Goal: Information Seeking & Learning: Check status

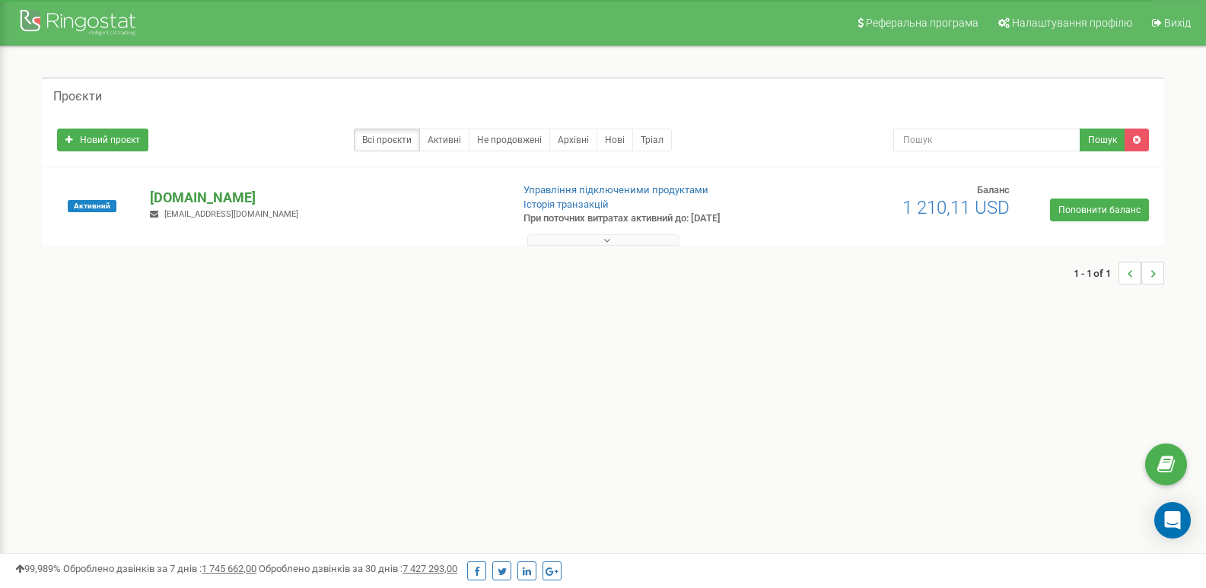
click at [187, 200] on p "[DOMAIN_NAME]" at bounding box center [324, 198] width 349 height 20
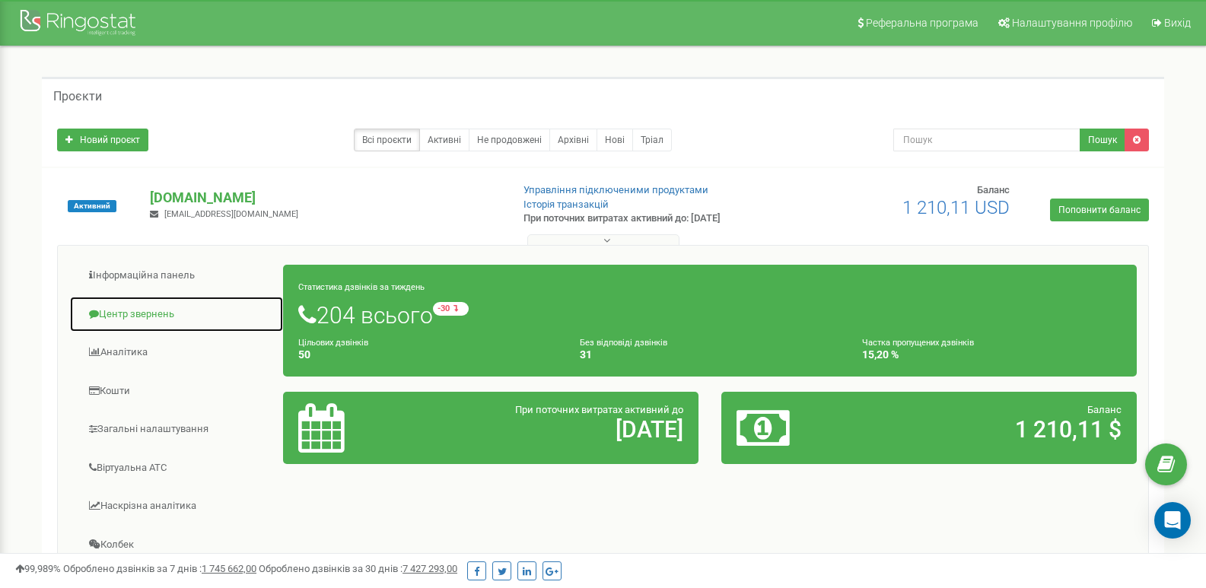
click at [162, 314] on link "Центр звернень" at bounding box center [176, 314] width 215 height 37
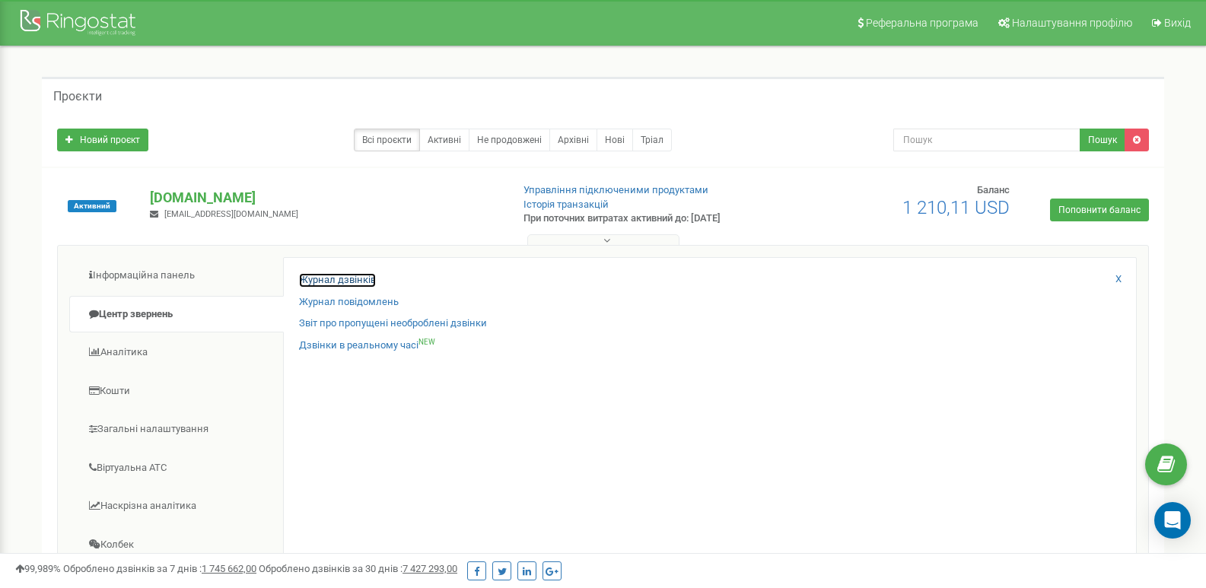
click at [355, 285] on link "Журнал дзвінків" at bounding box center [337, 280] width 77 height 14
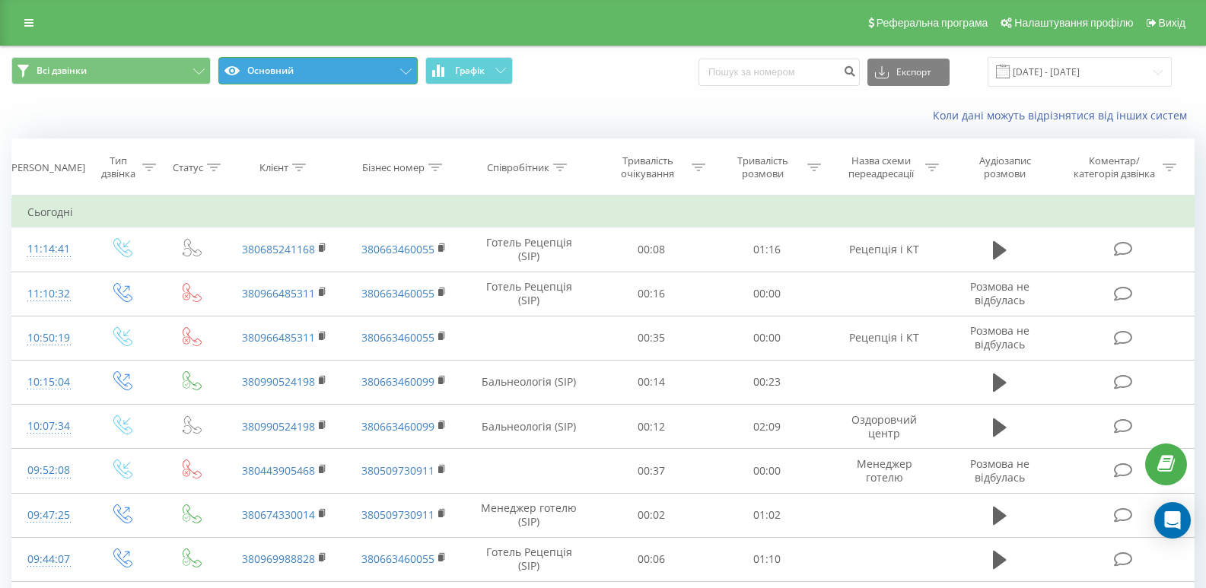
click at [407, 69] on icon at bounding box center [405, 72] width 11 height 6
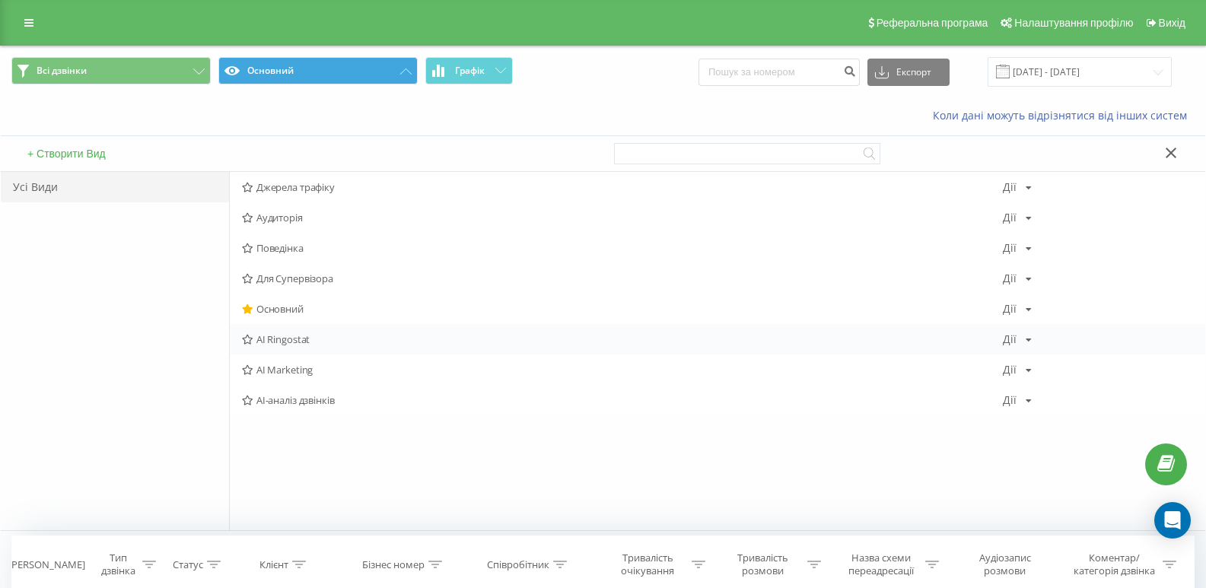
click at [283, 343] on span "AI Ringostat" at bounding box center [622, 339] width 761 height 11
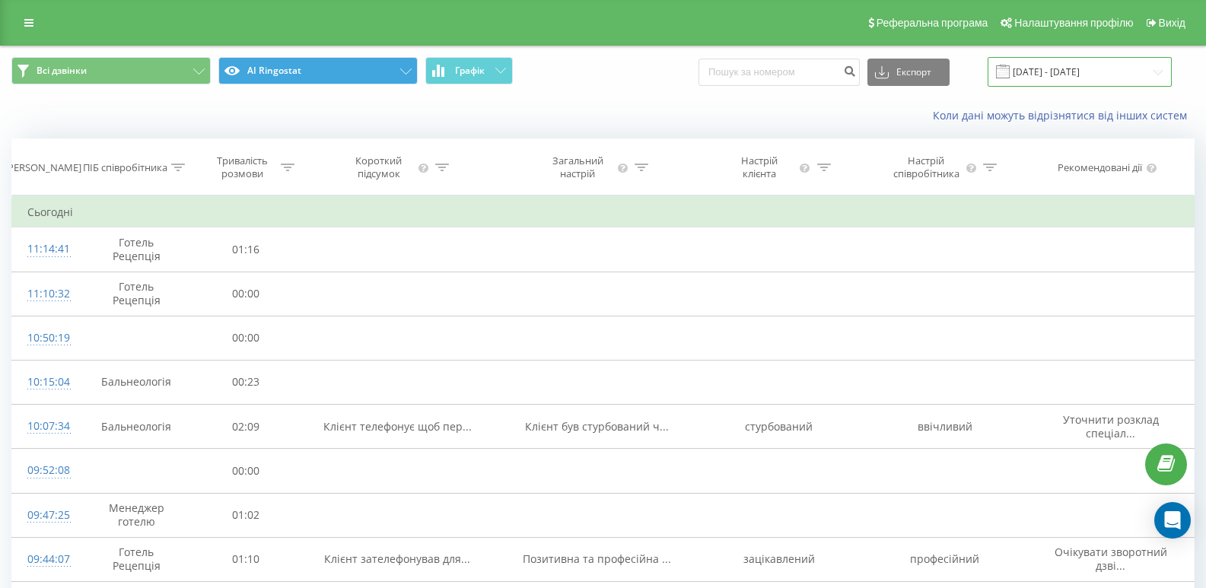
click at [1040, 69] on input "[DATE] - [DATE]" at bounding box center [1080, 72] width 184 height 30
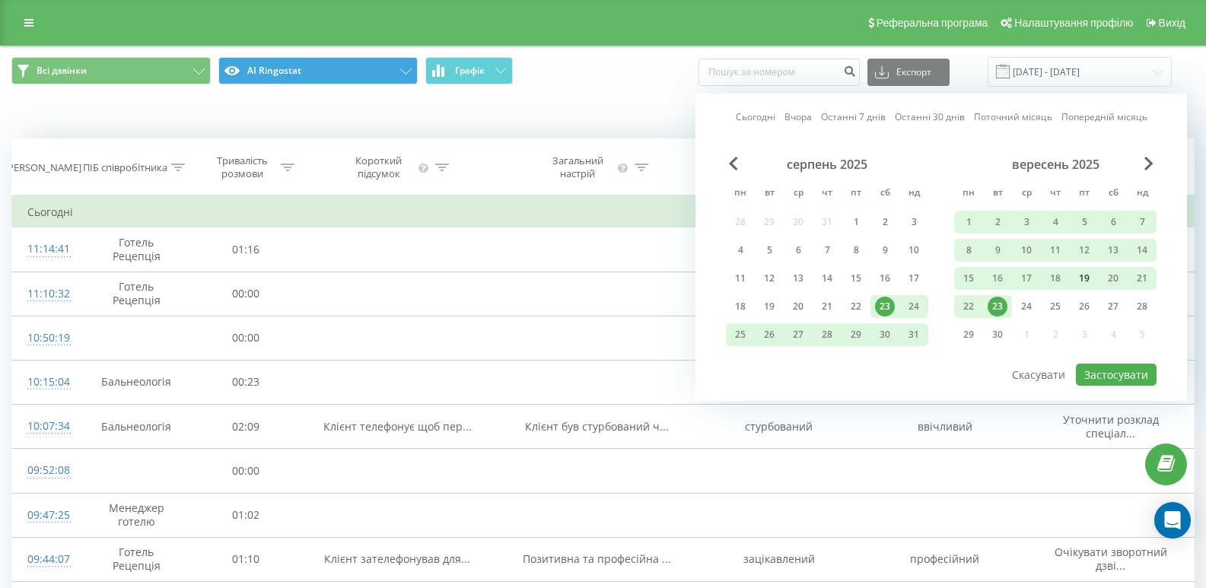
click at [1085, 278] on div "19" at bounding box center [1085, 279] width 20 height 20
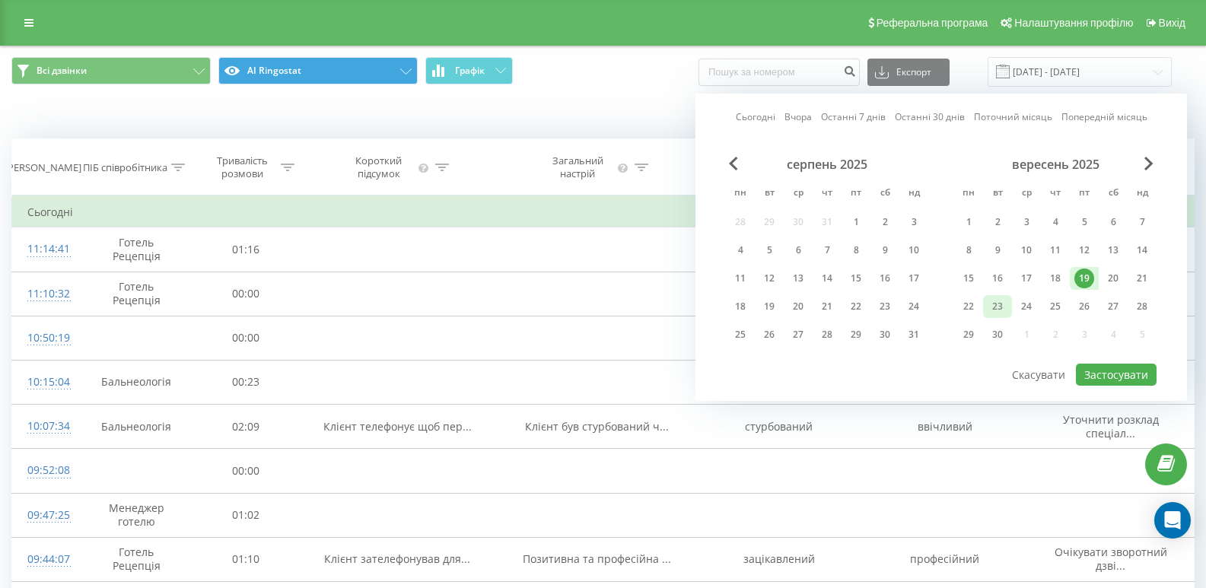
click at [997, 309] on div "23" at bounding box center [998, 307] width 20 height 20
click at [1131, 381] on button "Застосувати" at bounding box center [1116, 375] width 81 height 22
type input "[DATE] - [DATE]"
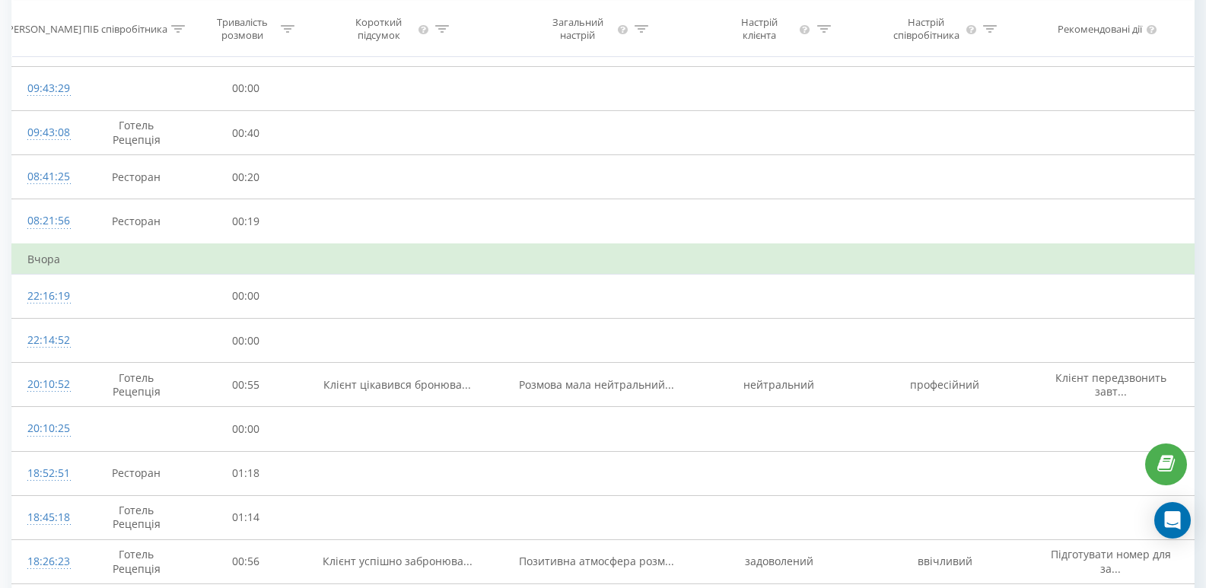
scroll to position [834, 0]
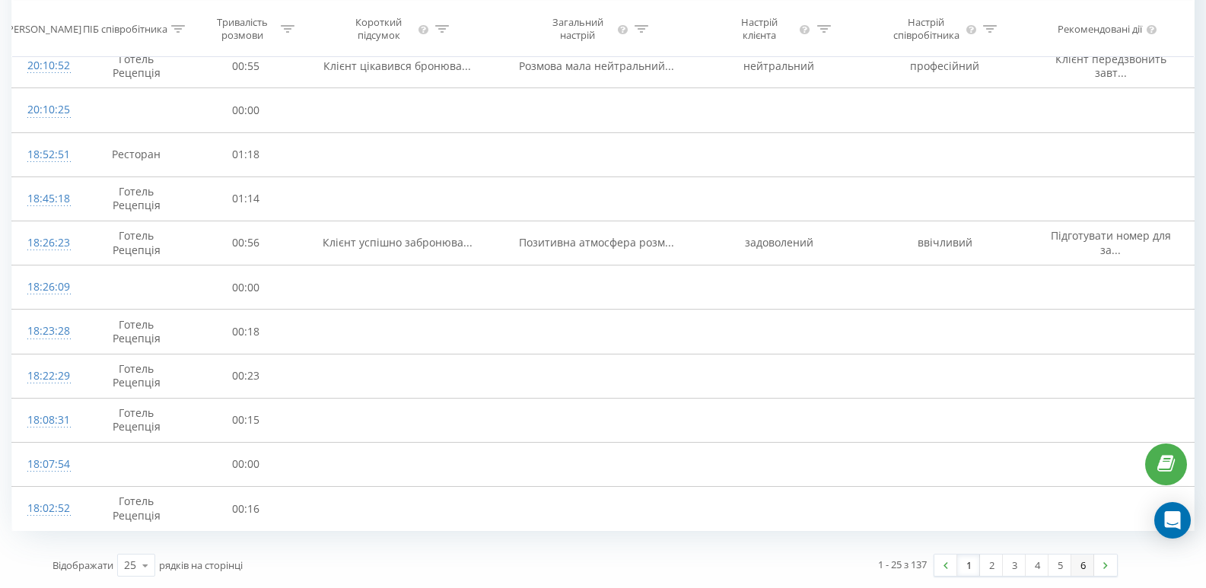
click at [1081, 567] on link "6" at bounding box center [1083, 565] width 23 height 21
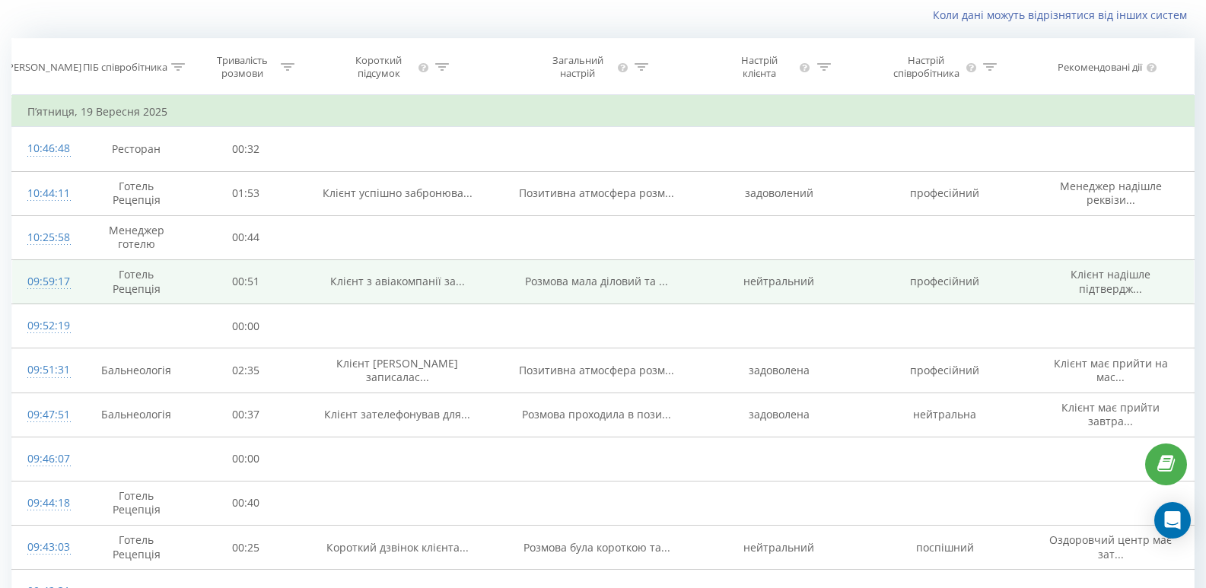
scroll to position [228, 0]
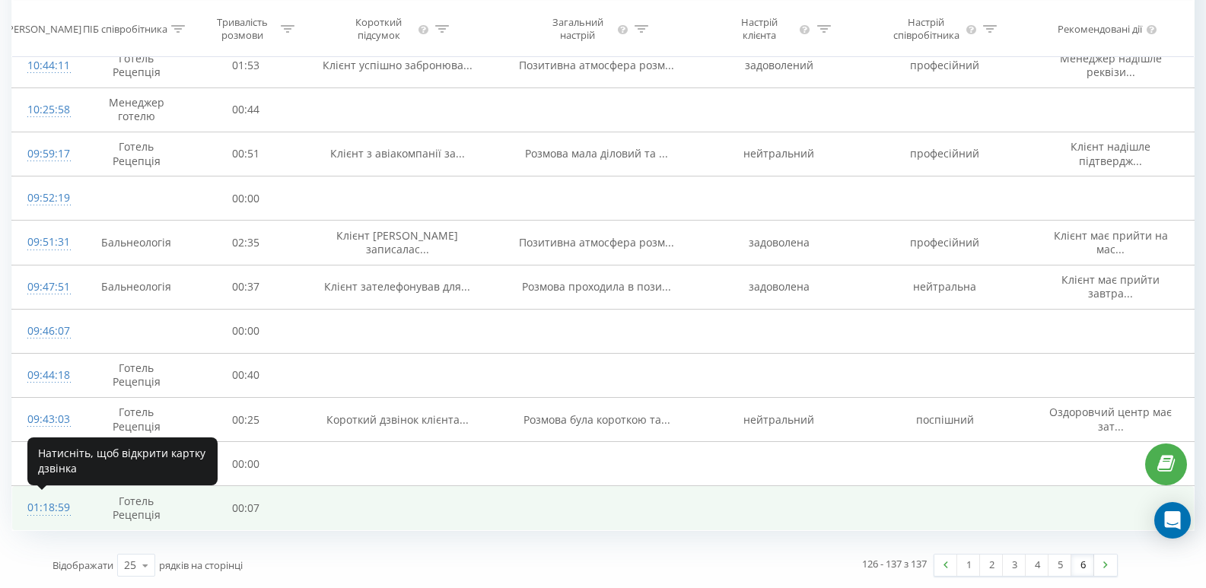
click at [53, 509] on div "01:18:59" at bounding box center [45, 508] width 36 height 30
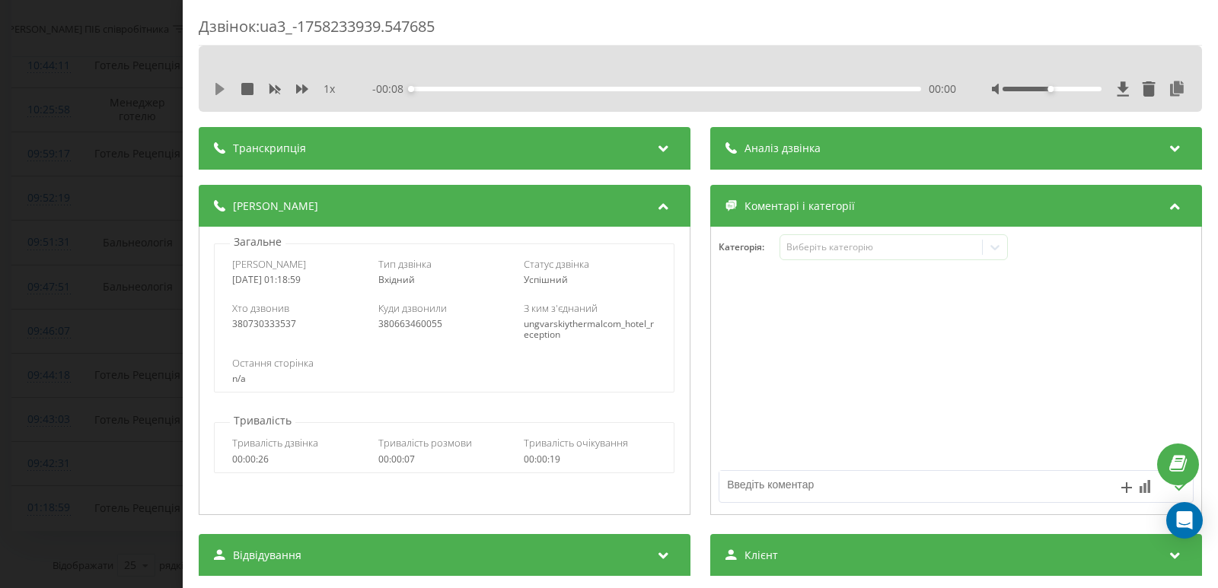
click at [218, 90] on icon at bounding box center [219, 89] width 9 height 12
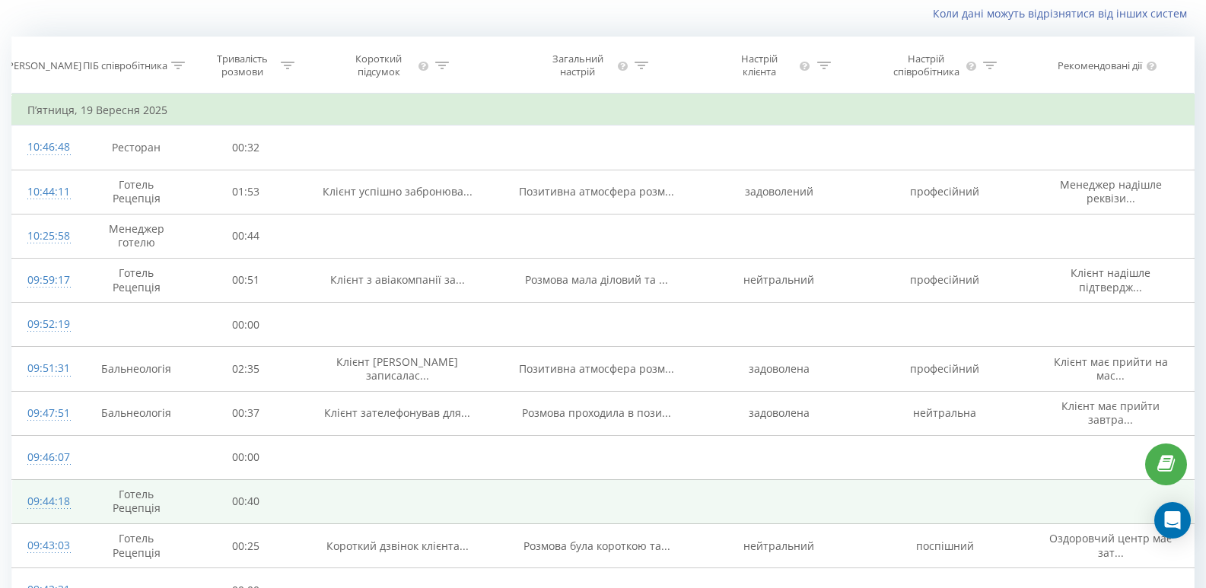
scroll to position [228, 0]
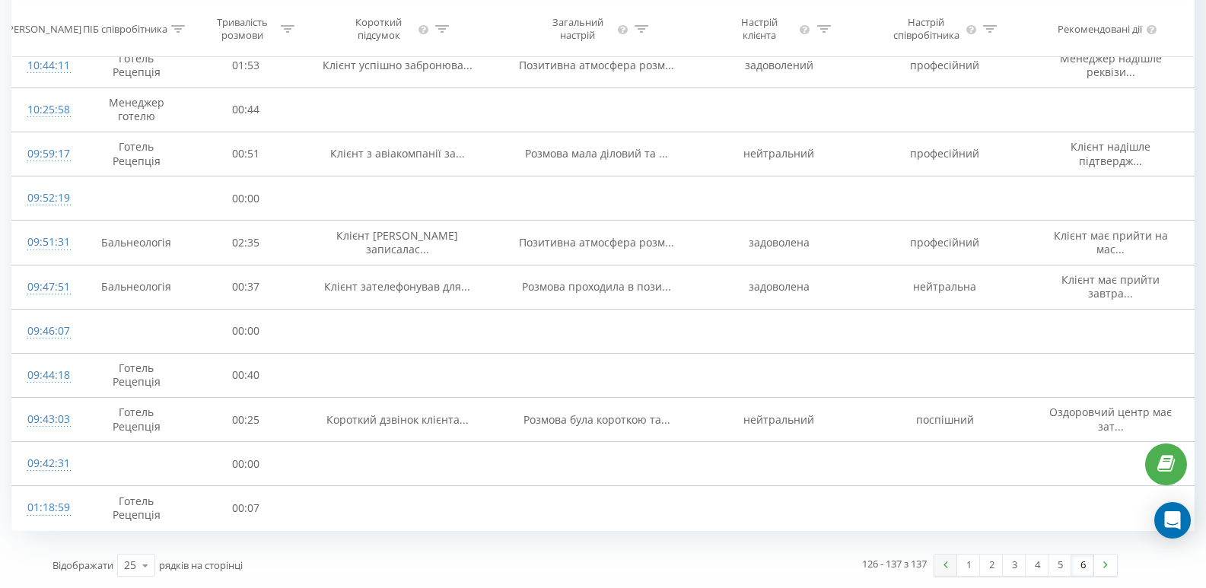
click at [945, 566] on img at bounding box center [946, 565] width 5 height 7
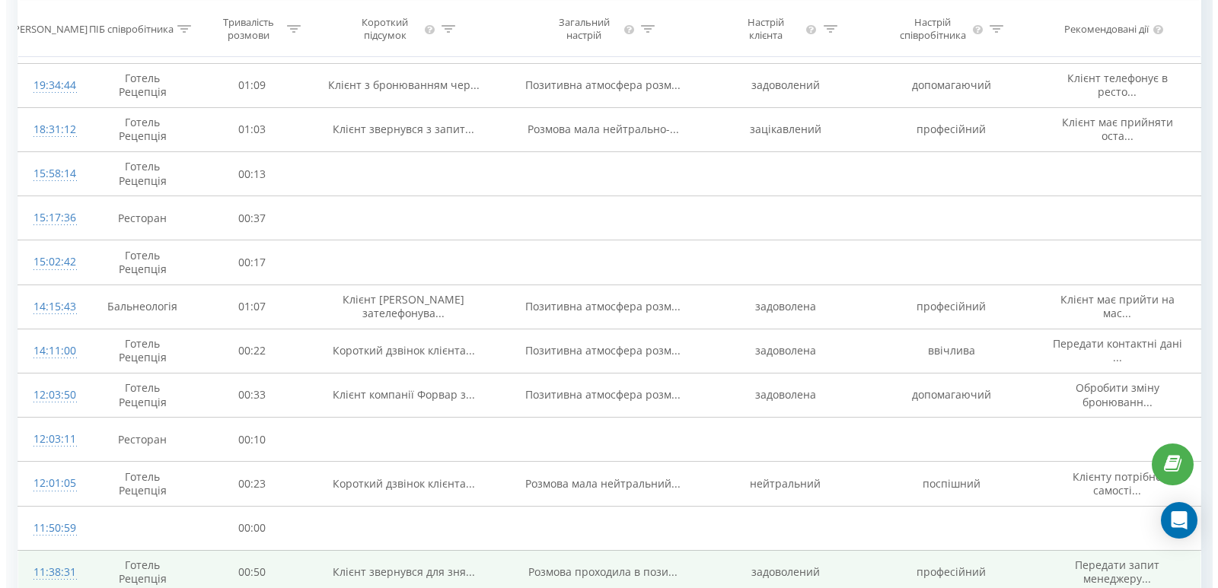
scroll to position [454, 0]
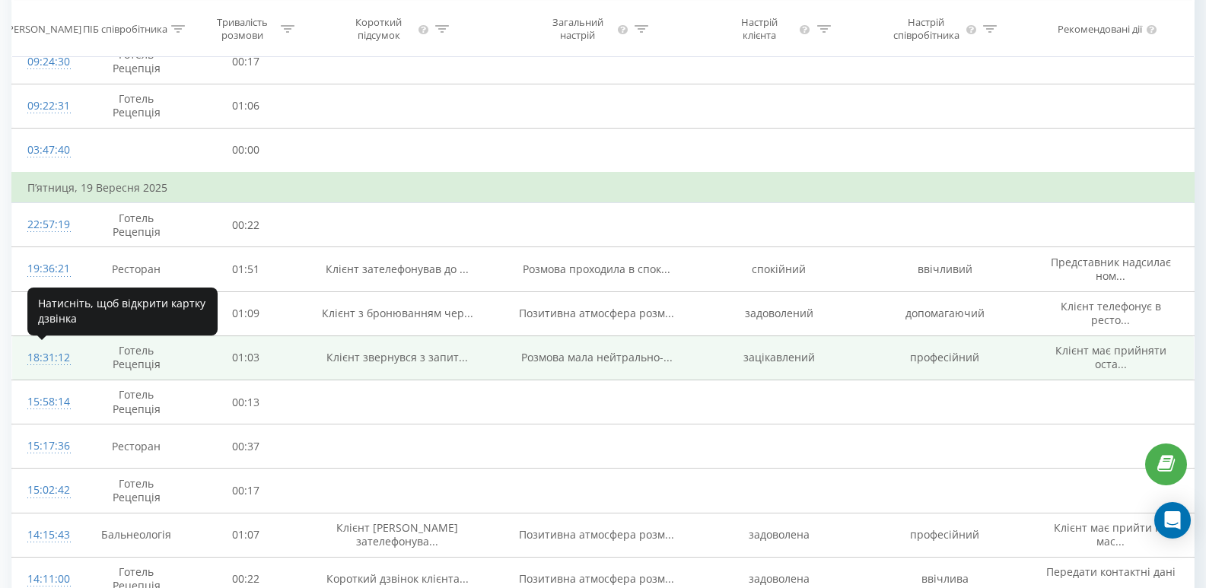
click at [49, 355] on div "18:31:12" at bounding box center [45, 358] width 36 height 30
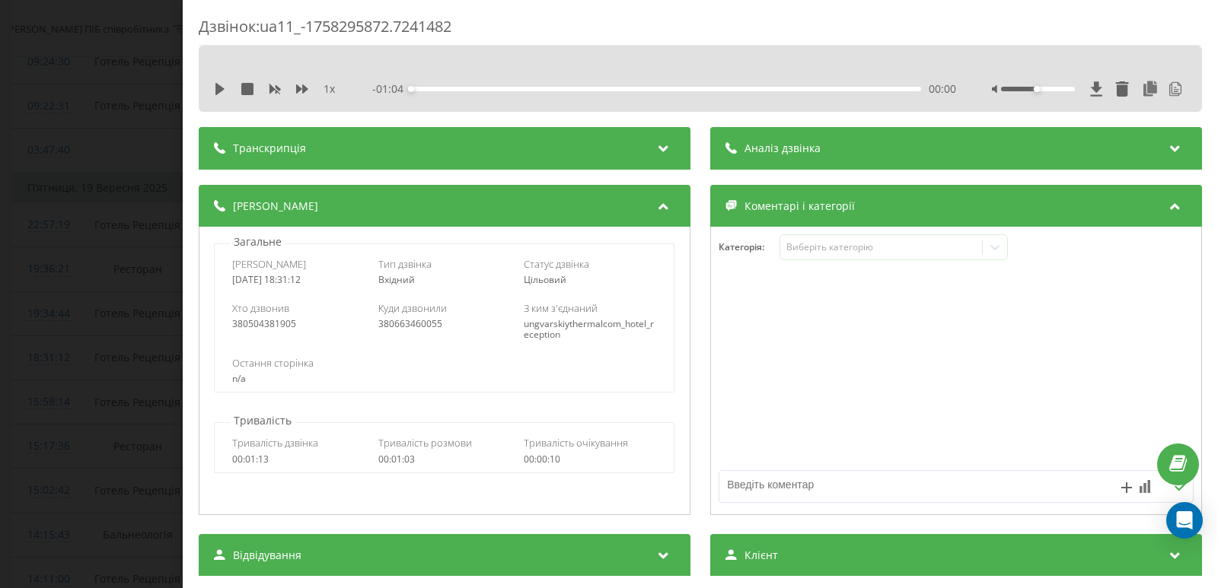
drag, startPoint x: 217, startPoint y: 84, endPoint x: 171, endPoint y: 126, distance: 62.0
click at [217, 85] on icon at bounding box center [219, 89] width 9 height 12
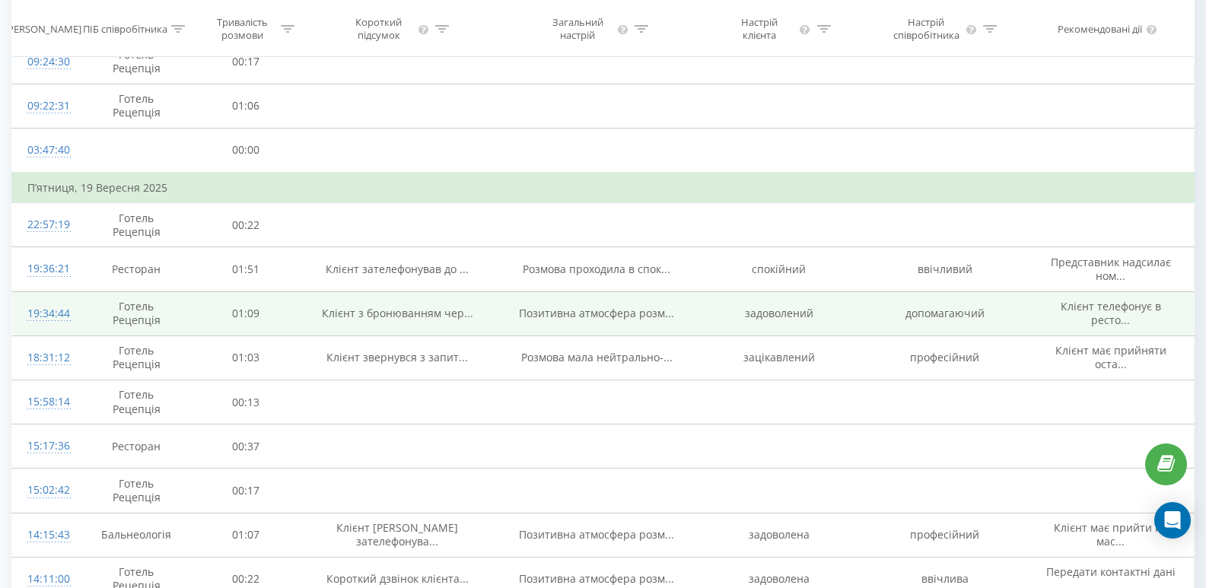
click at [36, 310] on div "19:34:44" at bounding box center [45, 314] width 36 height 30
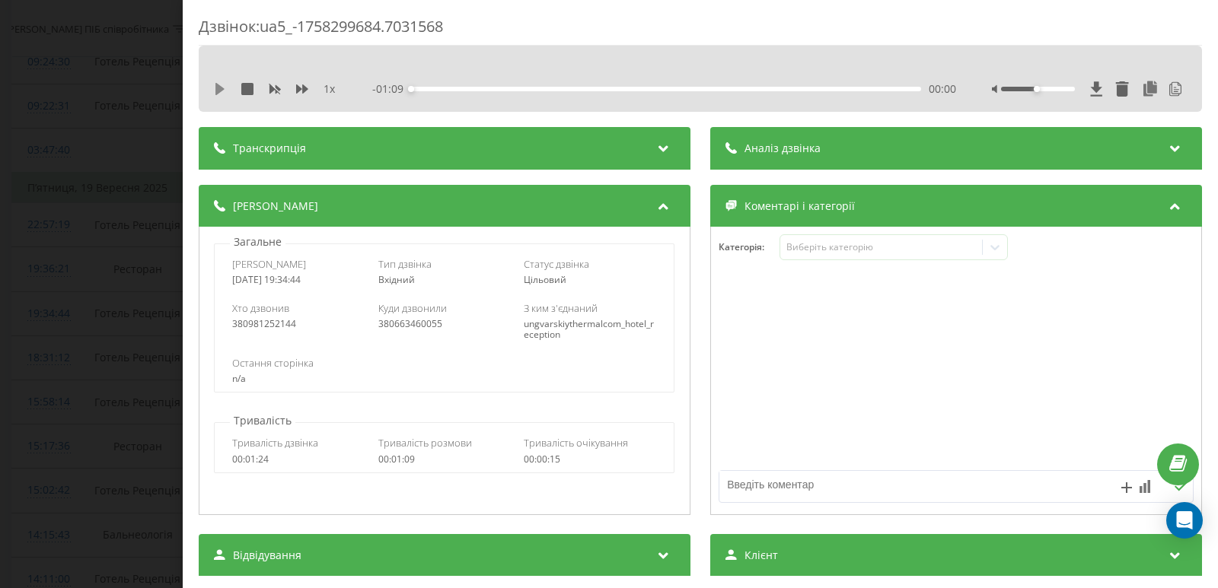
click at [215, 88] on icon at bounding box center [220, 89] width 12 height 12
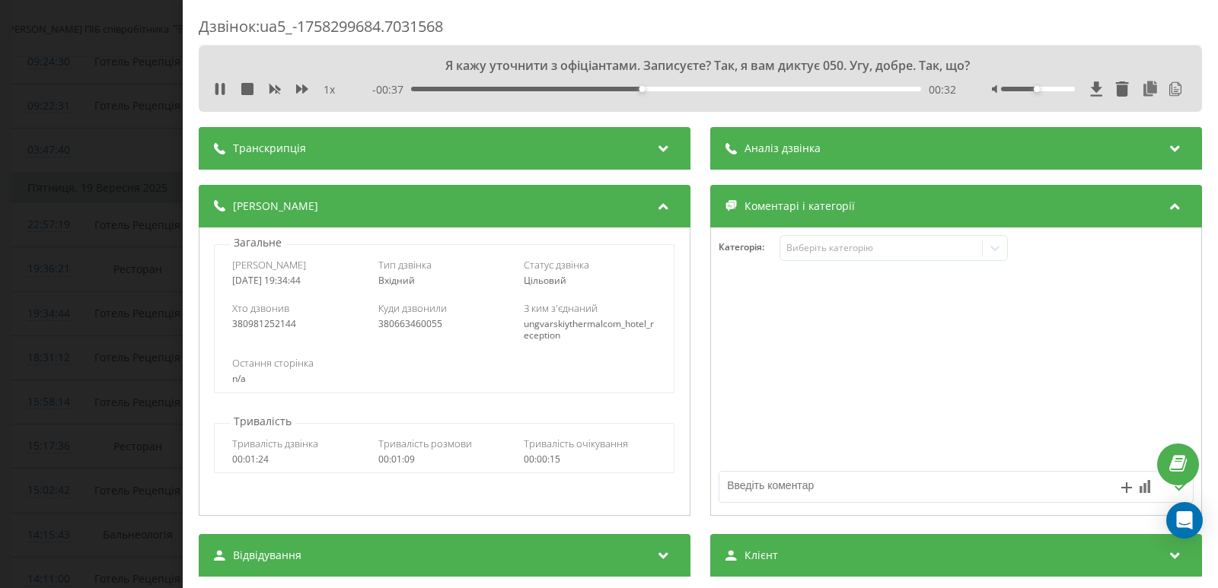
click at [737, 90] on div "00:32" at bounding box center [666, 89] width 510 height 5
click at [796, 91] on div "00:45" at bounding box center [666, 89] width 510 height 5
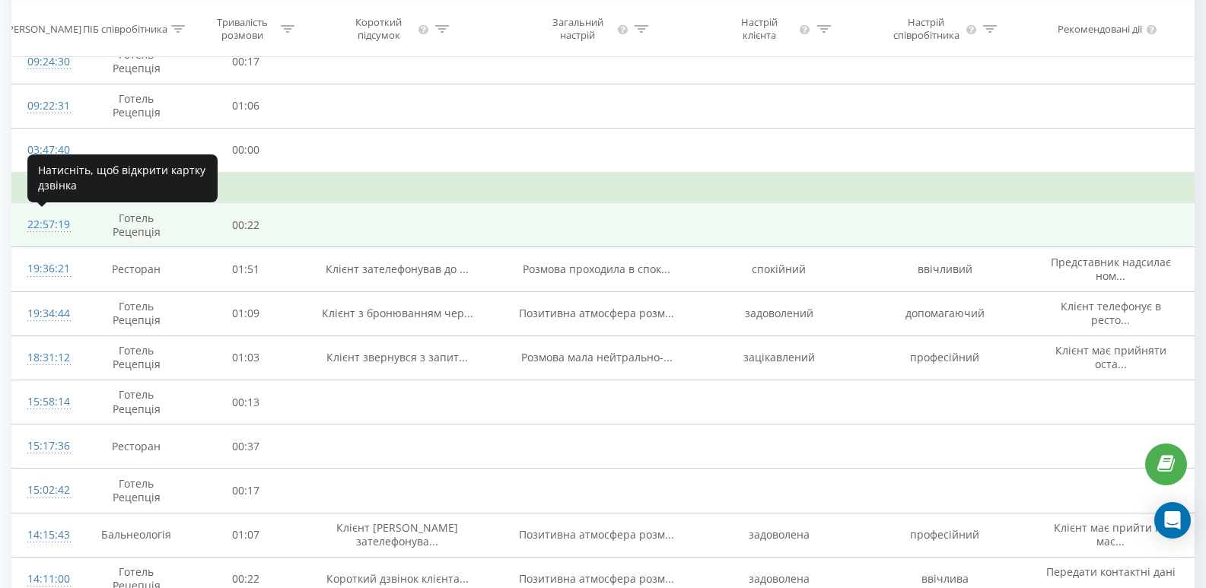
click at [41, 222] on div "22:57:19" at bounding box center [45, 225] width 36 height 30
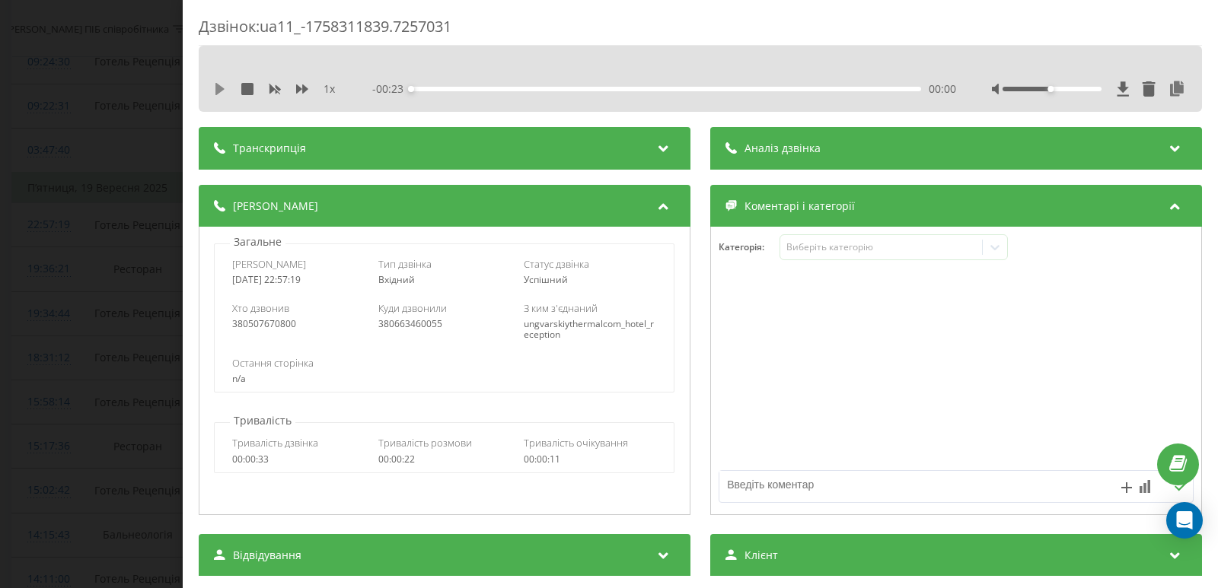
click at [215, 89] on icon at bounding box center [220, 89] width 12 height 12
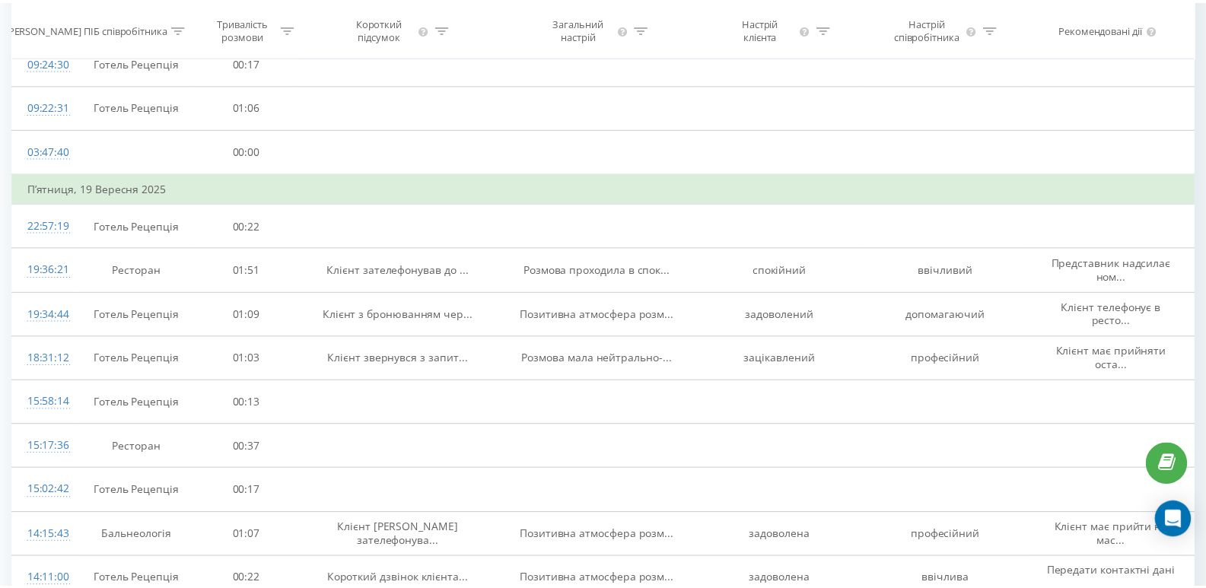
scroll to position [228, 0]
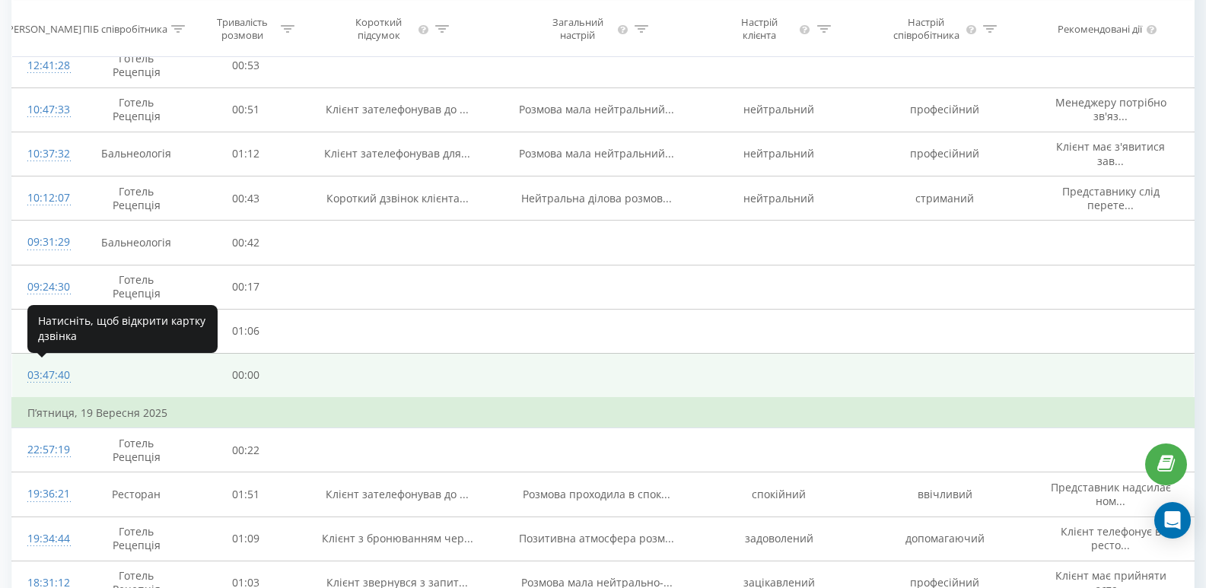
click at [37, 376] on div "03:47:40" at bounding box center [45, 376] width 36 height 30
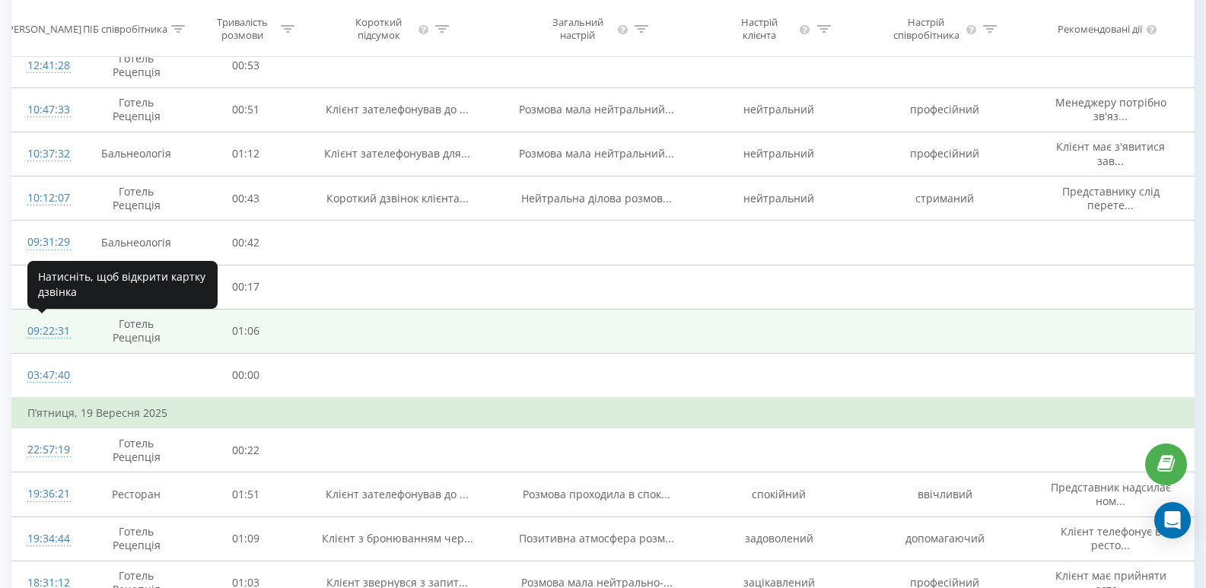
click at [44, 329] on div "09:22:31" at bounding box center [45, 332] width 36 height 30
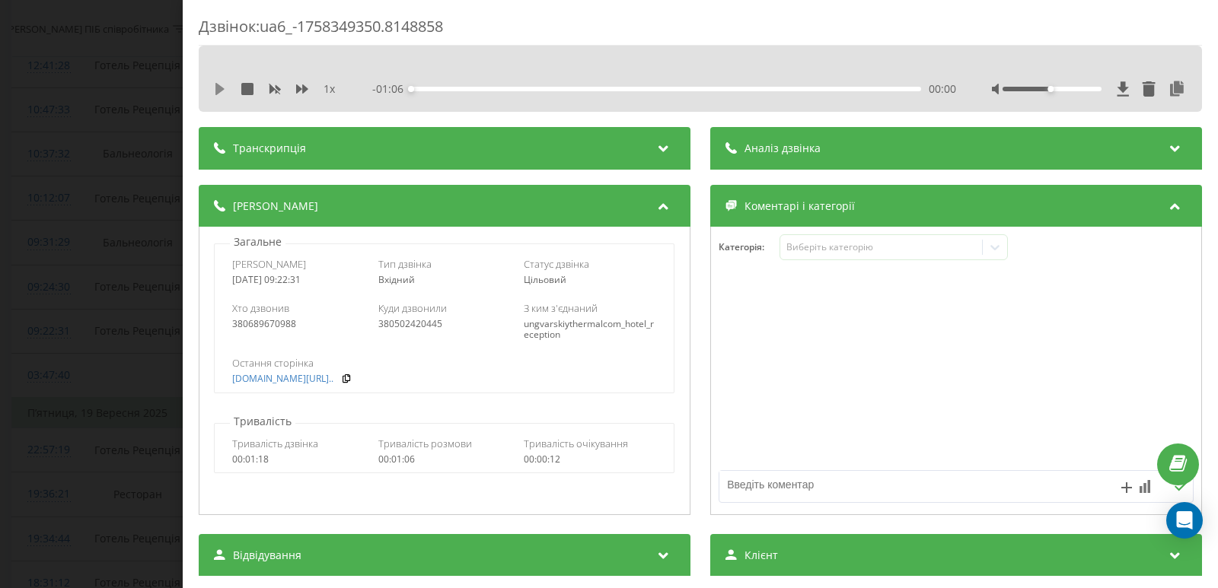
click at [215, 90] on icon at bounding box center [220, 89] width 12 height 12
click at [1052, 91] on div at bounding box center [1089, 88] width 195 height 15
click at [1056, 90] on div at bounding box center [1051, 89] width 99 height 5
click at [1059, 91] on div at bounding box center [1051, 89] width 99 height 5
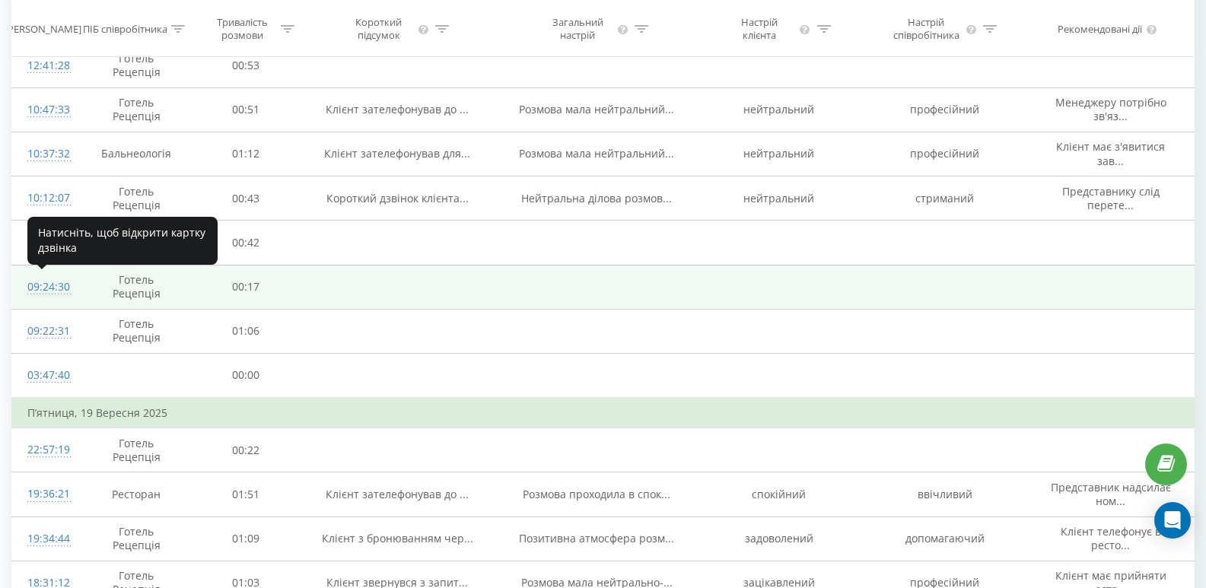
click at [56, 285] on div "09:24:30" at bounding box center [45, 287] width 36 height 30
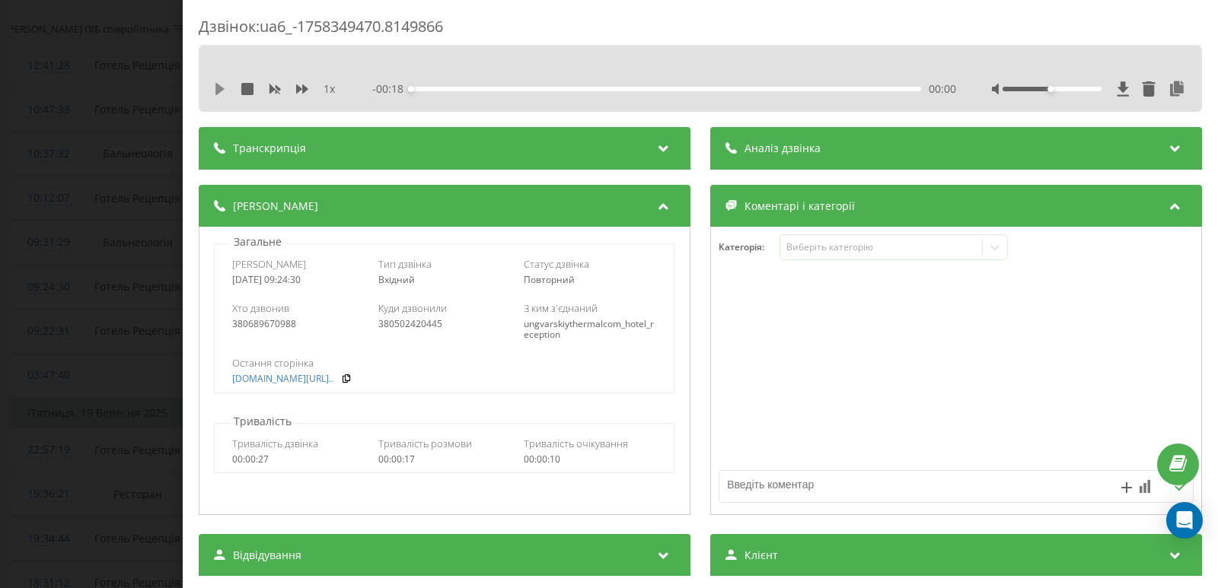
click at [221, 87] on icon at bounding box center [219, 89] width 9 height 12
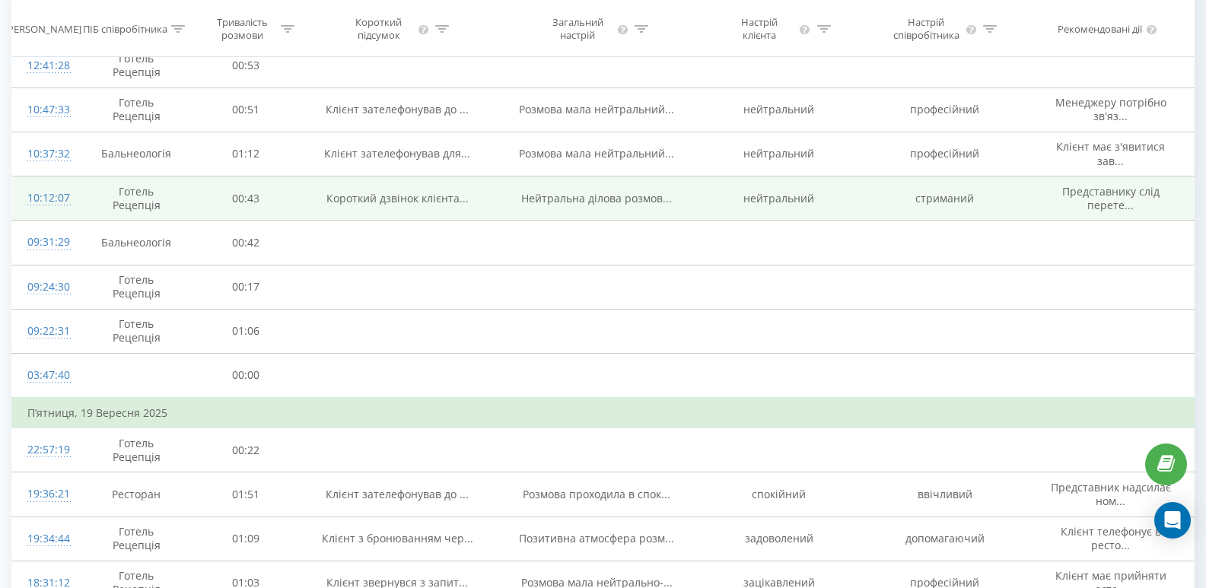
click at [46, 199] on div "10:12:07" at bounding box center [45, 198] width 36 height 30
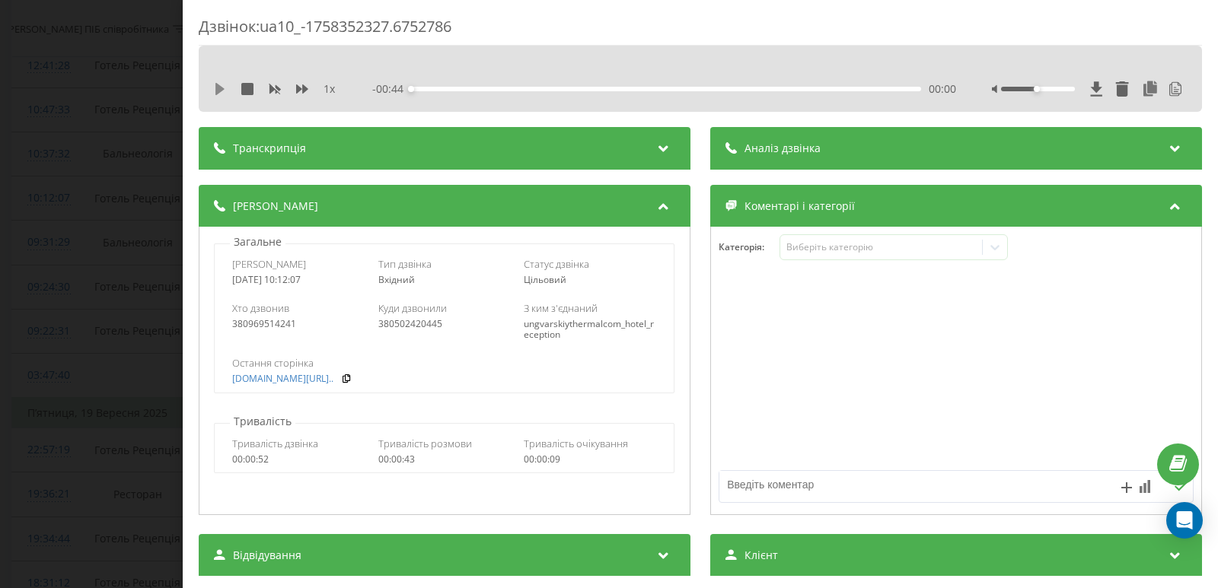
click at [223, 85] on icon at bounding box center [220, 89] width 12 height 12
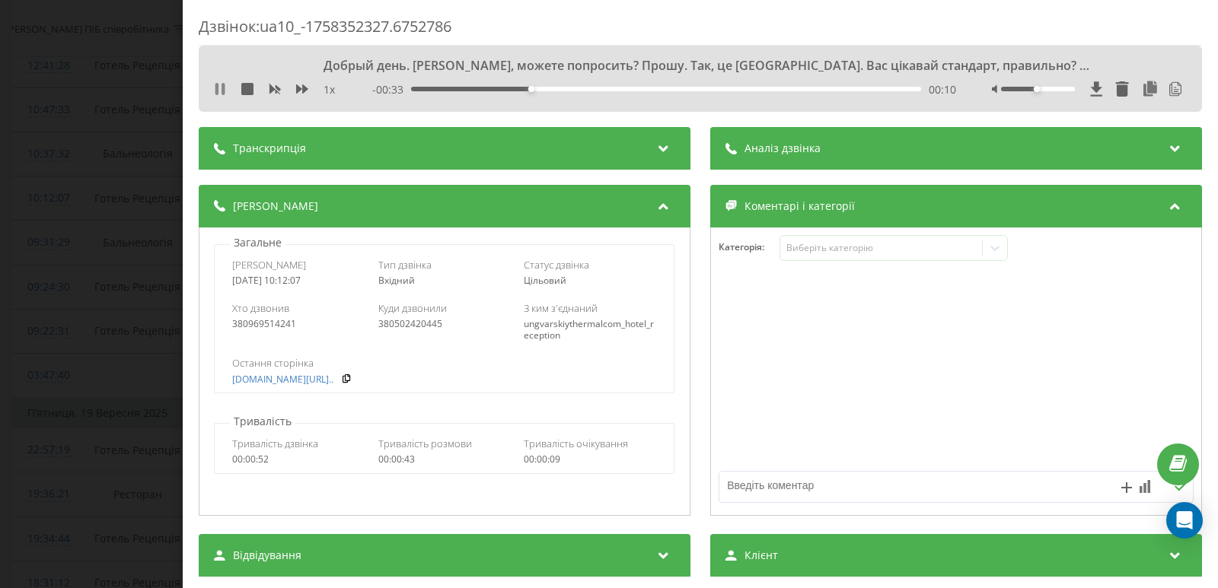
click at [218, 91] on icon at bounding box center [216, 89] width 3 height 12
click at [221, 88] on icon at bounding box center [219, 89] width 9 height 12
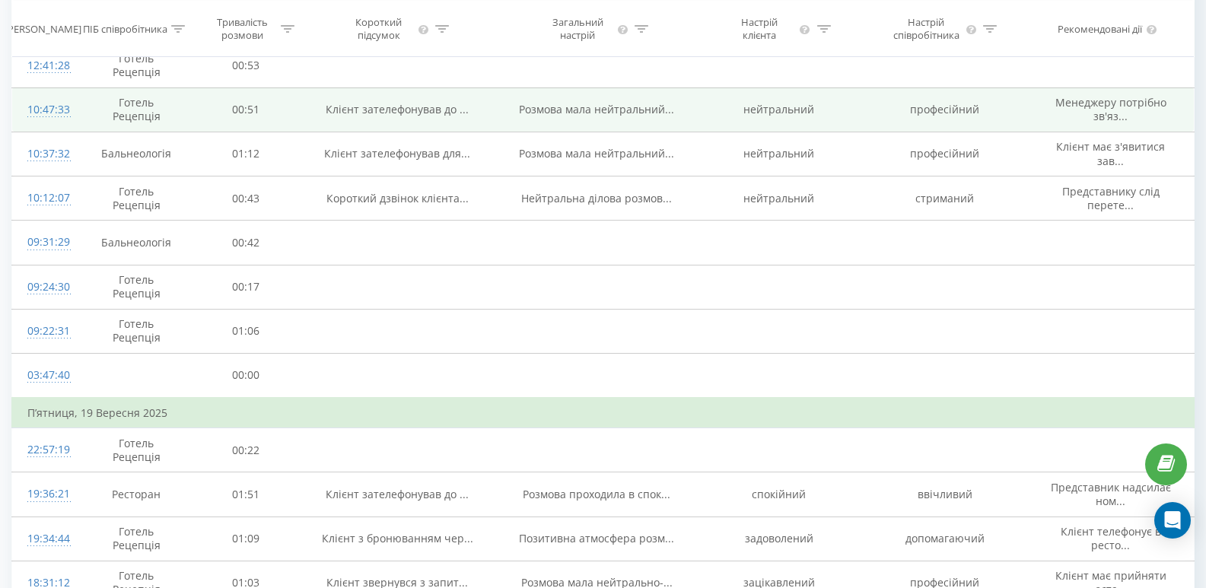
click at [50, 114] on div "10:47:33" at bounding box center [45, 110] width 36 height 30
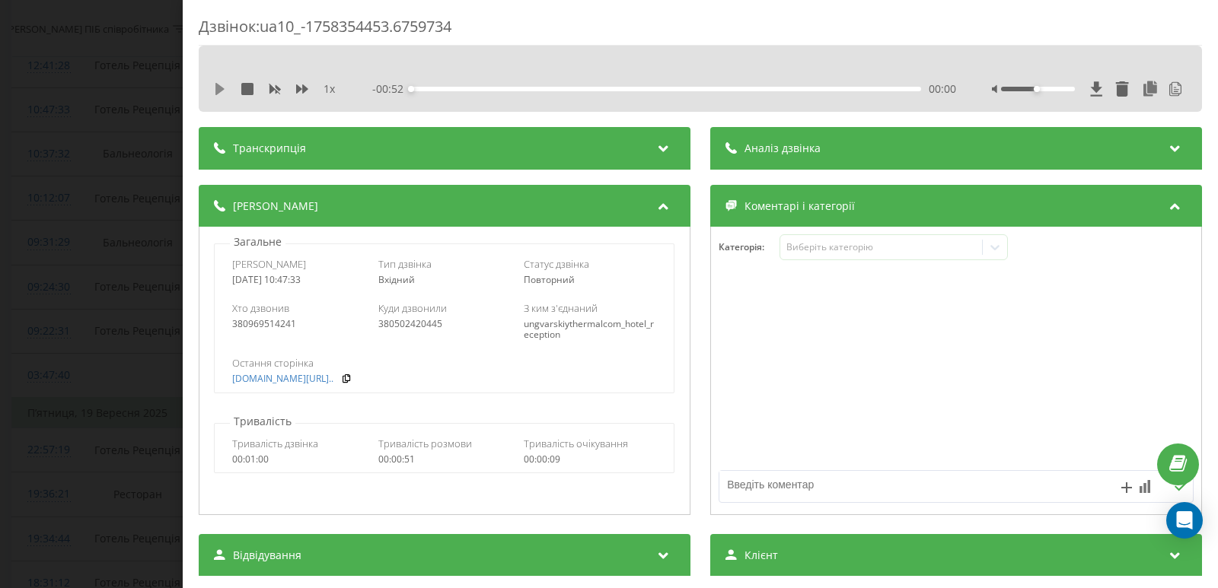
click at [218, 89] on icon at bounding box center [219, 89] width 9 height 12
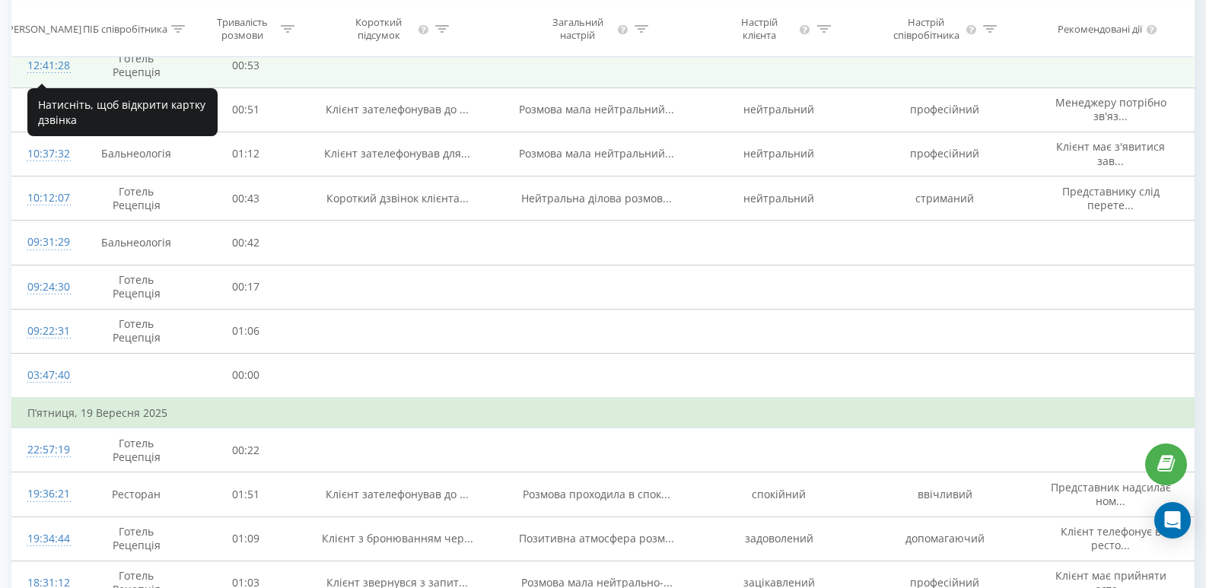
click at [51, 65] on div "12:41:28" at bounding box center [45, 66] width 36 height 30
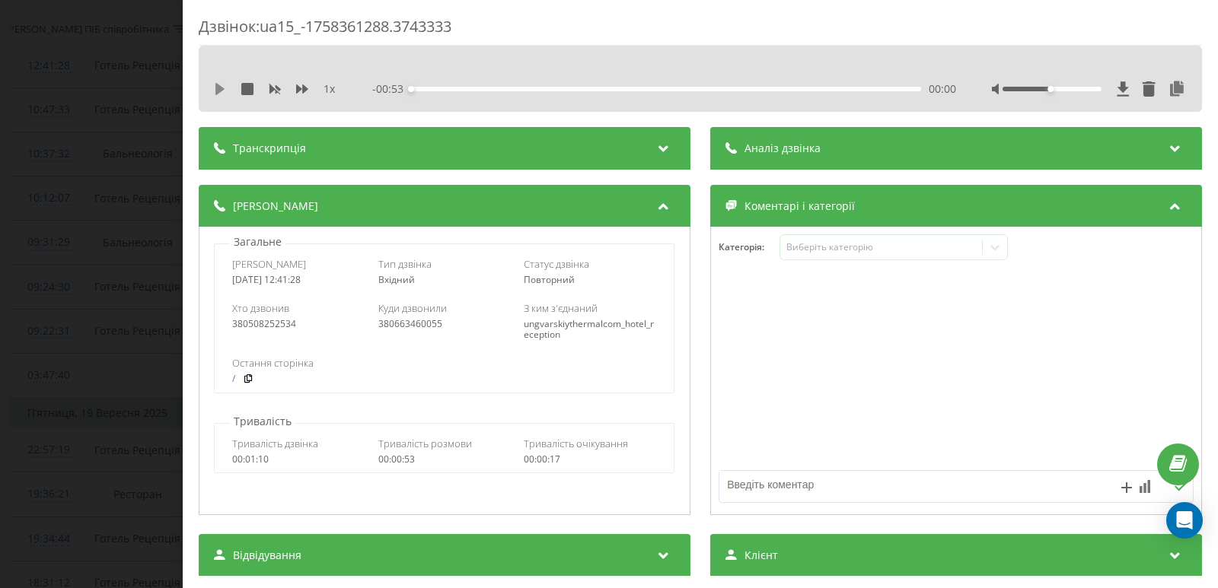
click at [222, 90] on icon at bounding box center [219, 89] width 9 height 12
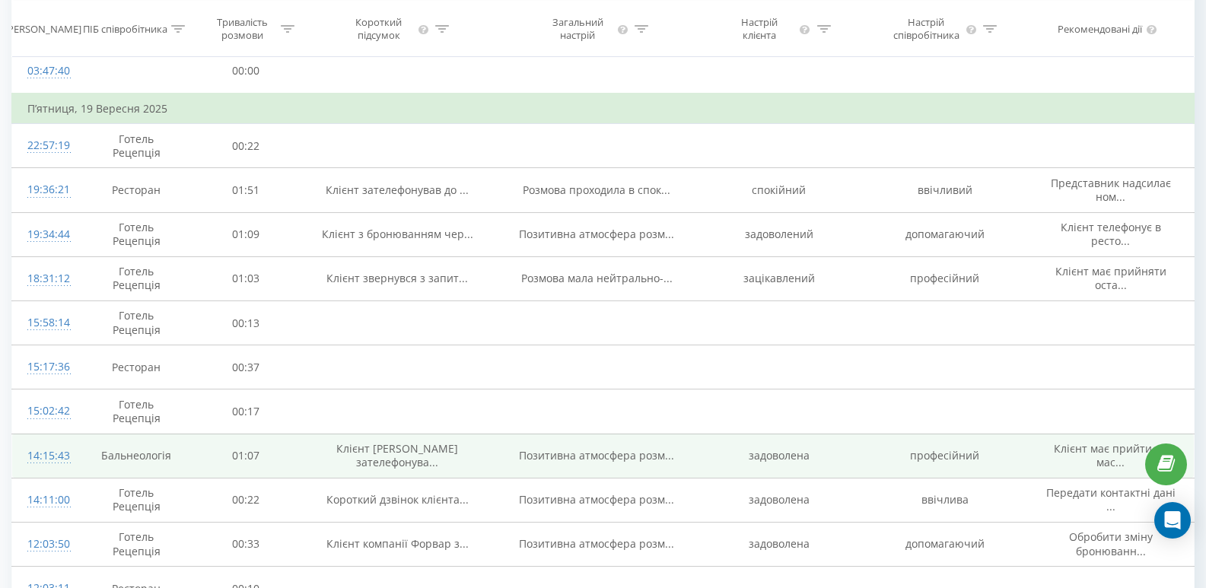
scroll to position [834, 0]
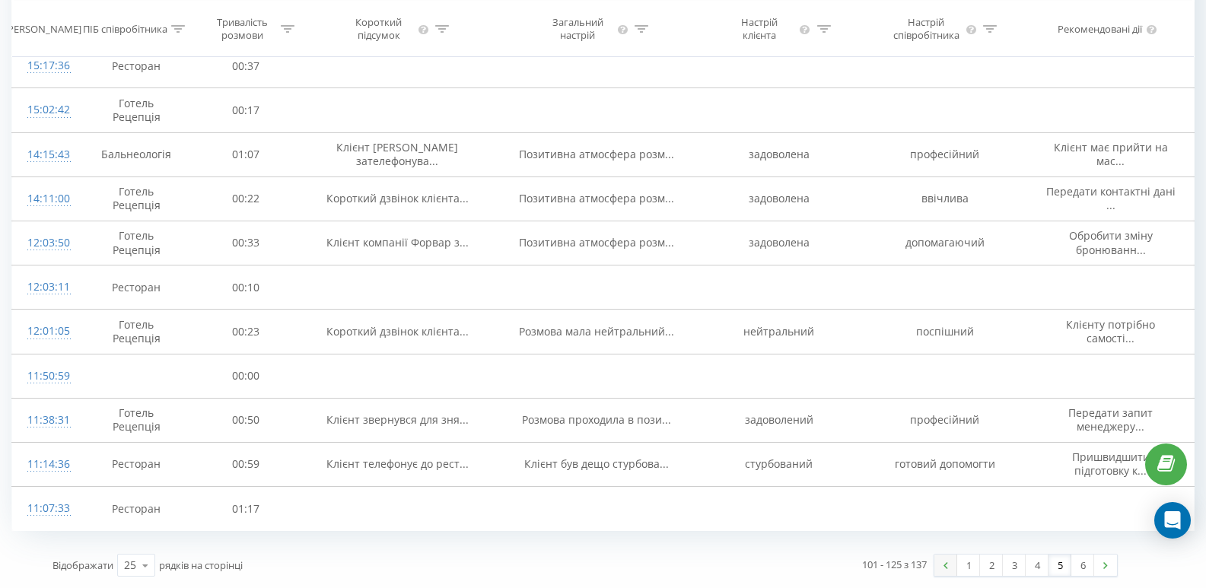
click at [946, 565] on img at bounding box center [946, 565] width 5 height 7
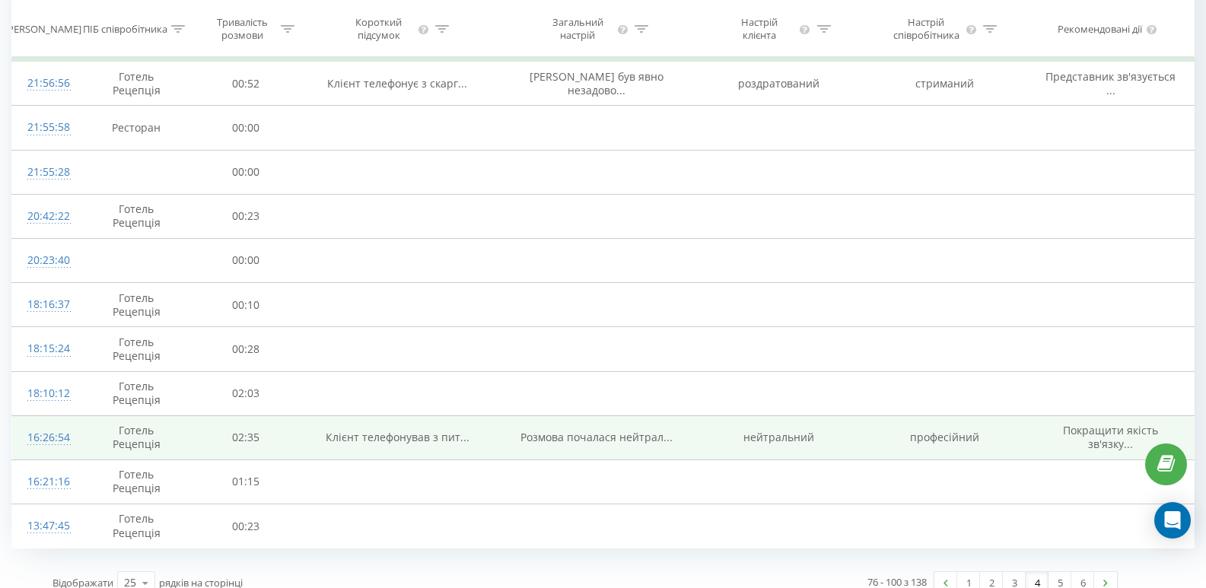
scroll to position [834, 0]
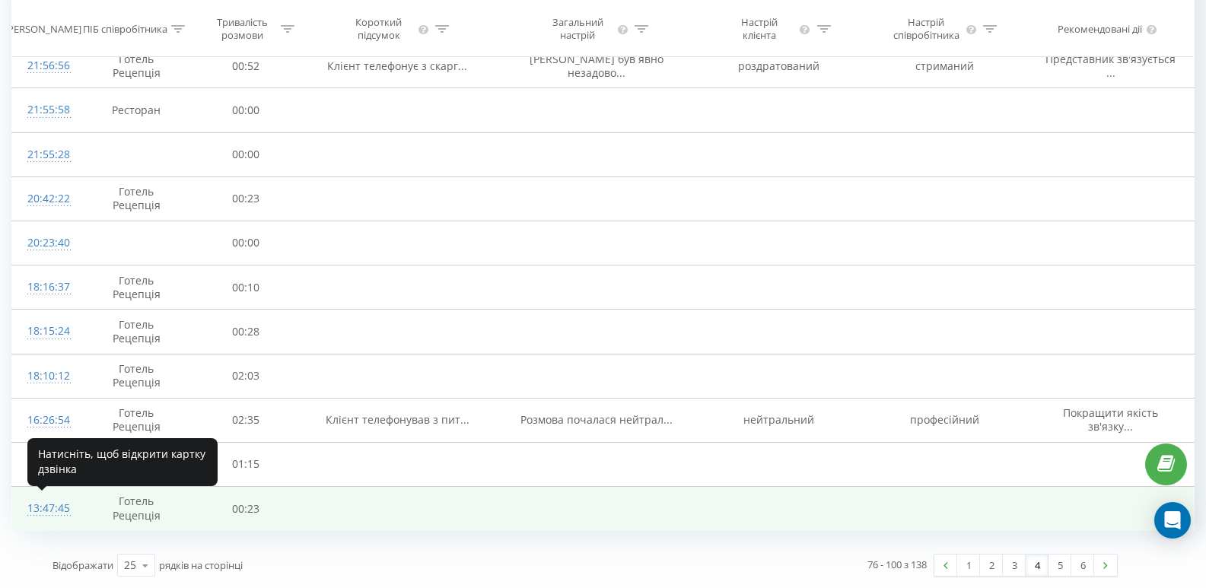
click at [54, 513] on div "13:47:45" at bounding box center [45, 509] width 36 height 30
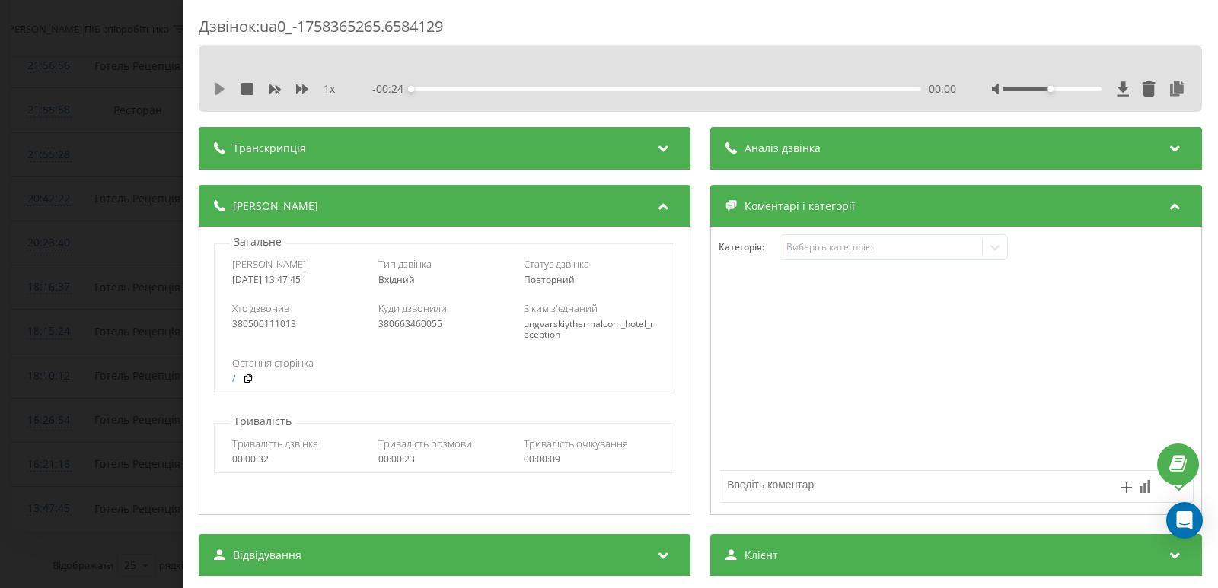
click at [218, 91] on icon at bounding box center [219, 89] width 9 height 12
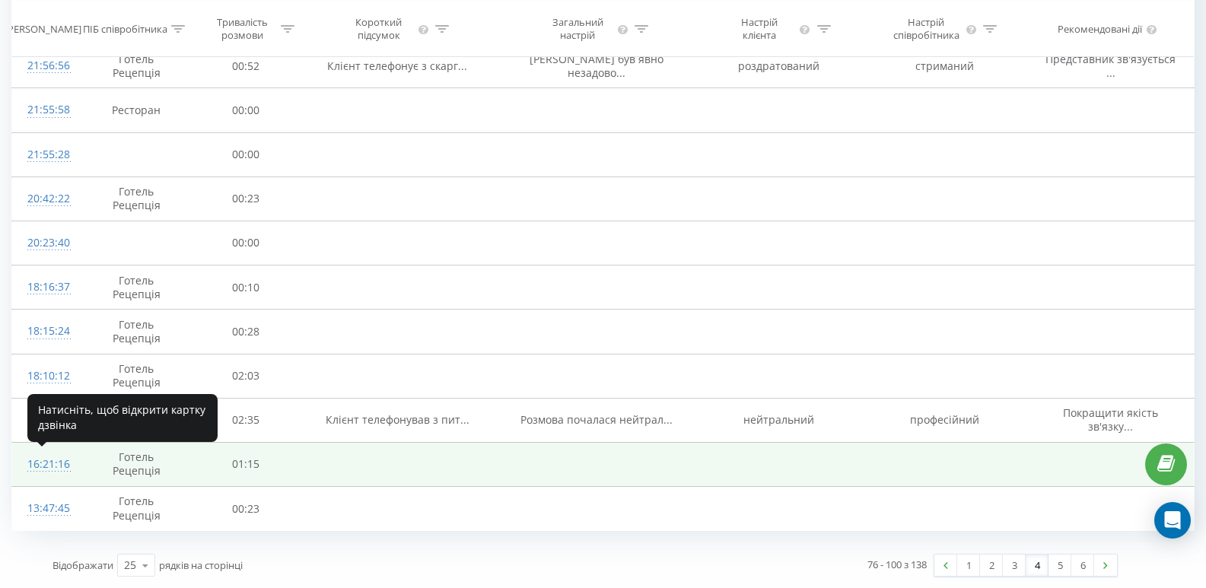
click at [45, 463] on div "16:21:16" at bounding box center [45, 465] width 36 height 30
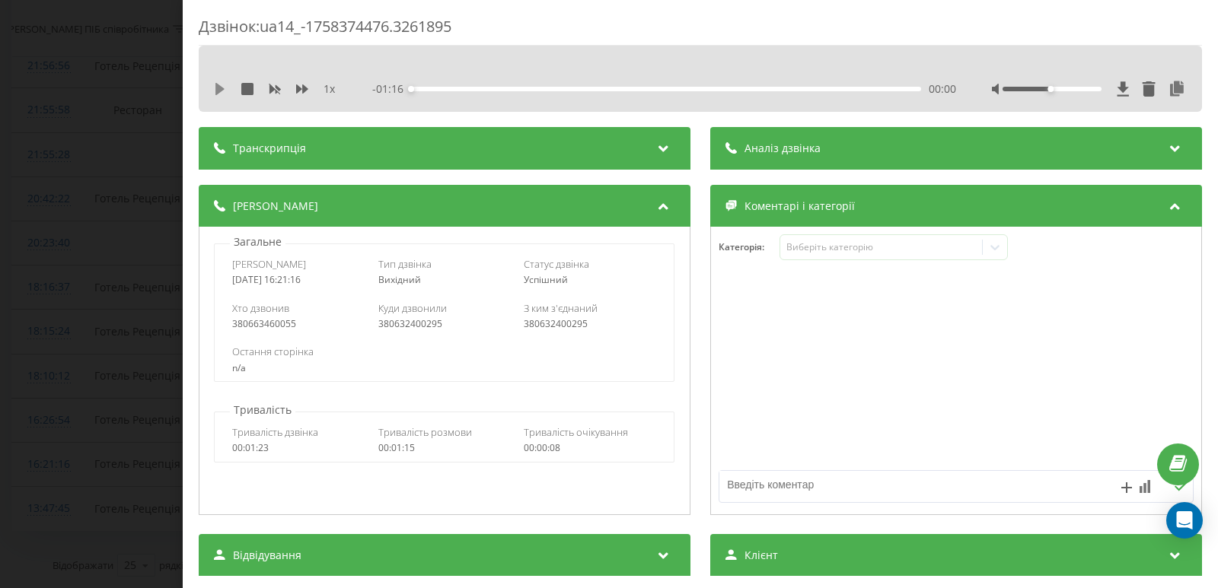
click at [219, 91] on icon at bounding box center [219, 89] width 9 height 12
click at [1064, 91] on div at bounding box center [1051, 89] width 99 height 5
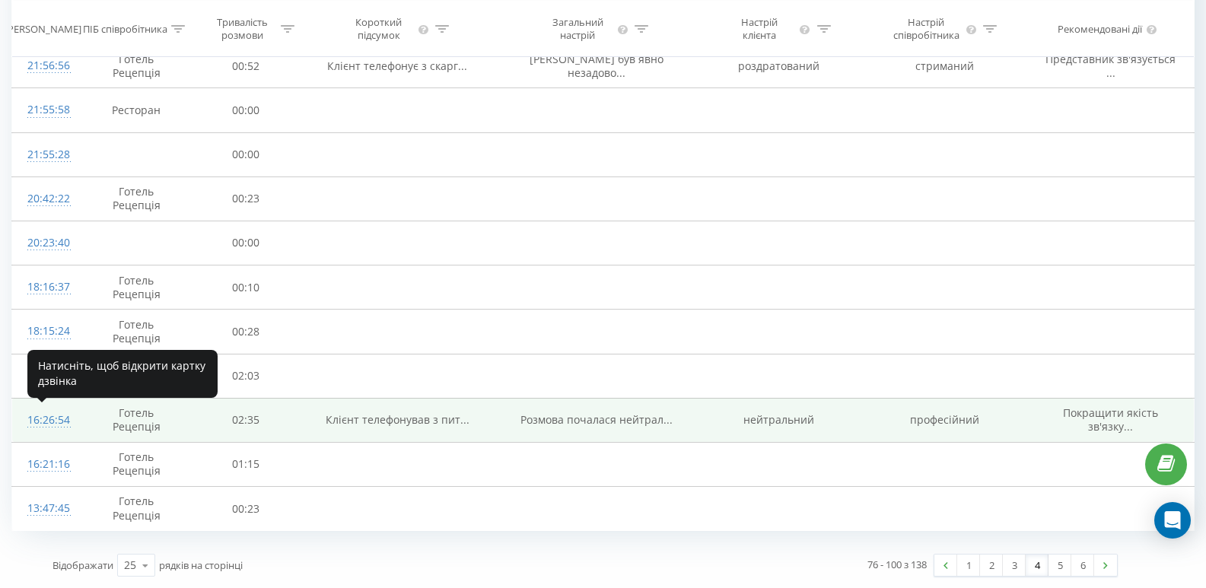
click at [61, 421] on div "16:26:54" at bounding box center [45, 421] width 36 height 30
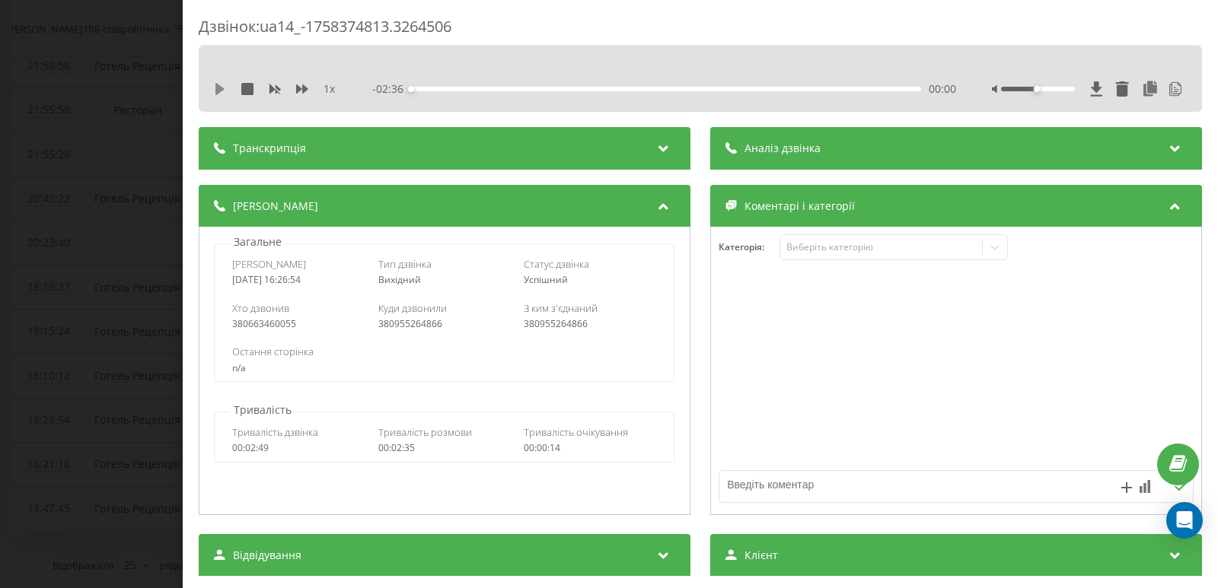
click at [220, 89] on icon at bounding box center [219, 89] width 9 height 12
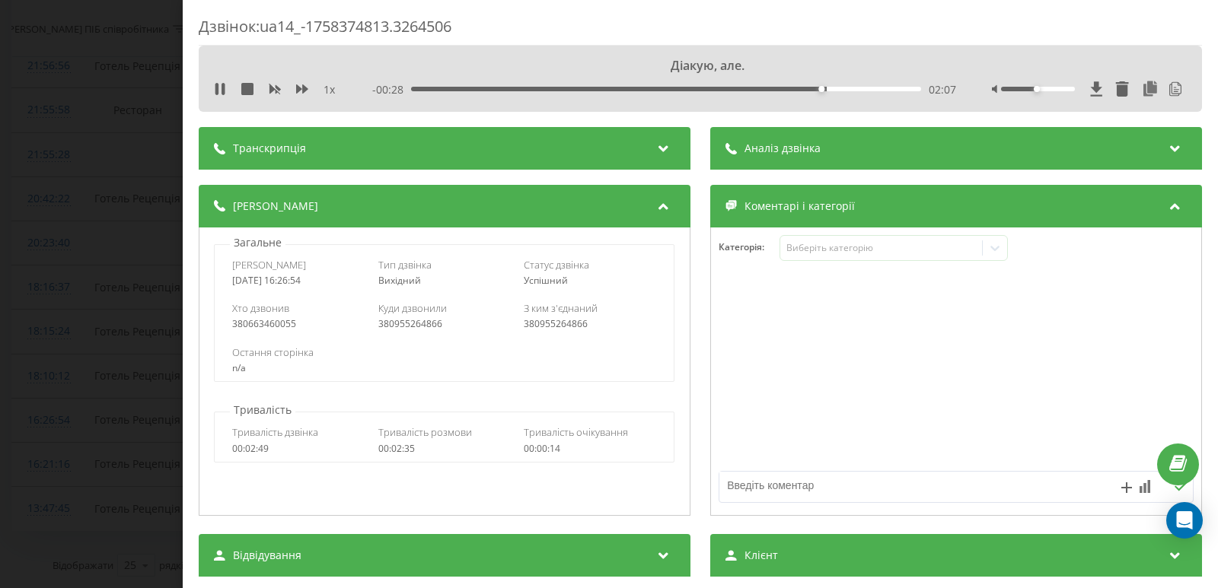
click at [864, 89] on div "02:07" at bounding box center [666, 89] width 510 height 5
click at [887, 88] on div "02:21" at bounding box center [666, 89] width 510 height 5
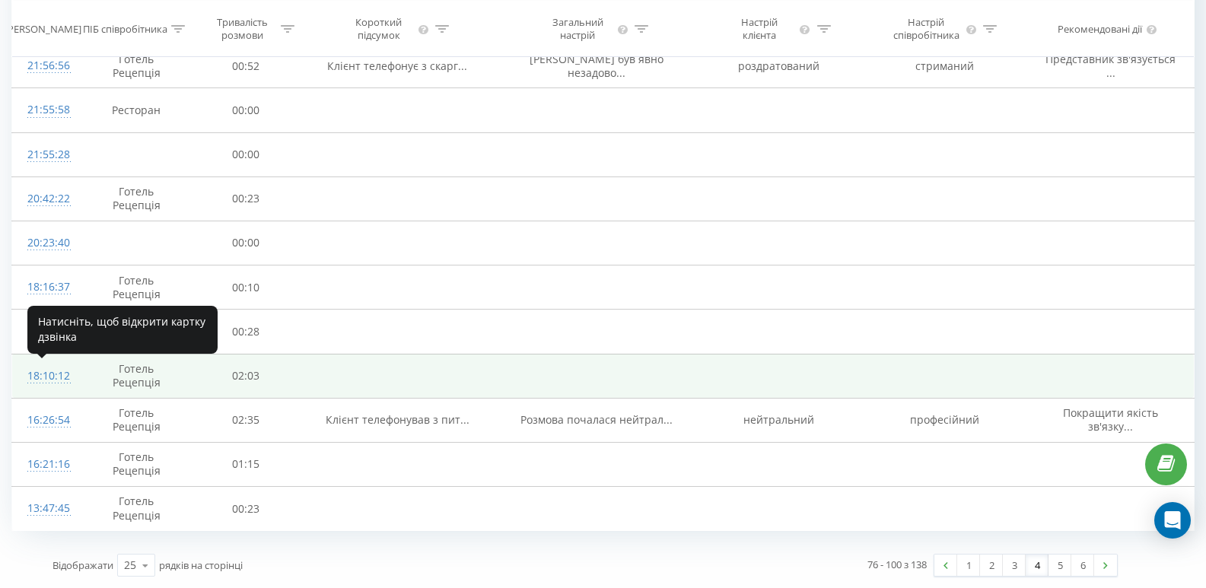
click at [56, 381] on div "18:10:12" at bounding box center [45, 377] width 36 height 30
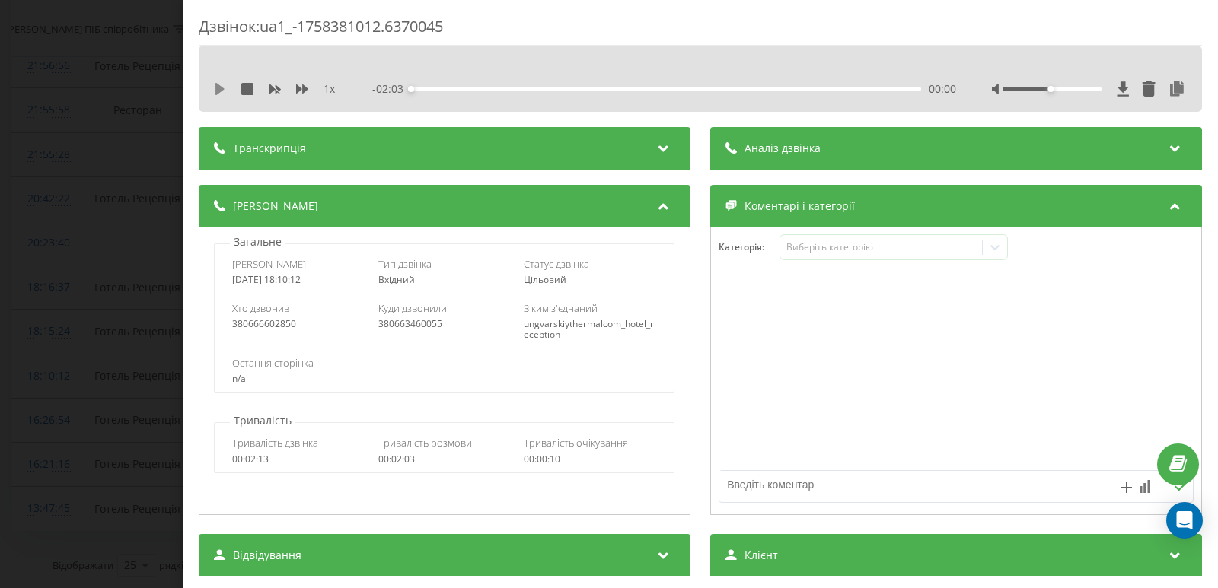
click at [222, 87] on icon at bounding box center [220, 89] width 12 height 12
click at [222, 91] on icon at bounding box center [222, 89] width 3 height 12
click at [483, 88] on div "00:26" at bounding box center [666, 89] width 510 height 5
click at [220, 90] on icon at bounding box center [219, 89] width 9 height 12
click at [1060, 92] on div at bounding box center [1089, 88] width 195 height 15
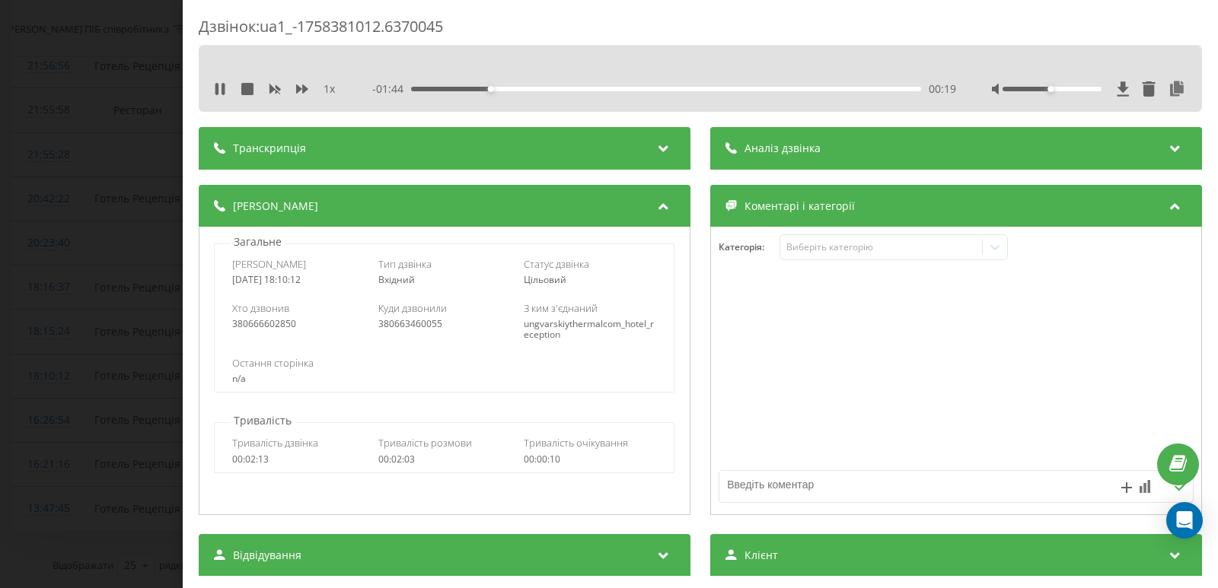
drag, startPoint x: 1048, startPoint y: 86, endPoint x: 1056, endPoint y: 91, distance: 9.5
click at [1050, 89] on div at bounding box center [1089, 88] width 195 height 15
click at [1063, 91] on div at bounding box center [1051, 89] width 99 height 5
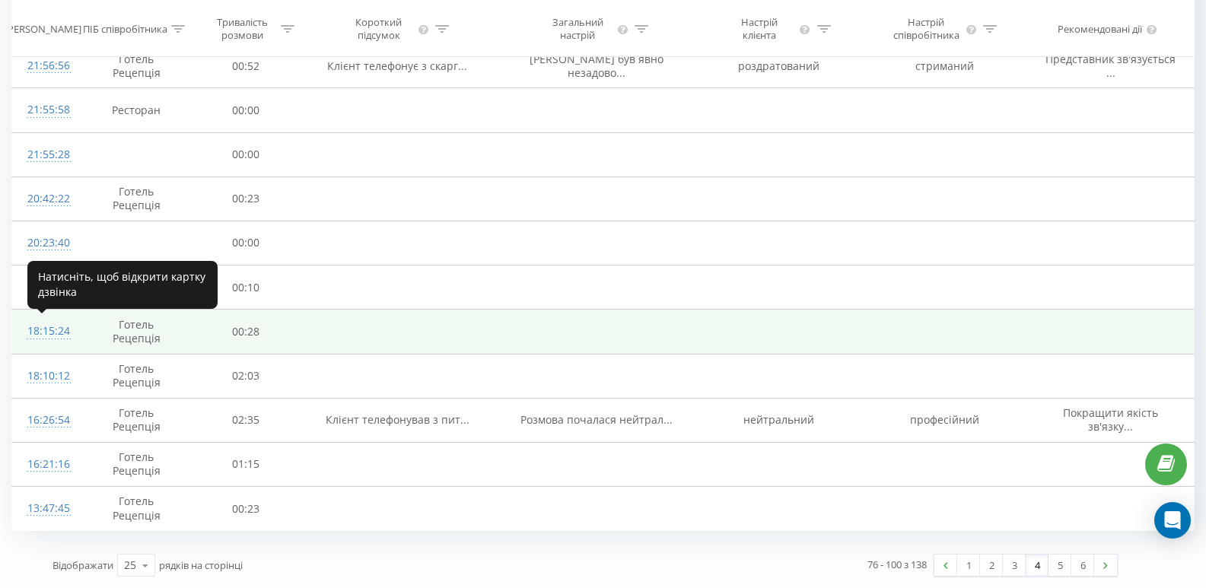
click at [50, 332] on div "18:15:24" at bounding box center [45, 332] width 36 height 30
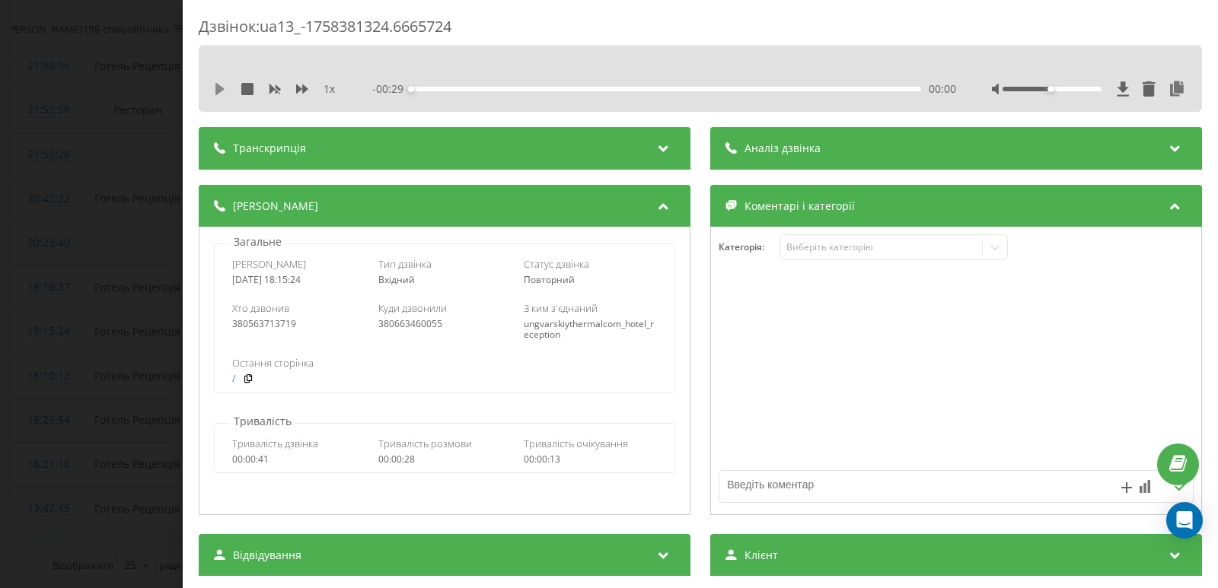
click at [219, 91] on icon at bounding box center [219, 89] width 9 height 12
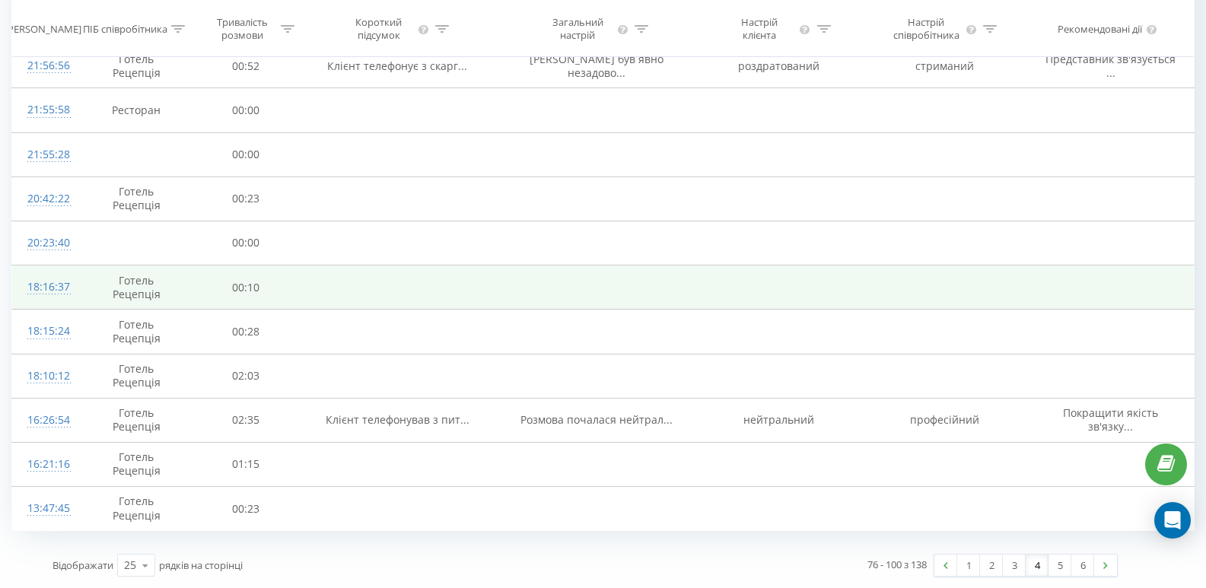
click at [69, 289] on td "18:16:37" at bounding box center [45, 288] width 66 height 44
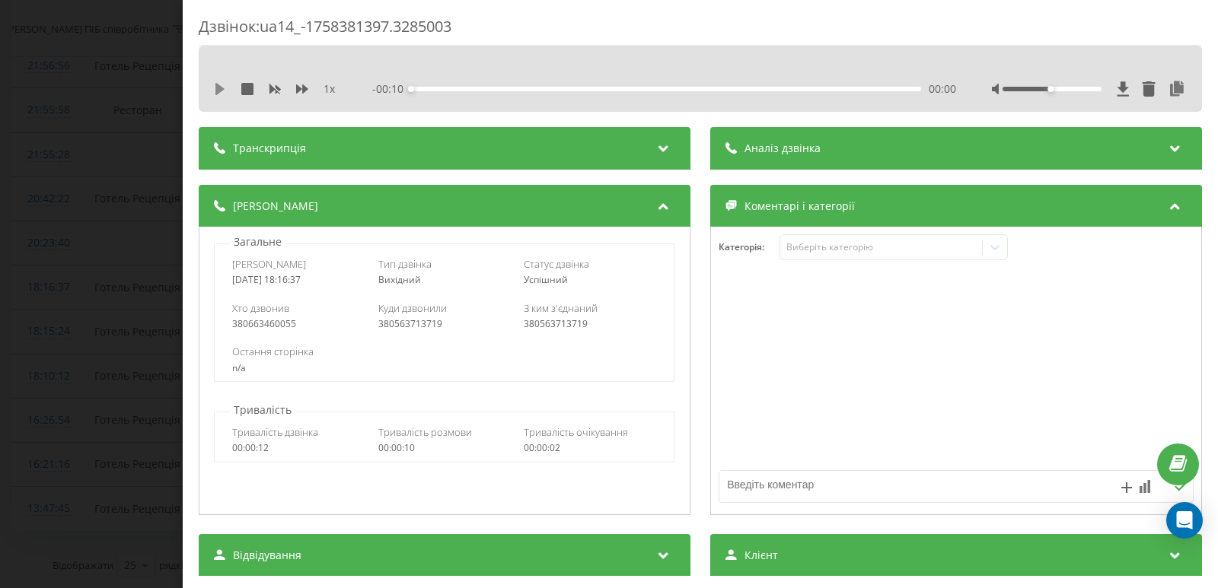
click at [221, 87] on icon at bounding box center [219, 89] width 9 height 12
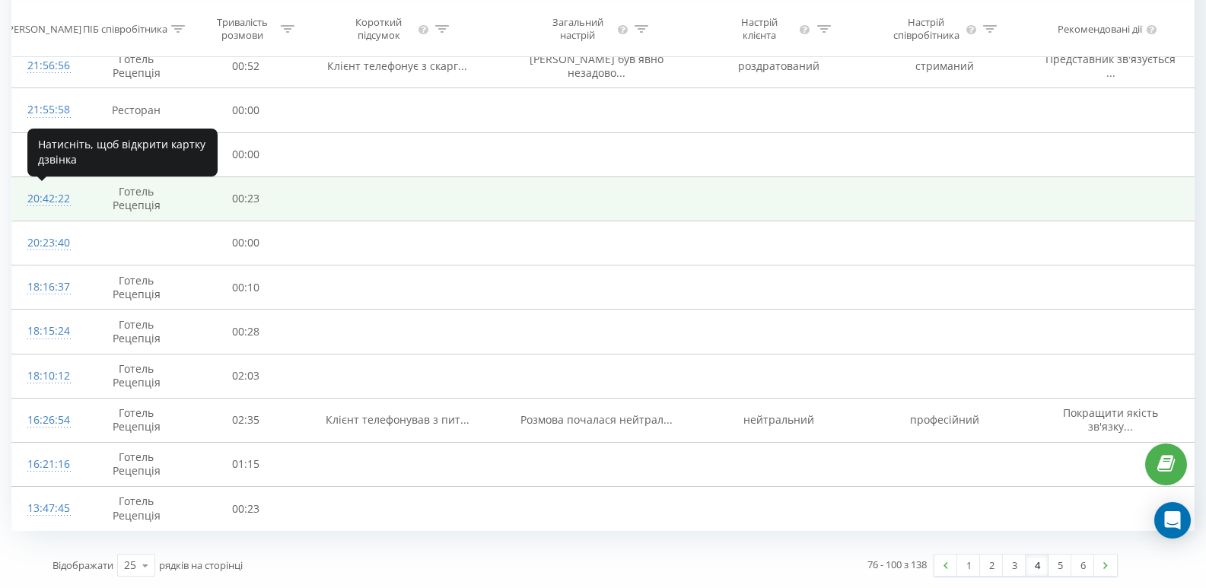
click at [45, 202] on div "20:42:22" at bounding box center [45, 199] width 36 height 30
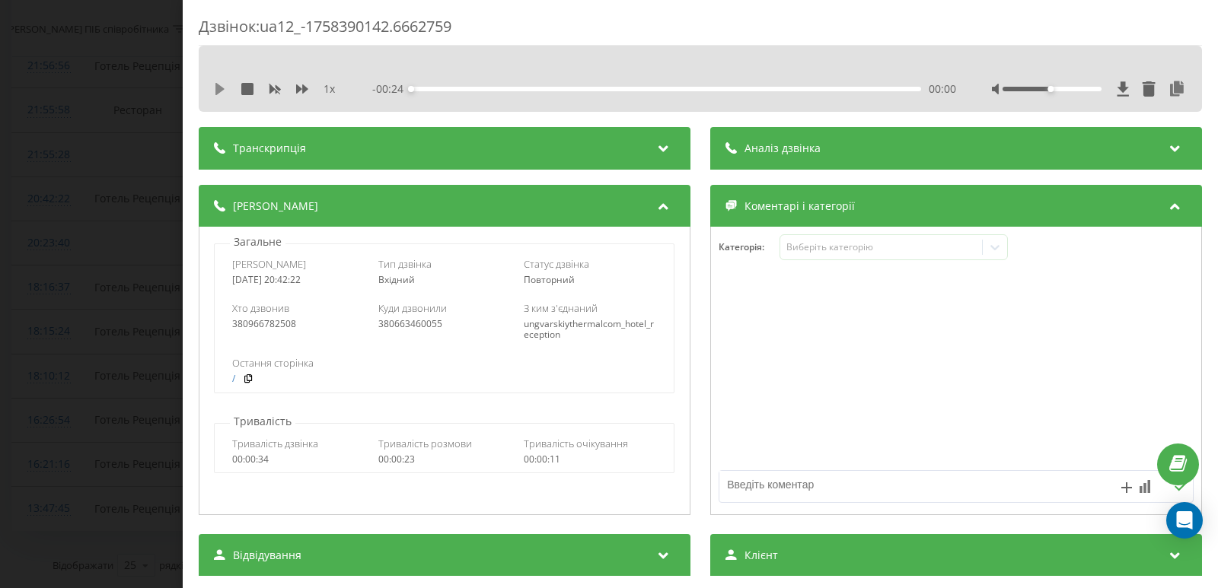
click at [222, 91] on icon at bounding box center [219, 89] width 9 height 12
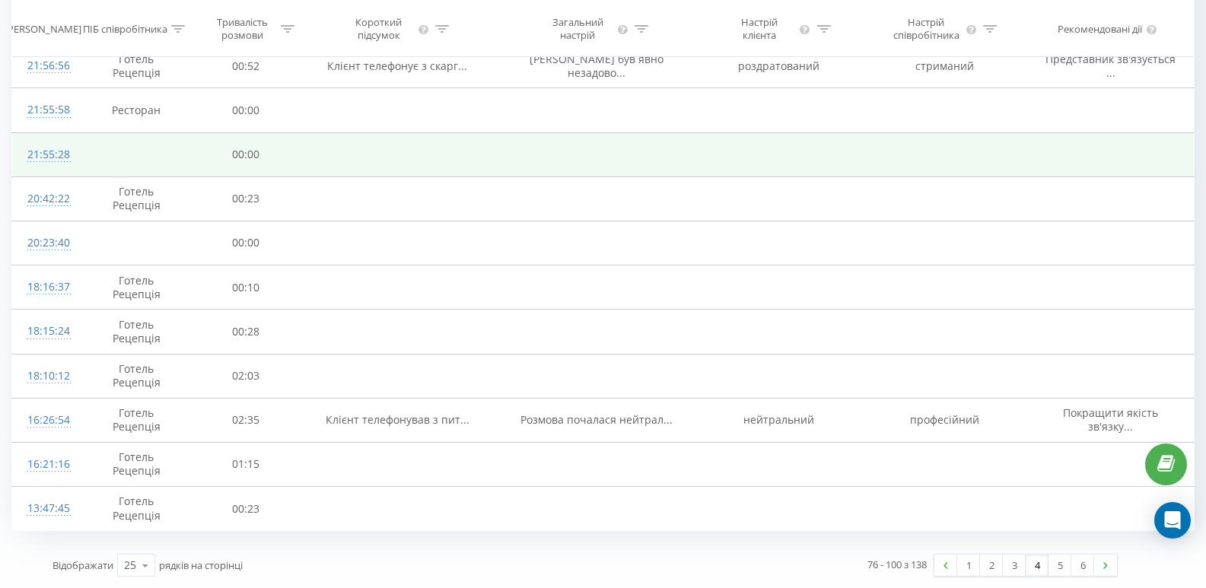
scroll to position [758, 0]
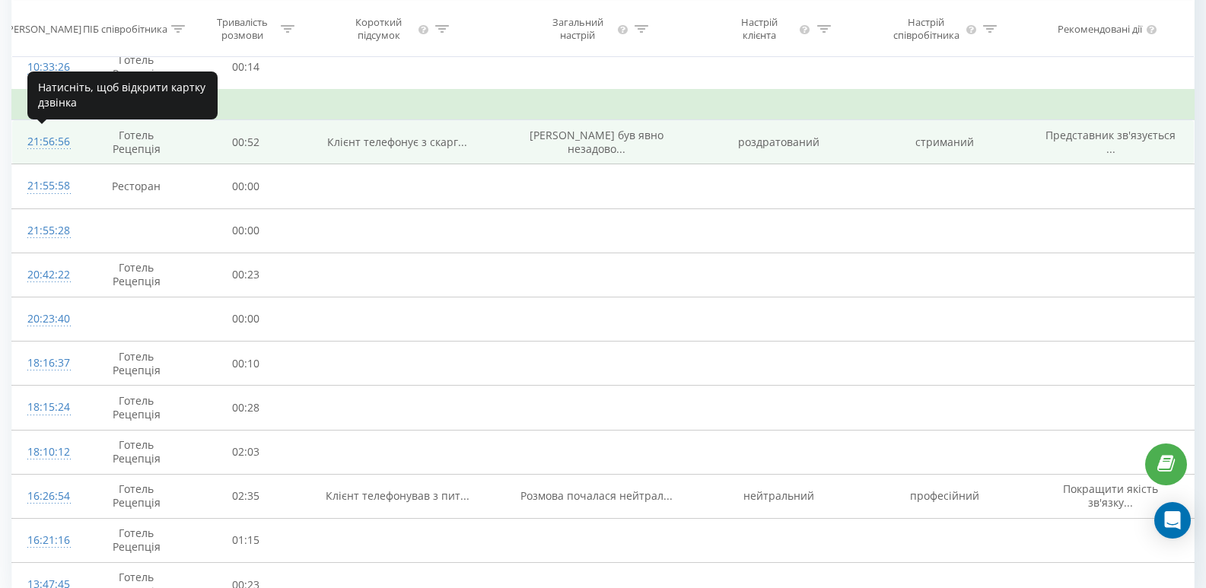
click at [58, 142] on div "21:56:56" at bounding box center [45, 142] width 36 height 30
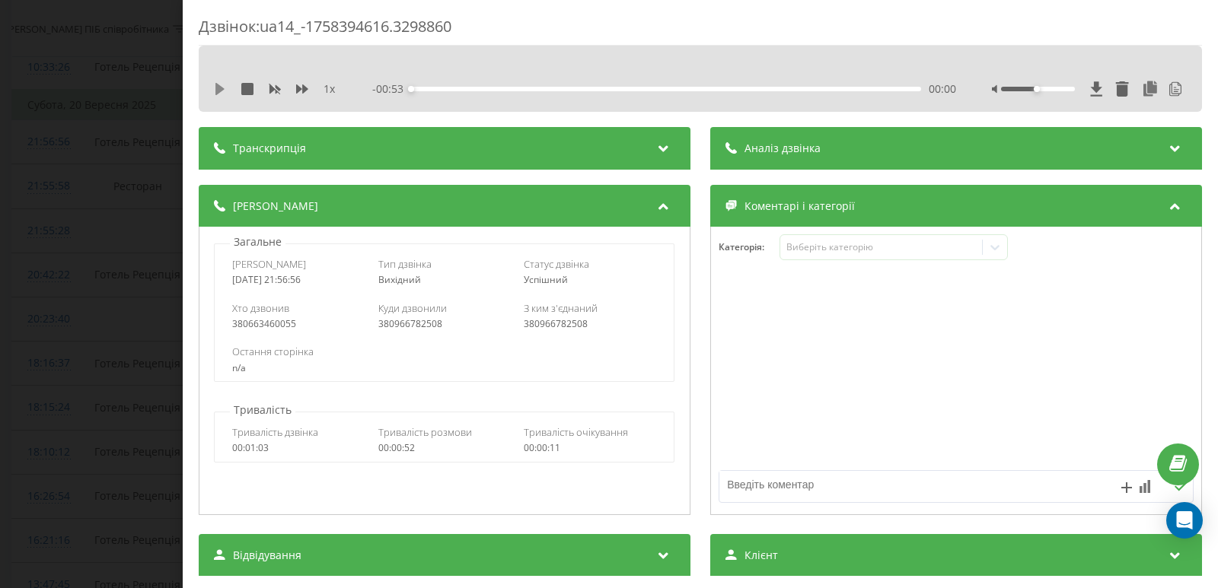
click at [220, 86] on icon at bounding box center [219, 89] width 9 height 12
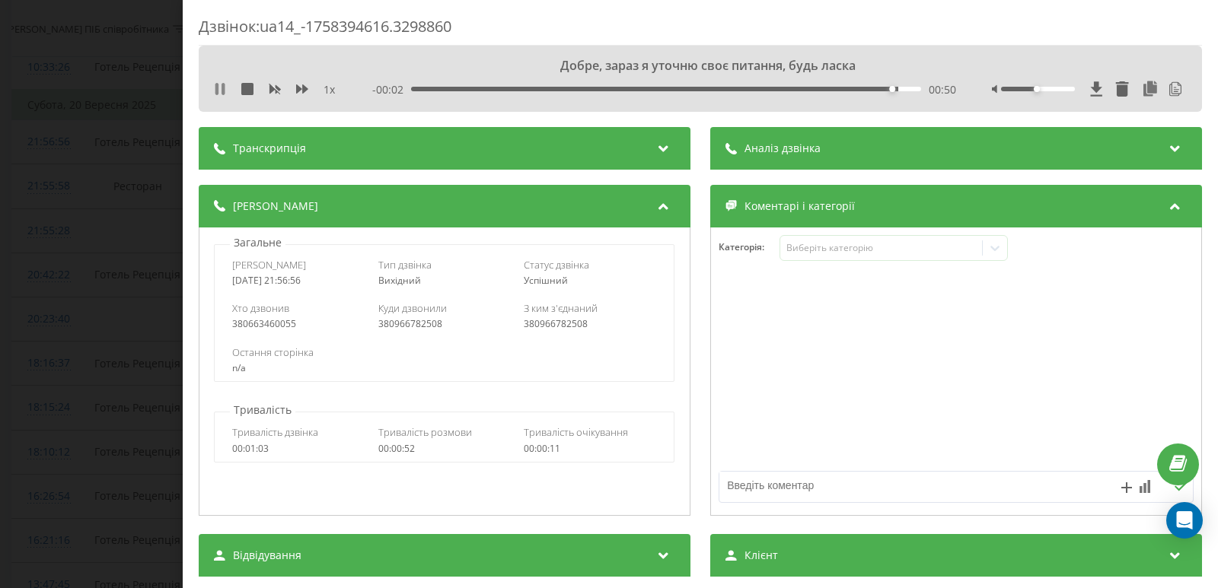
click at [222, 88] on icon at bounding box center [222, 89] width 3 height 12
click at [791, 86] on div "- 00:02 00:51 00:51" at bounding box center [664, 89] width 584 height 15
click at [787, 92] on div "- 00:02 00:51 00:51" at bounding box center [664, 89] width 584 height 15
click at [787, 88] on div "00:51" at bounding box center [666, 89] width 510 height 5
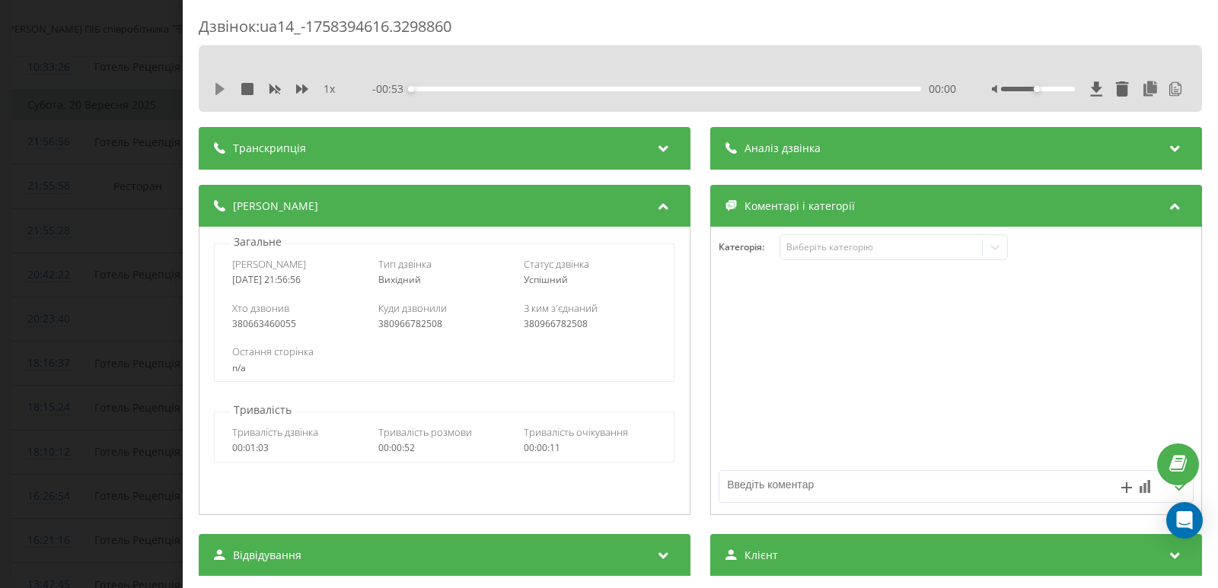
click at [217, 88] on icon at bounding box center [219, 89] width 9 height 12
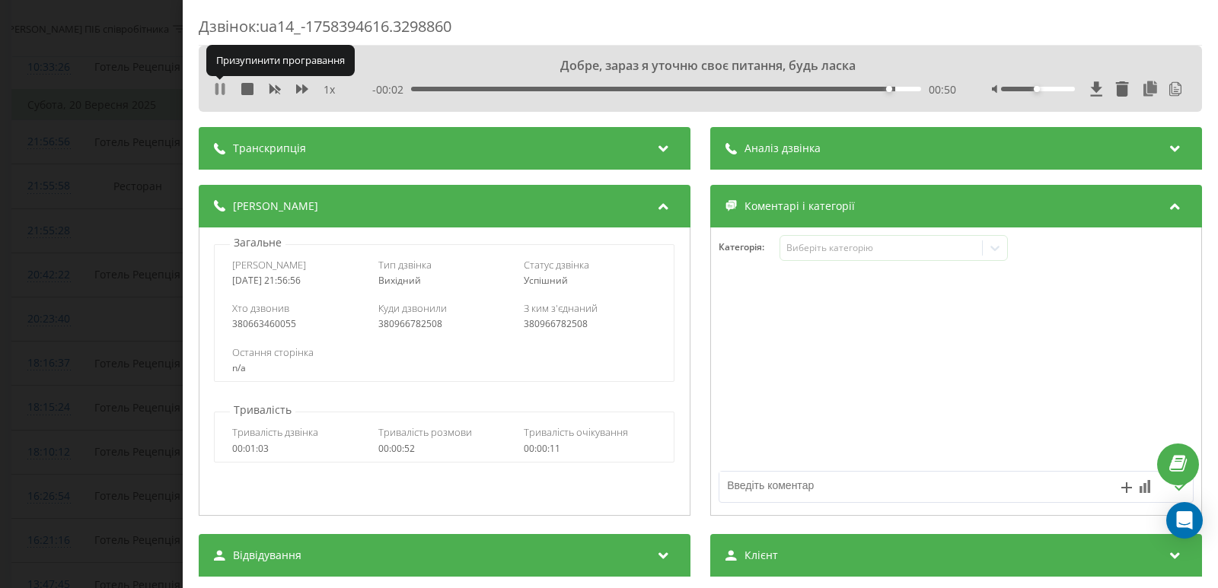
click at [221, 91] on icon at bounding box center [220, 89] width 12 height 12
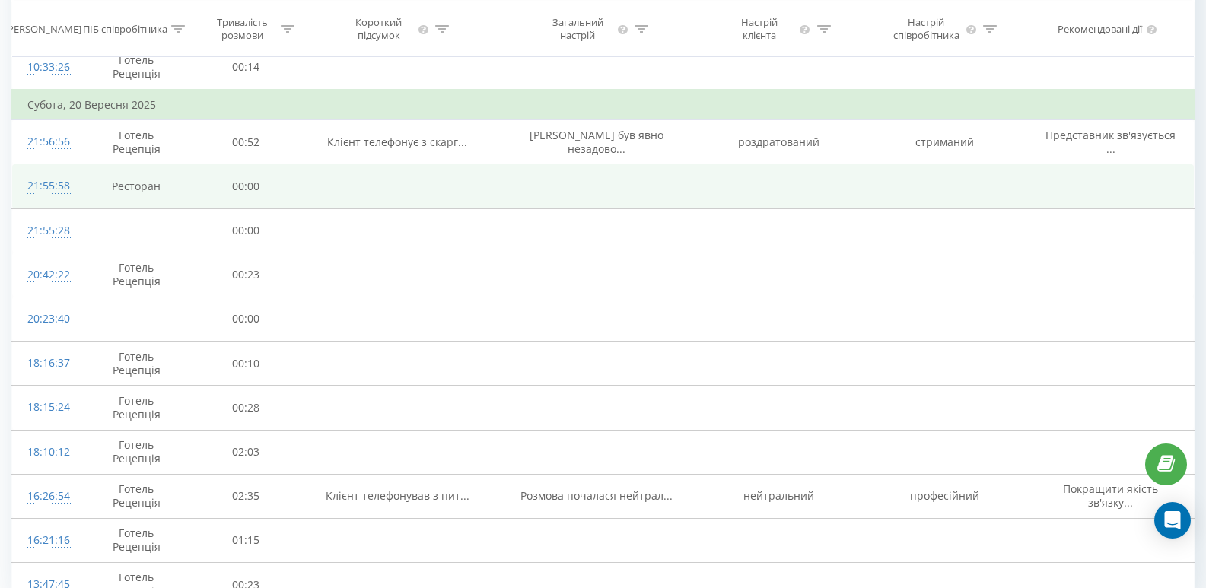
scroll to position [682, 0]
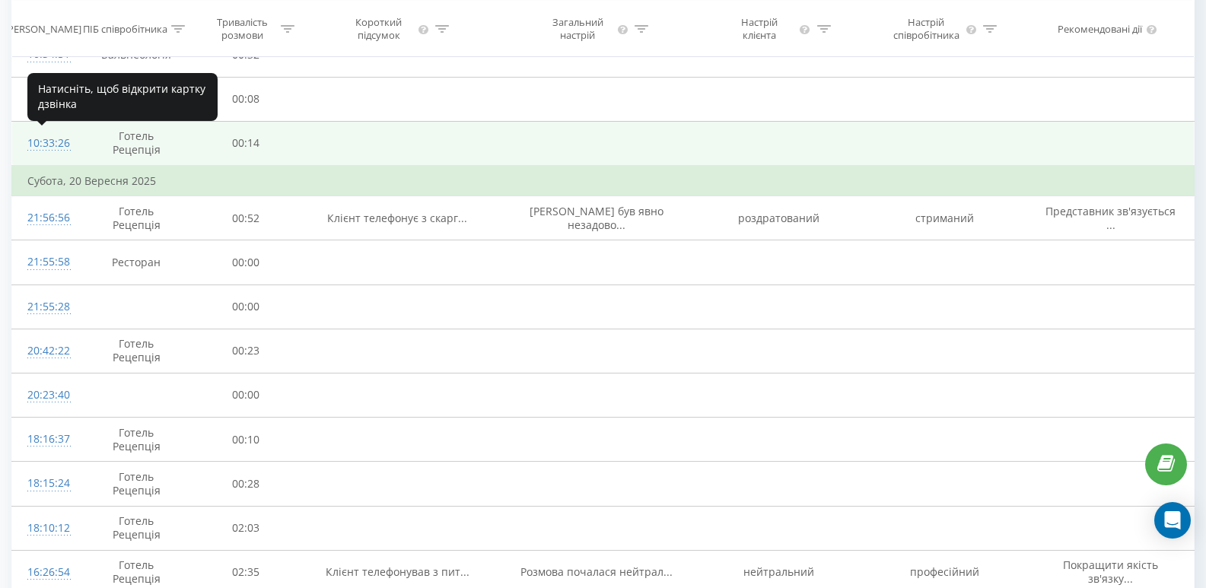
click at [49, 139] on div "10:33:26" at bounding box center [45, 144] width 36 height 30
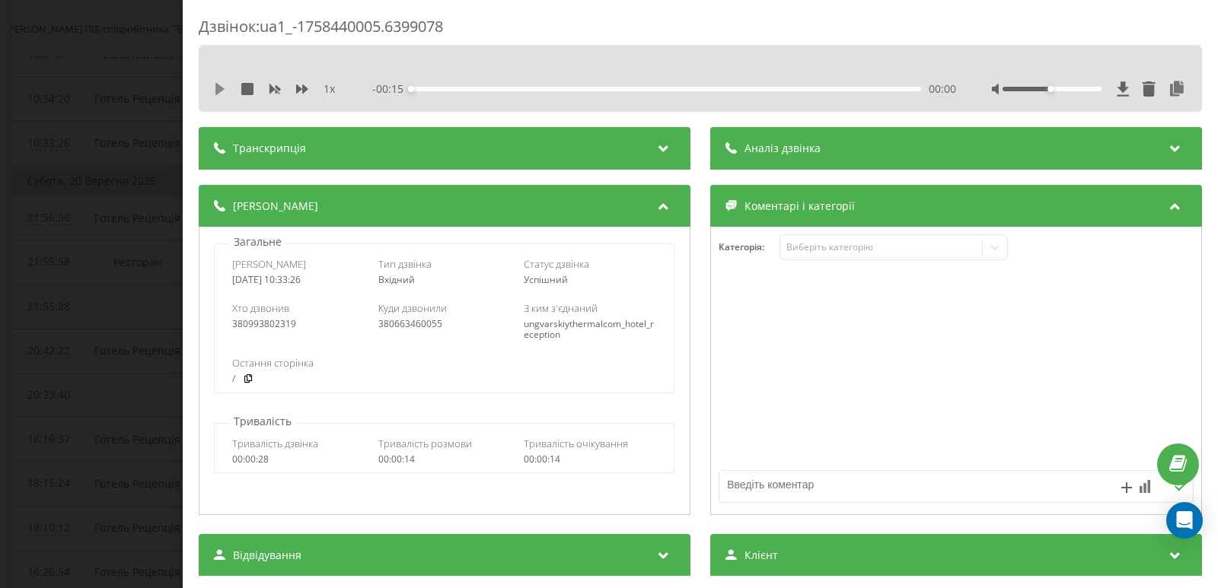
click at [221, 90] on icon at bounding box center [219, 89] width 9 height 12
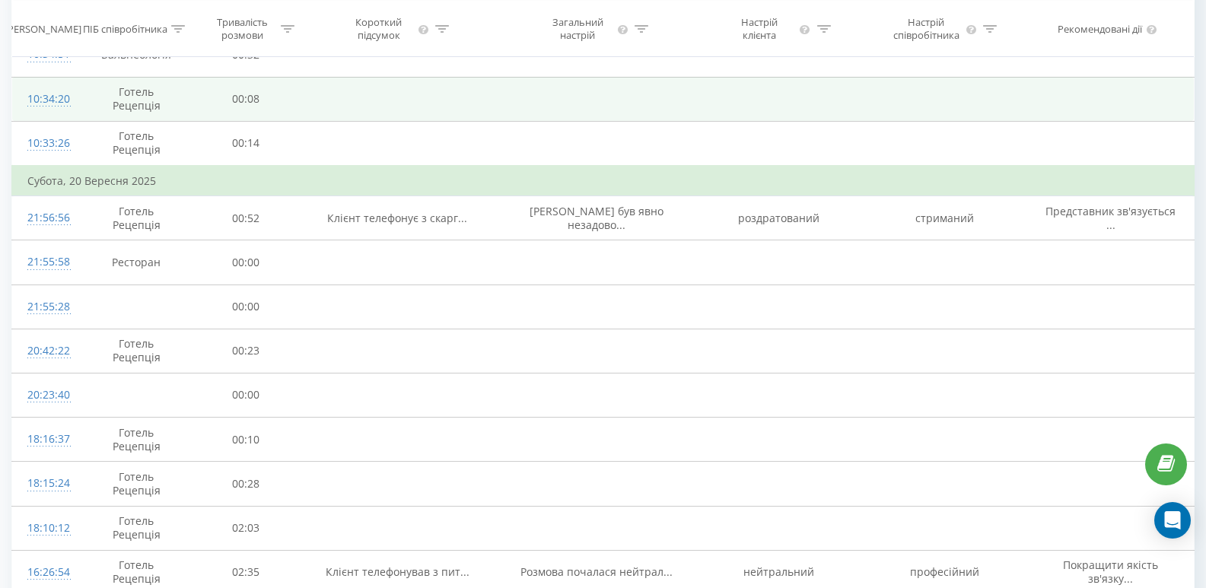
click at [49, 97] on div "10:34:20" at bounding box center [45, 99] width 36 height 30
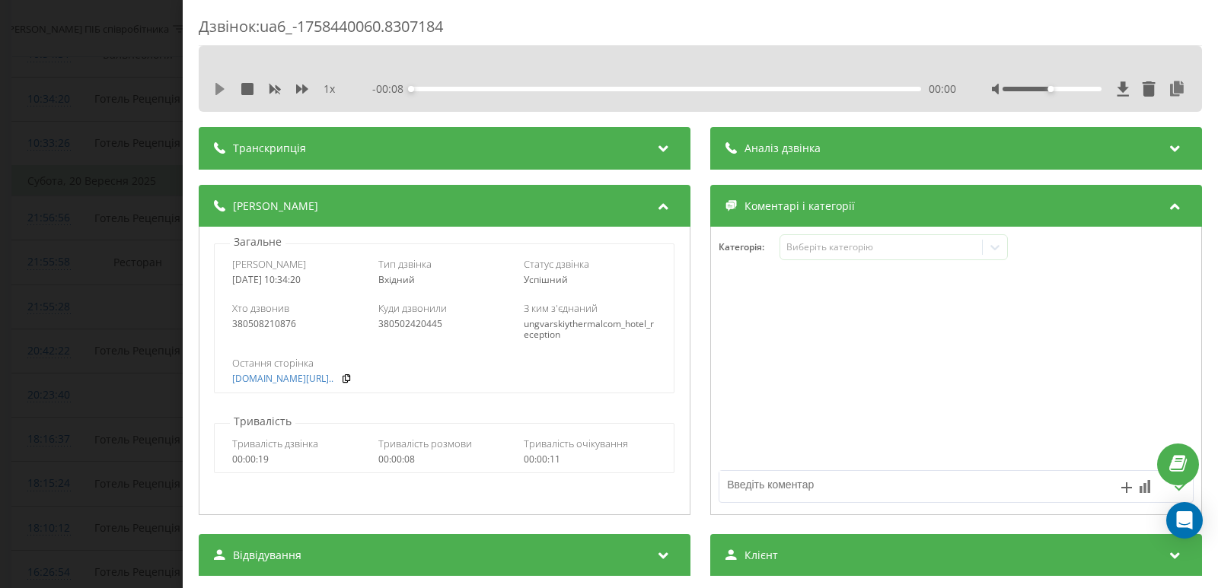
click at [219, 88] on icon at bounding box center [219, 89] width 9 height 12
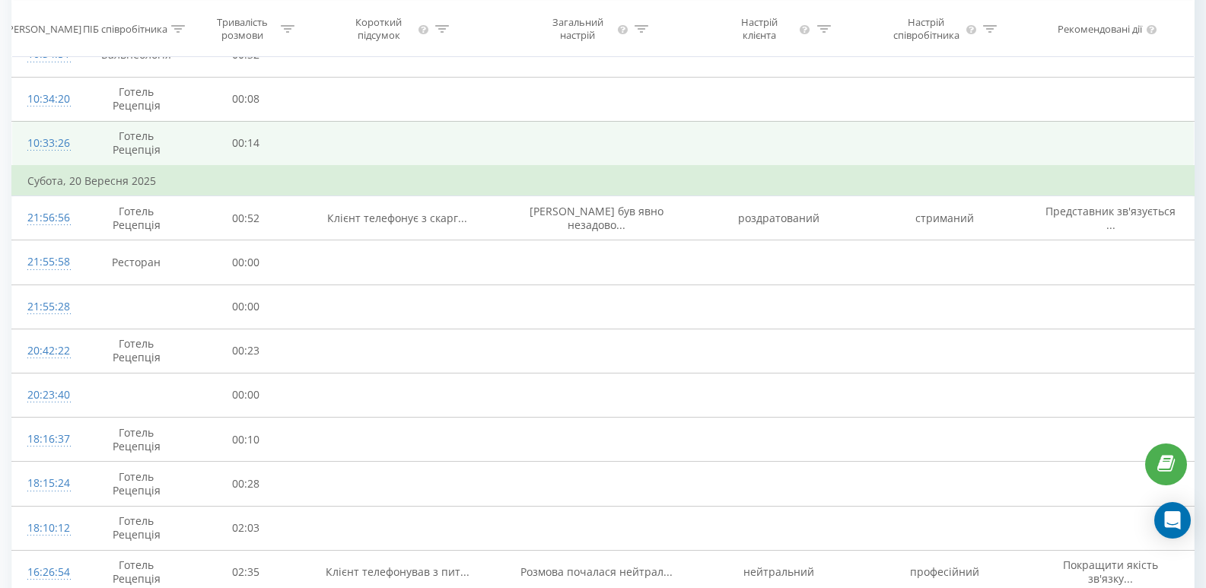
scroll to position [530, 0]
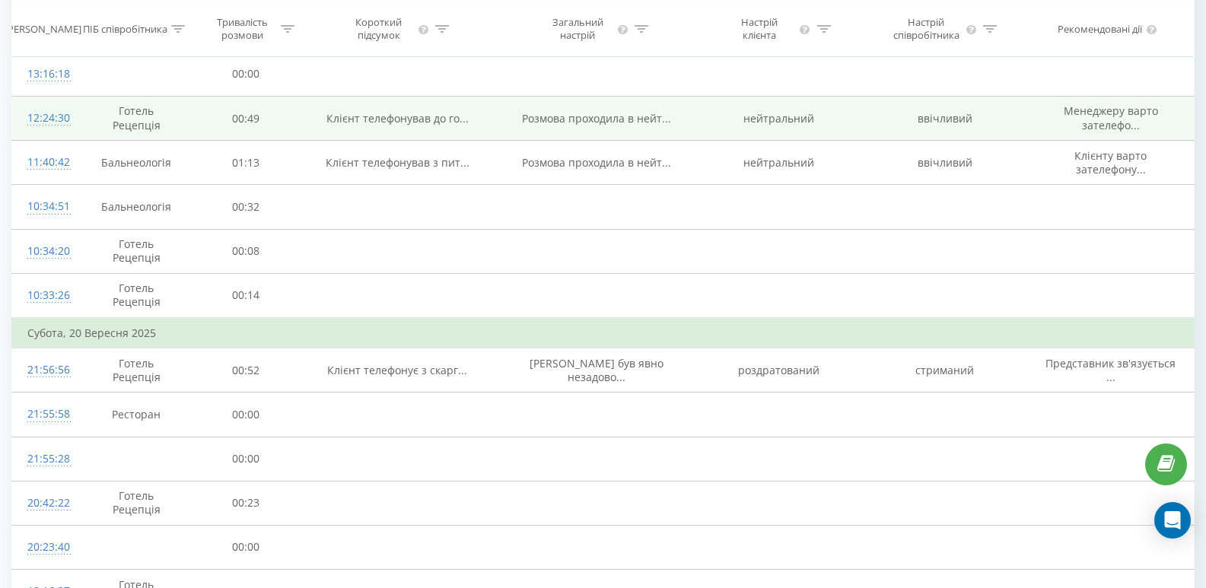
click at [49, 123] on div "12:24:30" at bounding box center [45, 119] width 36 height 30
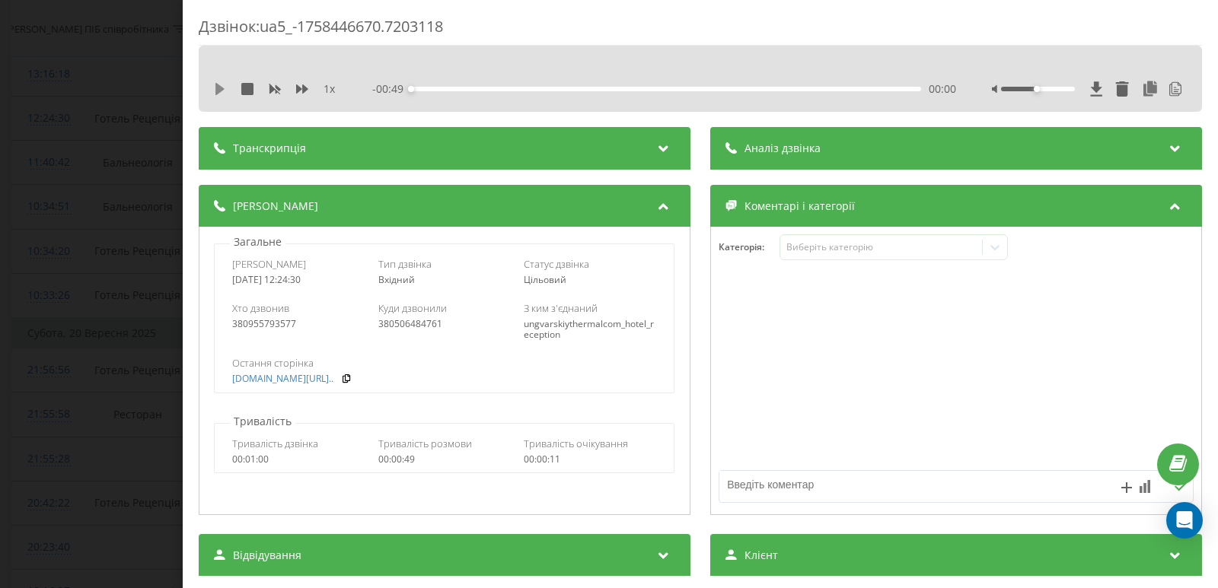
click at [218, 88] on icon at bounding box center [219, 89] width 9 height 12
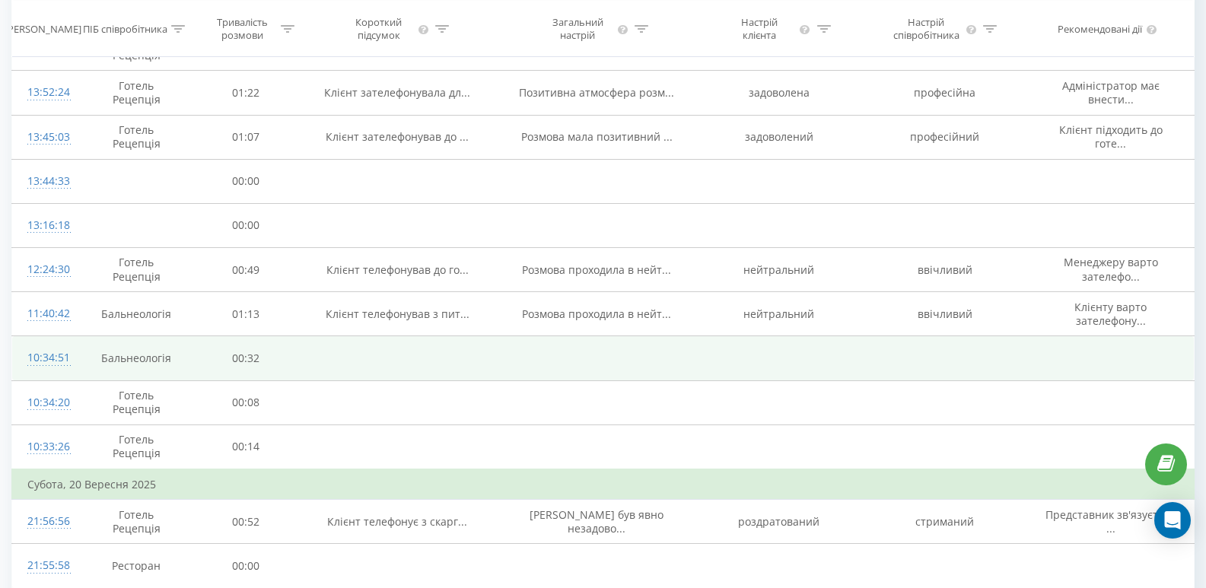
scroll to position [378, 0]
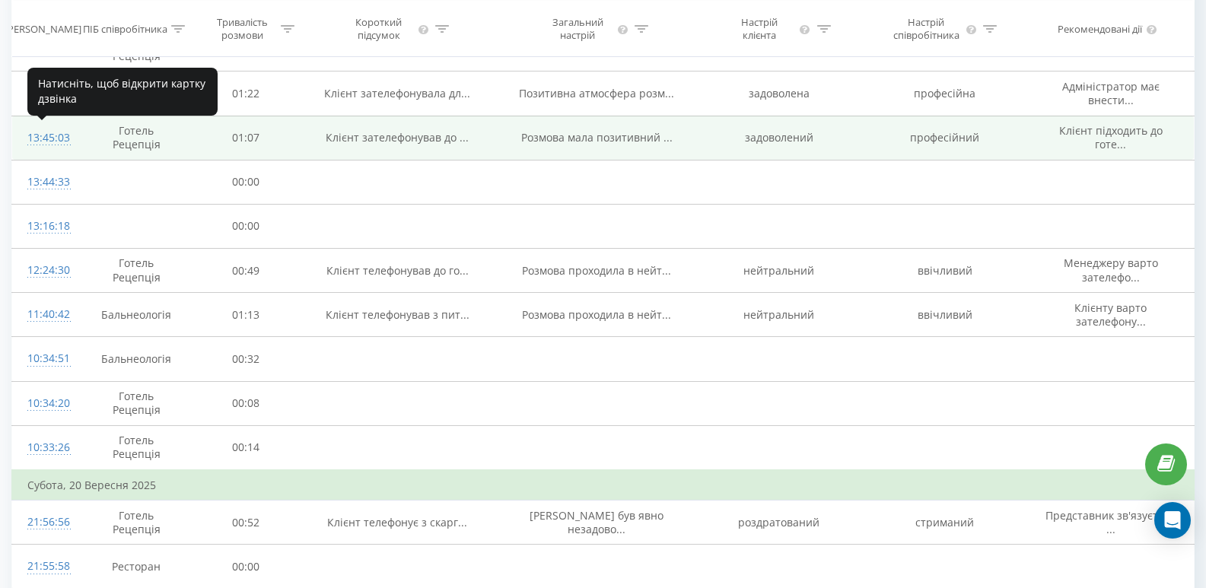
click at [43, 137] on div "13:45:03" at bounding box center [45, 138] width 36 height 30
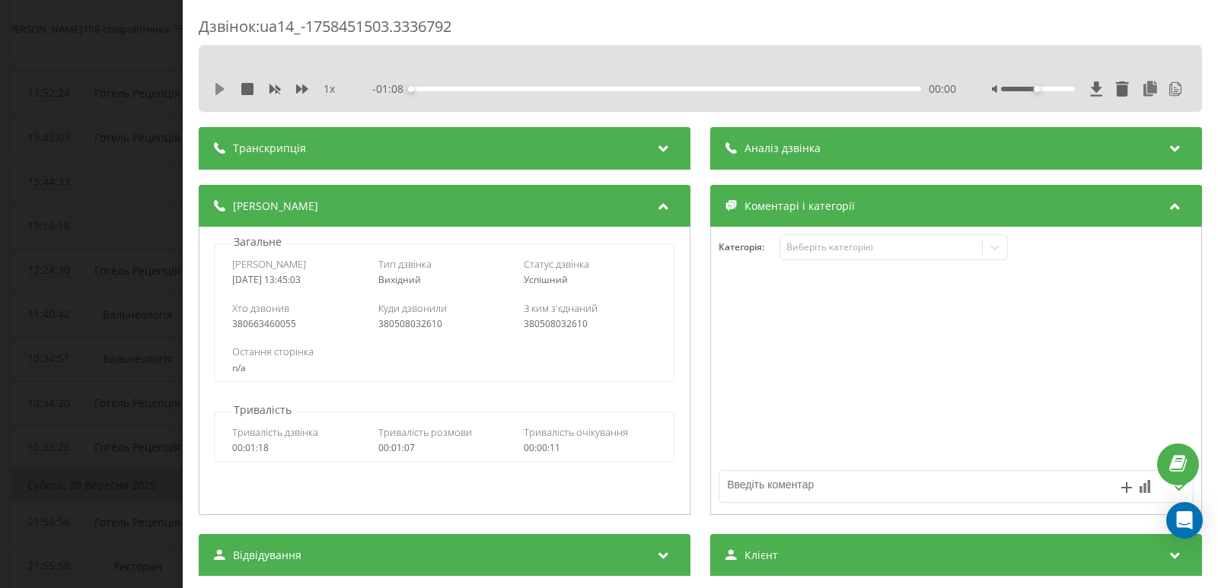
click at [221, 90] on icon at bounding box center [219, 89] width 9 height 12
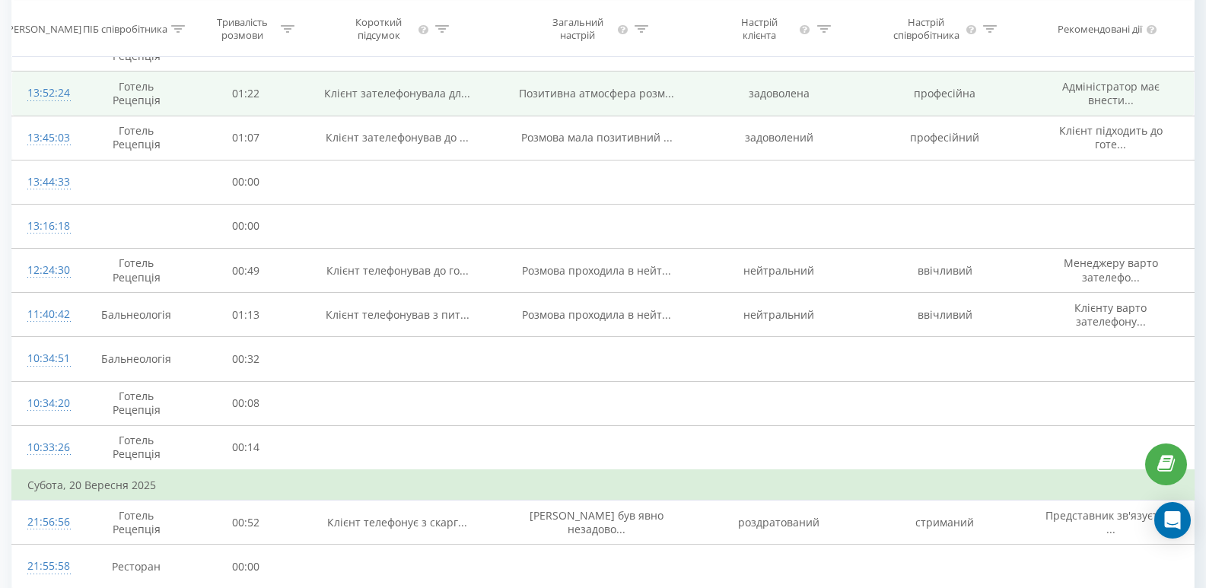
click at [41, 97] on div "13:52:24" at bounding box center [45, 93] width 36 height 30
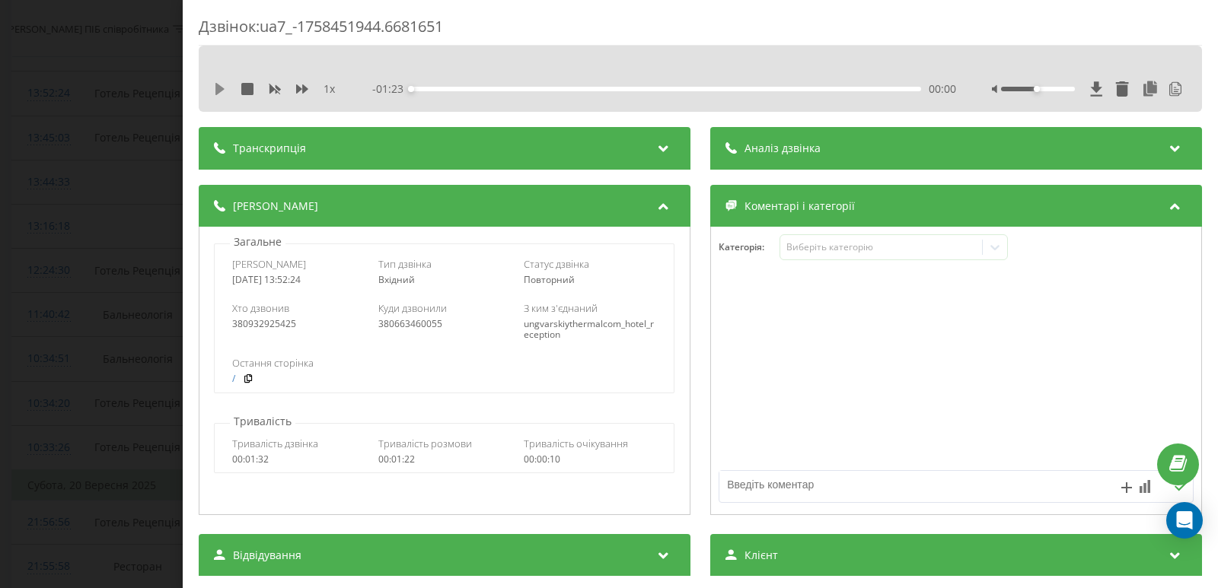
click at [218, 86] on icon at bounding box center [219, 89] width 9 height 12
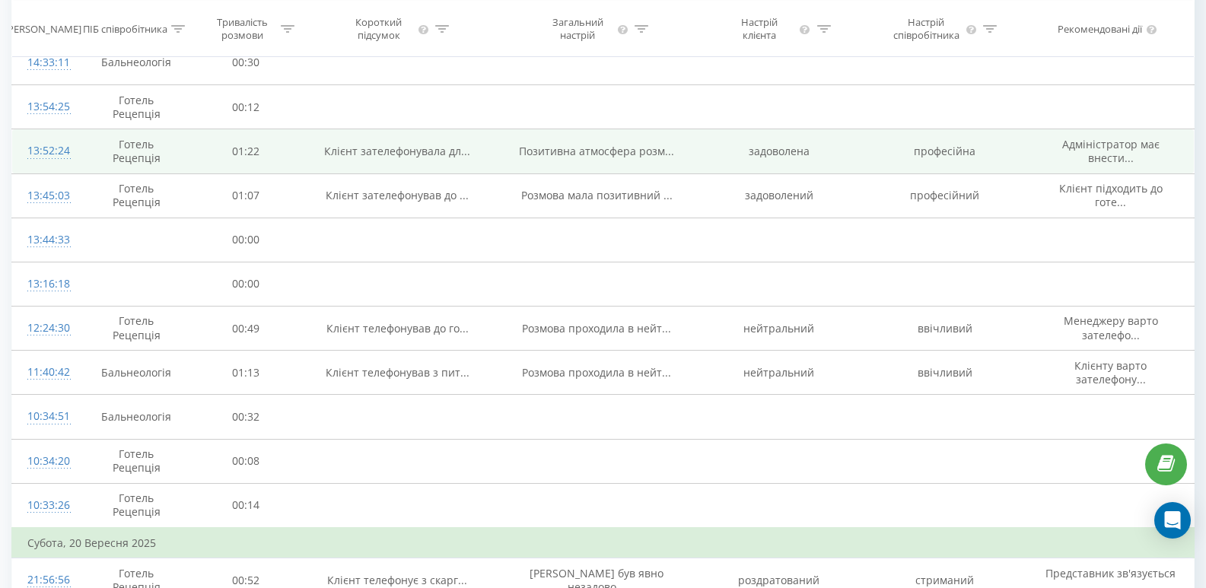
scroll to position [301, 0]
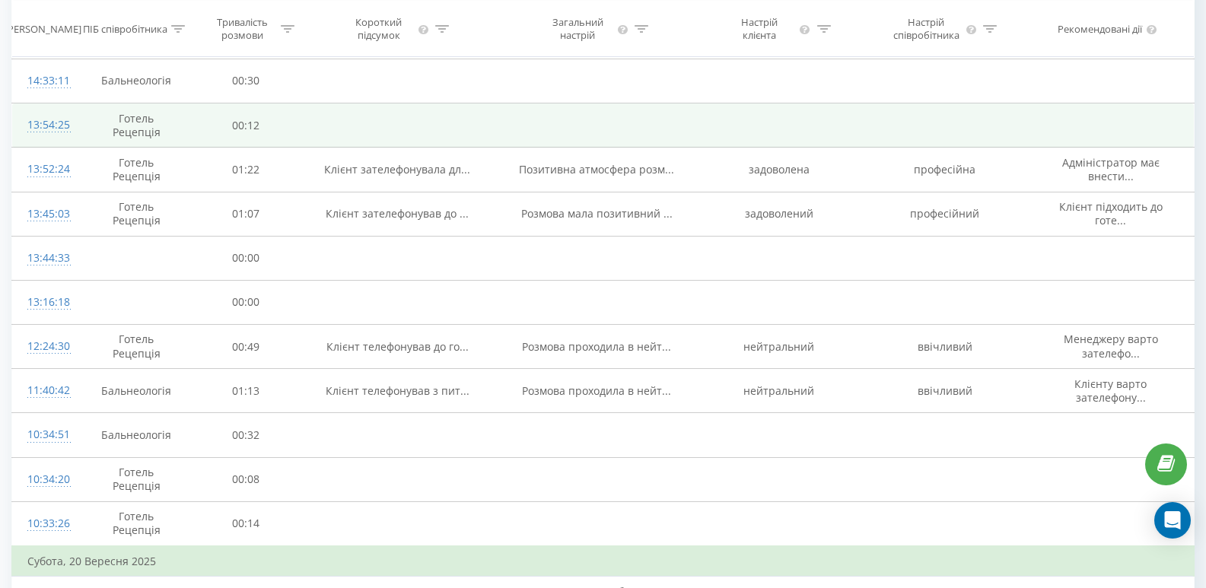
click at [57, 120] on div "13:54:25" at bounding box center [45, 125] width 36 height 30
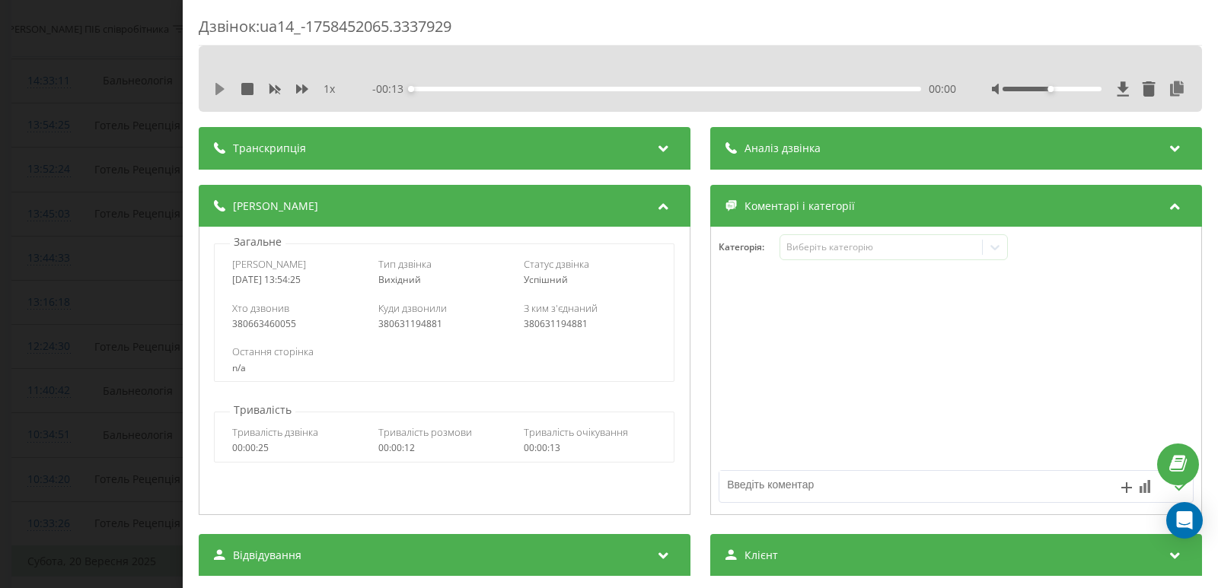
click at [224, 90] on icon at bounding box center [220, 89] width 12 height 12
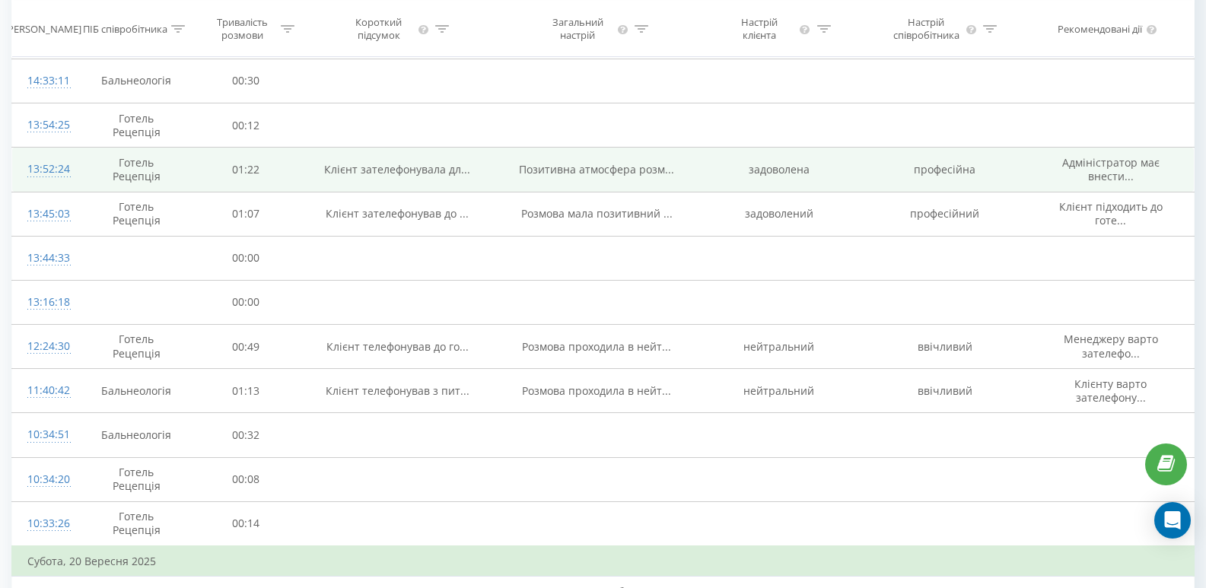
scroll to position [149, 0]
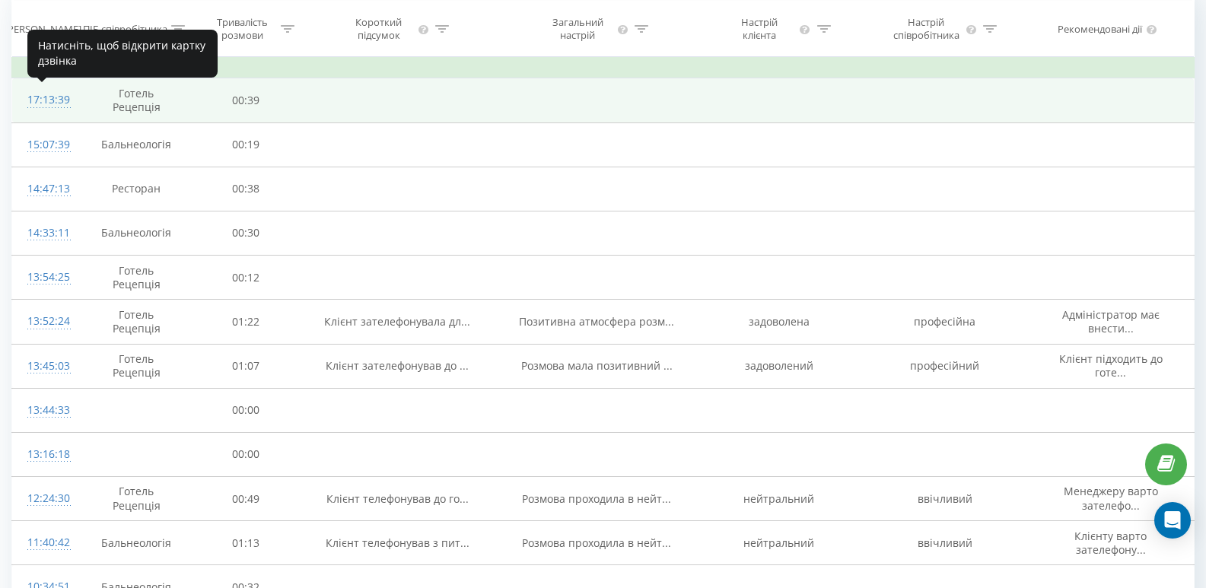
click at [53, 101] on div "17:13:39" at bounding box center [45, 100] width 36 height 30
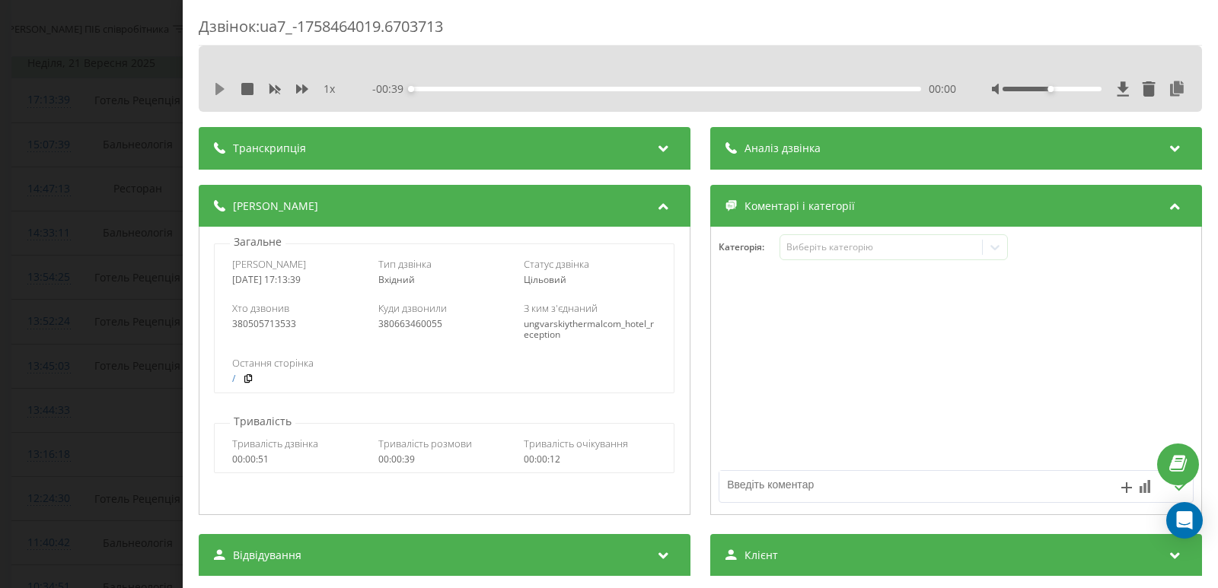
click at [221, 90] on icon at bounding box center [219, 89] width 9 height 12
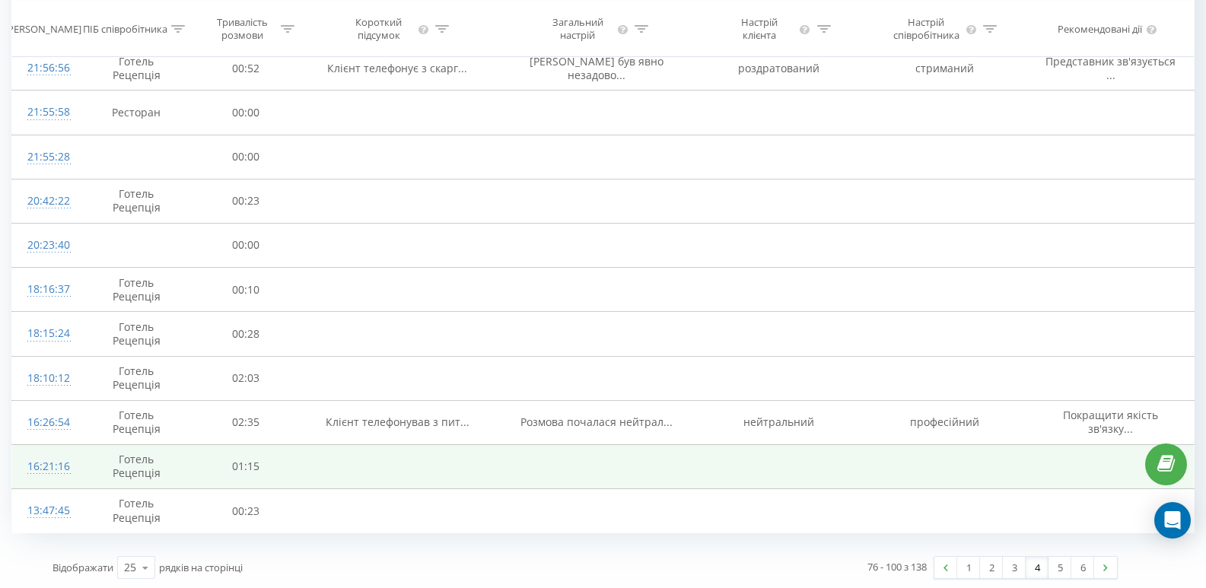
scroll to position [834, 0]
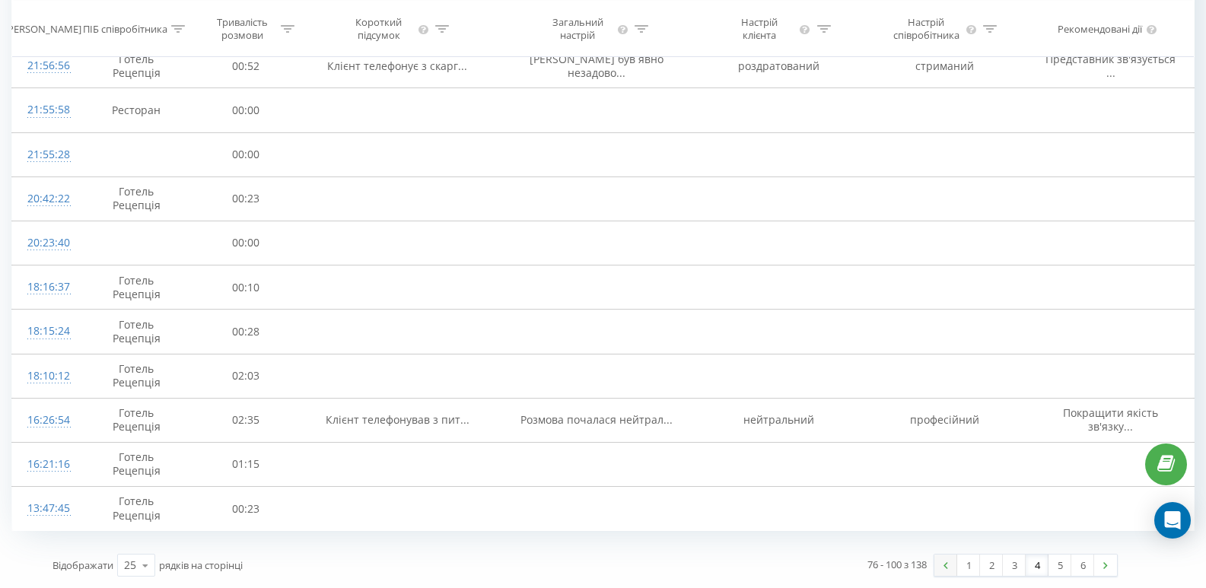
click at [944, 569] on link at bounding box center [946, 565] width 23 height 21
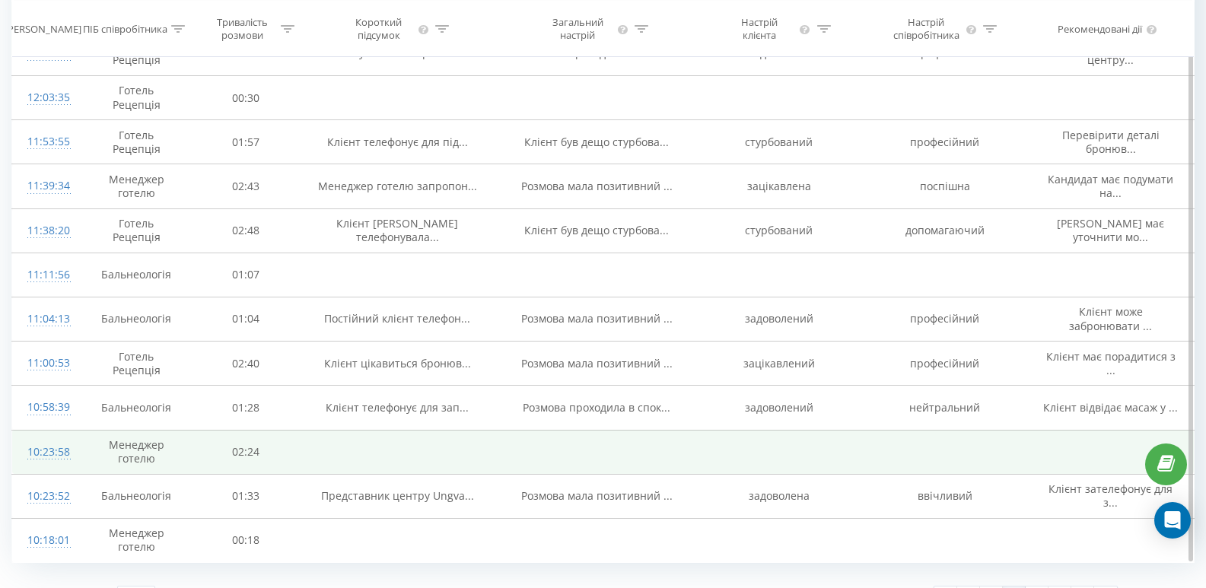
scroll to position [804, 0]
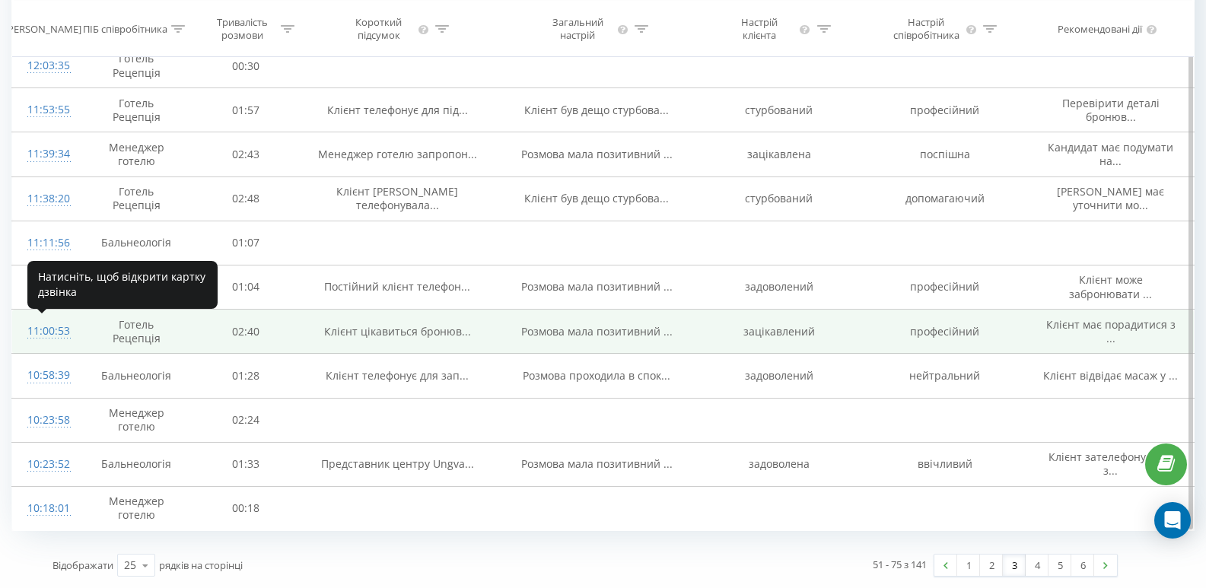
click at [44, 330] on div "11:00:53" at bounding box center [45, 332] width 36 height 30
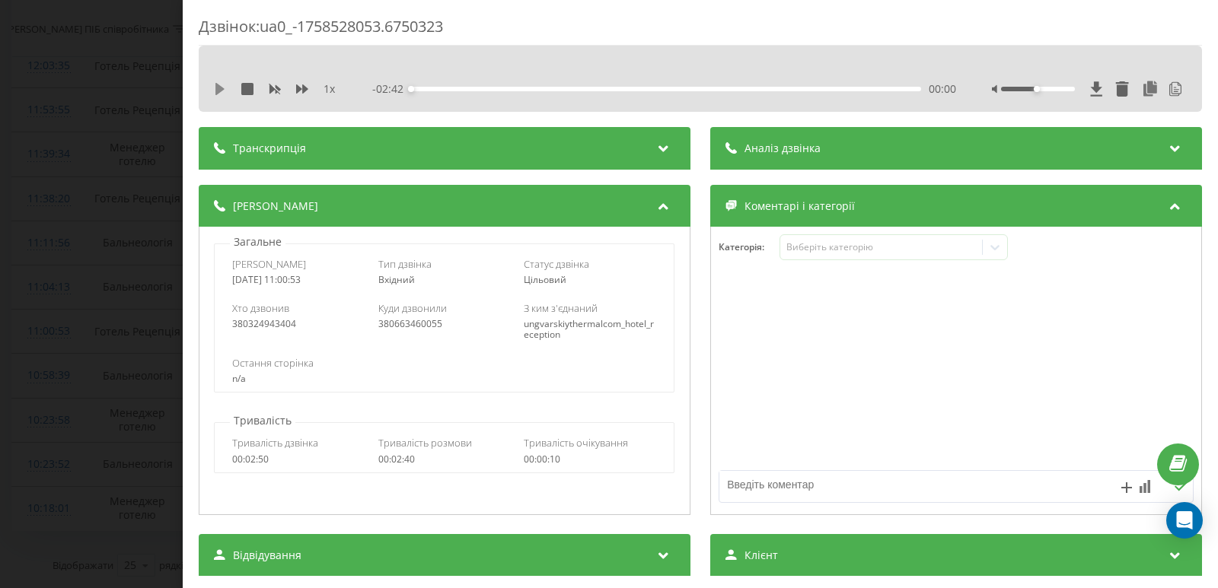
click at [221, 88] on icon at bounding box center [219, 89] width 9 height 12
click at [218, 92] on icon at bounding box center [216, 89] width 3 height 12
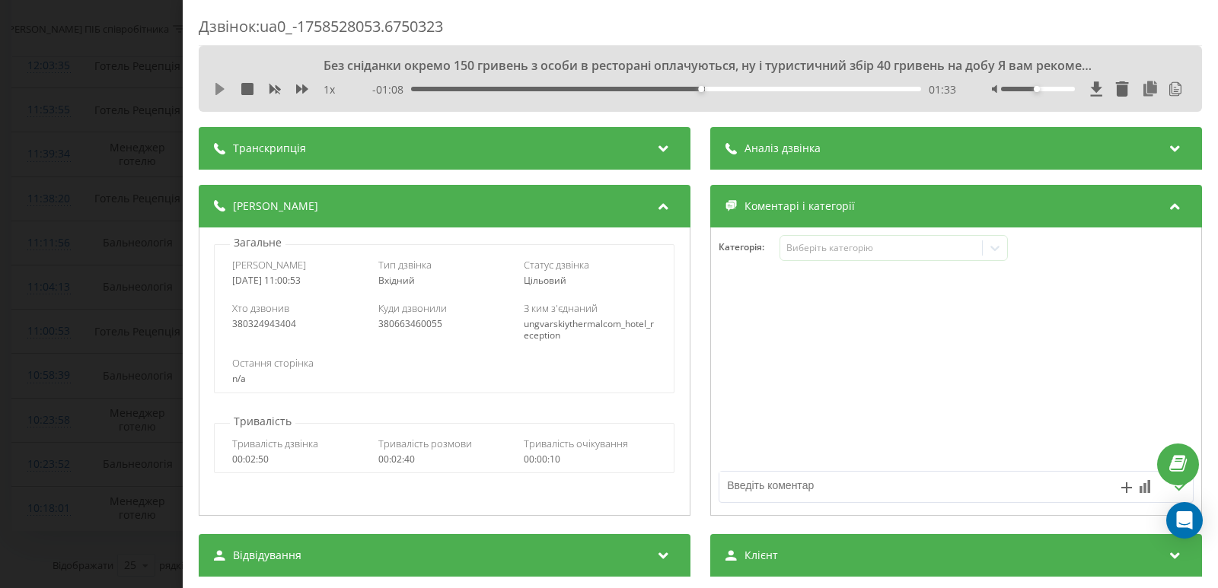
click at [218, 92] on icon at bounding box center [219, 89] width 9 height 12
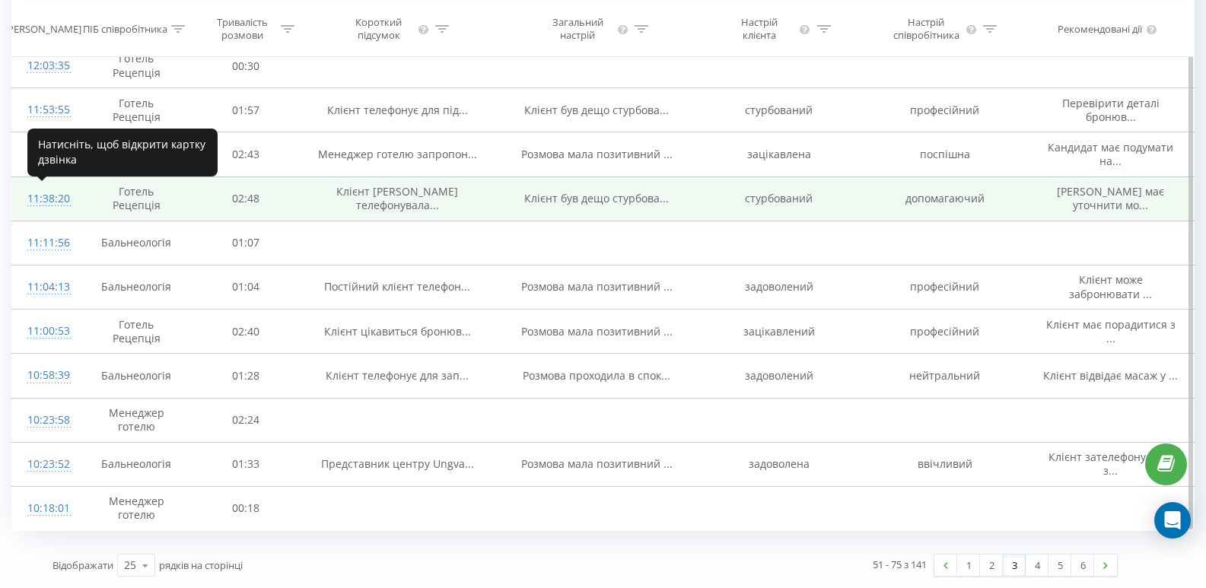
click at [42, 188] on div "11:38:20" at bounding box center [45, 199] width 36 height 30
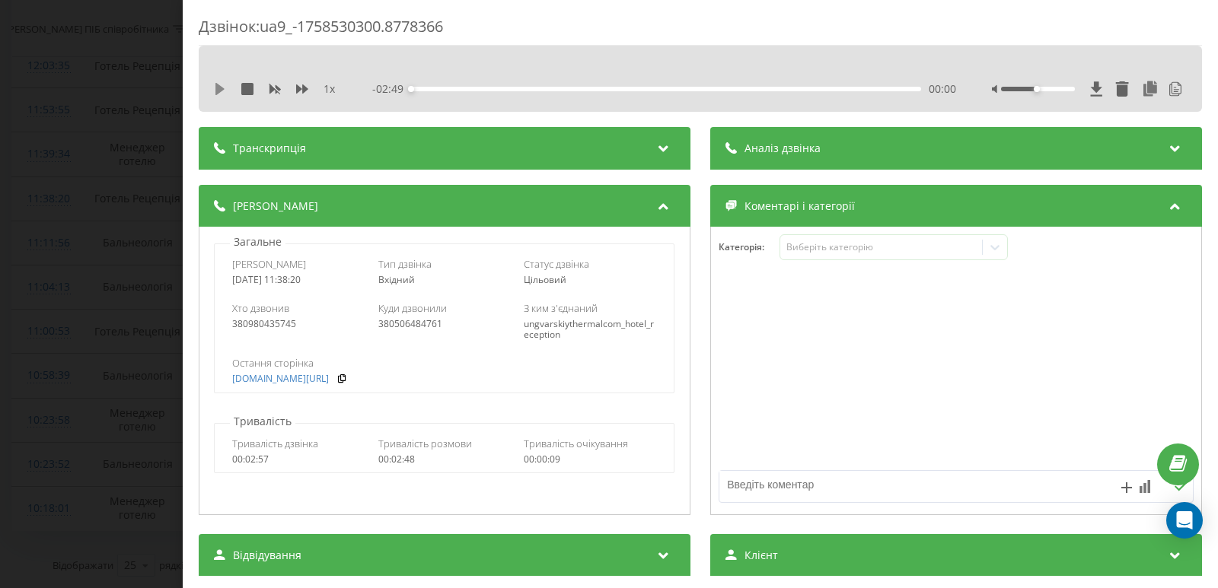
click at [224, 84] on icon at bounding box center [220, 89] width 12 height 12
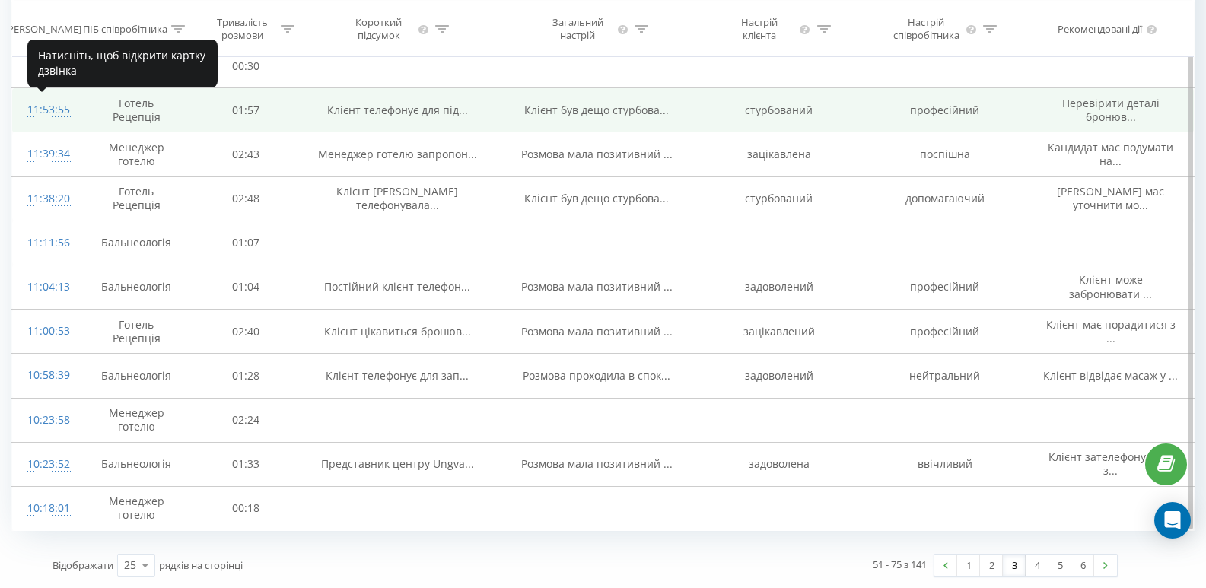
click at [49, 110] on div "11:53:55" at bounding box center [45, 110] width 36 height 30
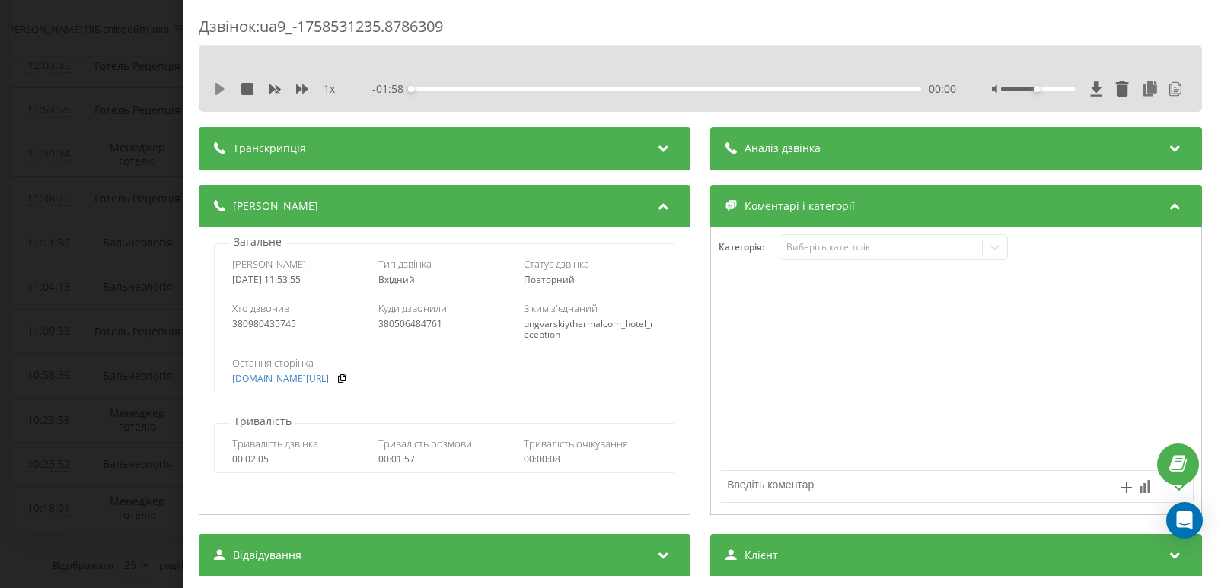
click at [219, 83] on icon at bounding box center [220, 89] width 12 height 12
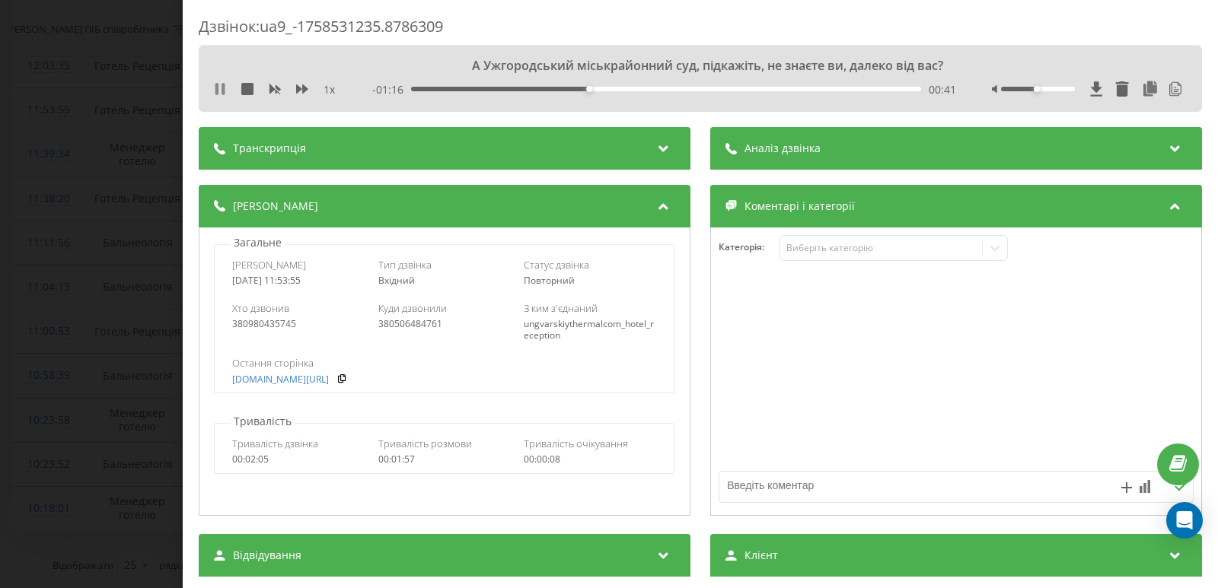
click at [219, 90] on icon at bounding box center [220, 89] width 12 height 12
drag, startPoint x: 218, startPoint y: 89, endPoint x: 197, endPoint y: 91, distance: 21.4
click at [218, 88] on icon at bounding box center [219, 89] width 9 height 12
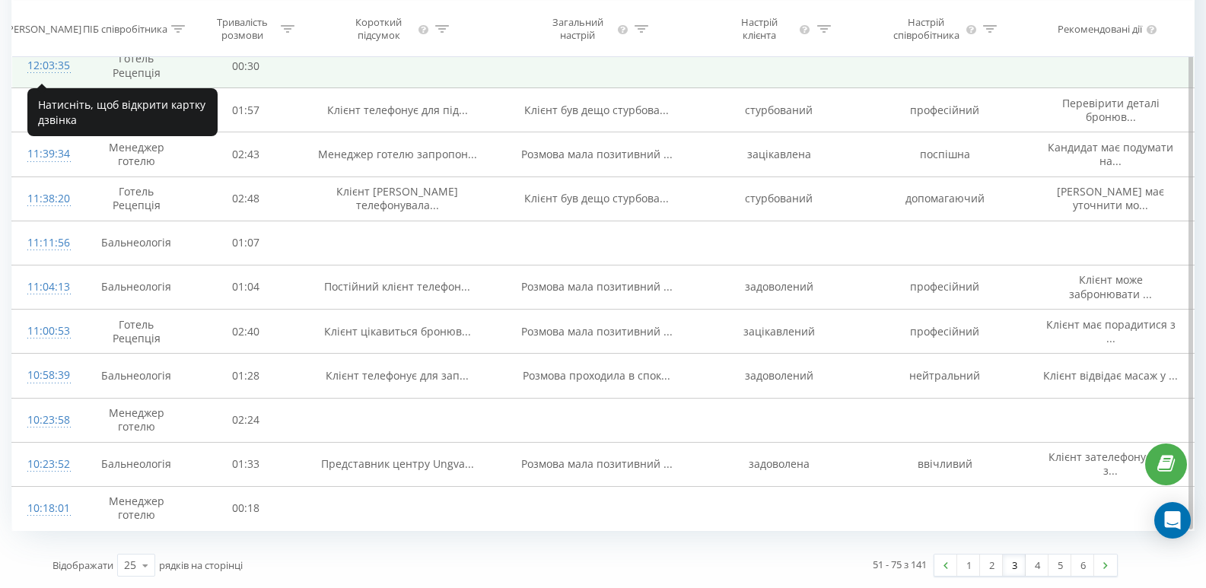
click at [42, 66] on div "12:03:35" at bounding box center [45, 66] width 36 height 30
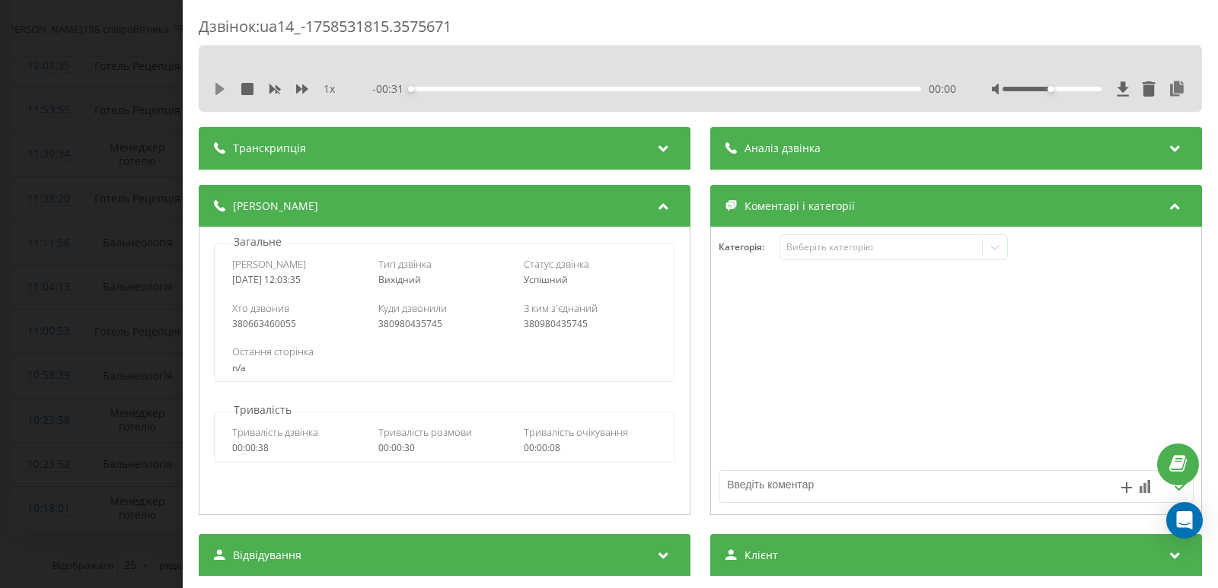
click at [218, 89] on icon at bounding box center [219, 89] width 9 height 12
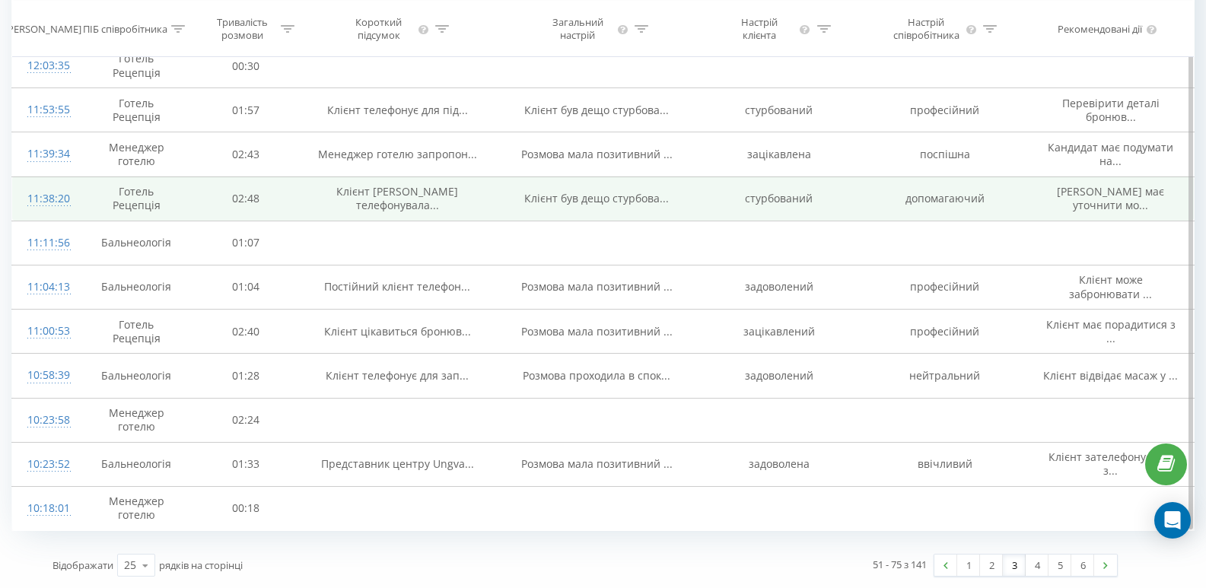
scroll to position [728, 0]
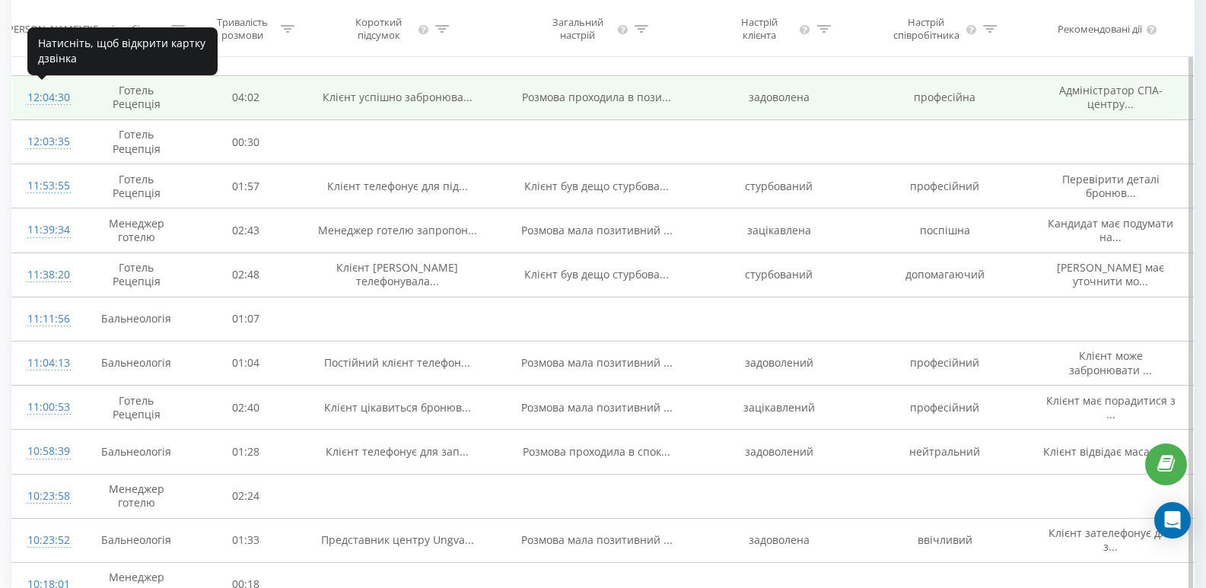
click at [46, 94] on div "12:04:30" at bounding box center [45, 98] width 36 height 30
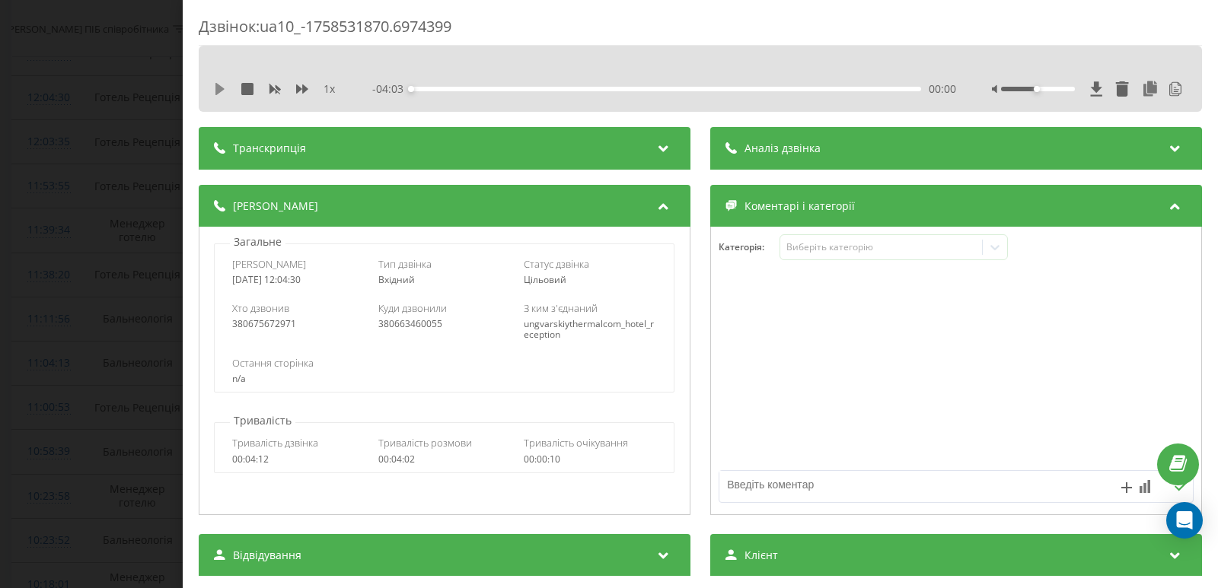
click at [219, 88] on icon at bounding box center [219, 89] width 9 height 12
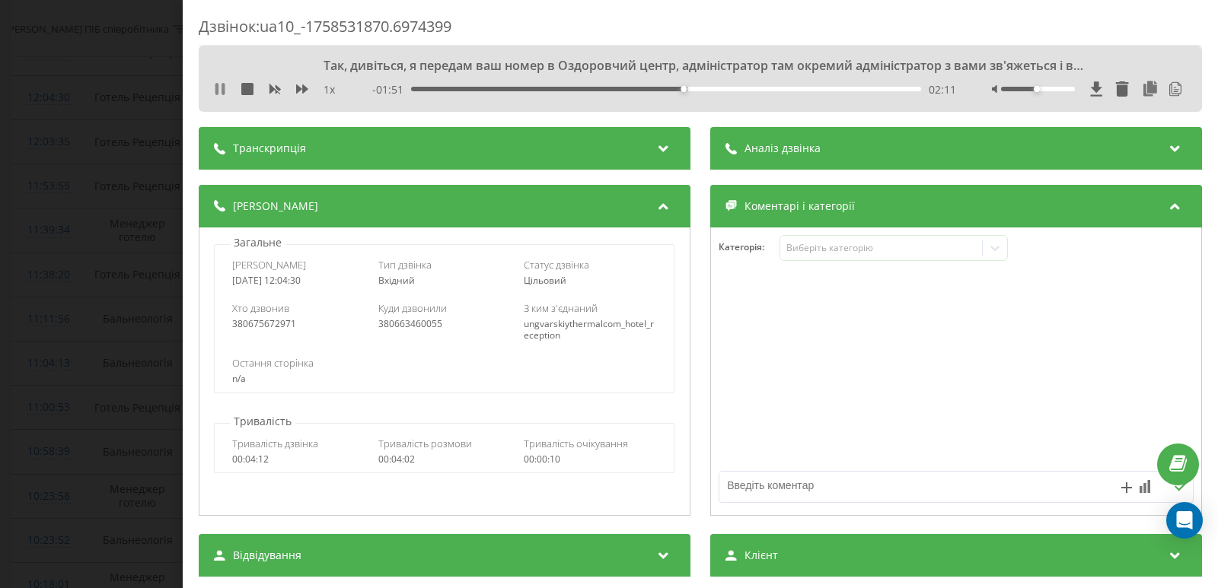
click at [221, 93] on icon at bounding box center [220, 89] width 12 height 12
click at [220, 91] on icon at bounding box center [219, 89] width 9 height 12
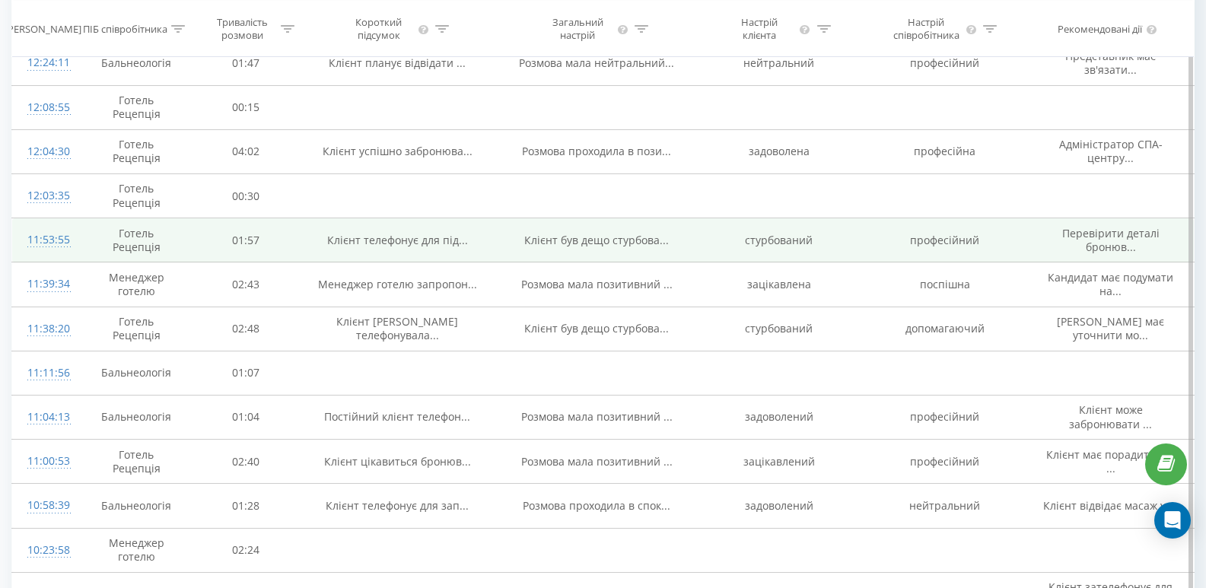
scroll to position [652, 0]
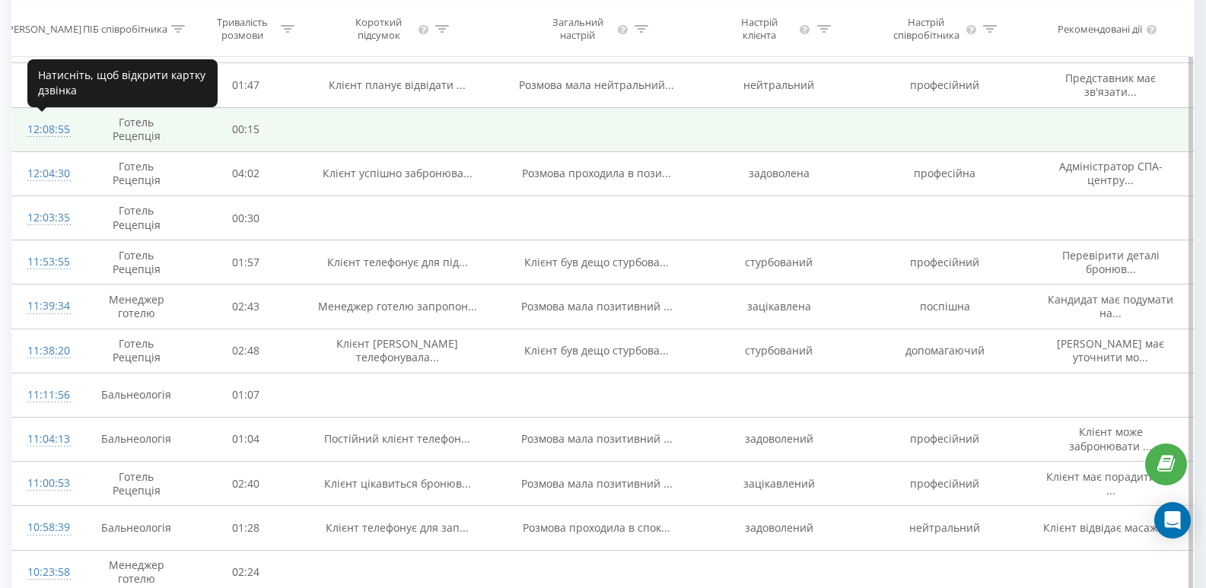
click at [53, 129] on div "12:08:55" at bounding box center [45, 130] width 36 height 30
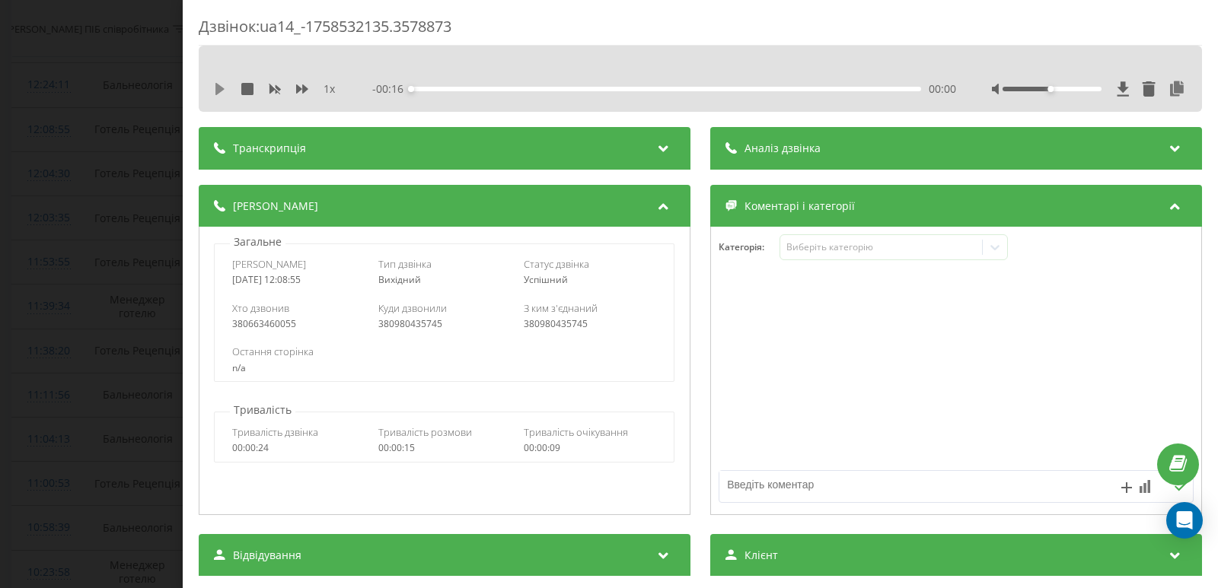
click at [216, 89] on icon at bounding box center [219, 89] width 9 height 12
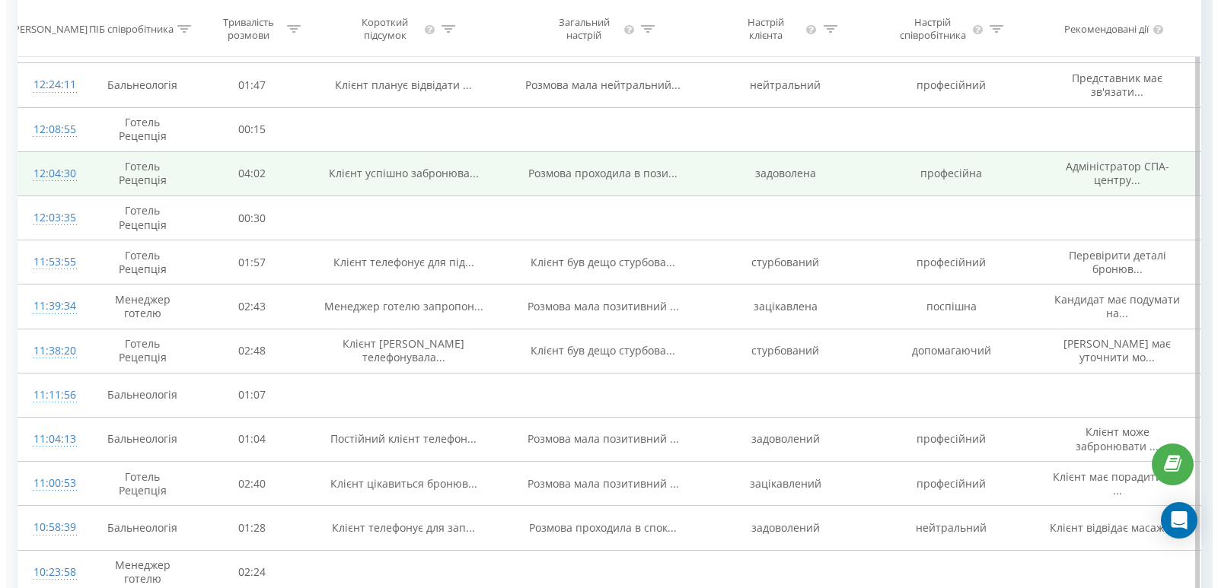
scroll to position [575, 0]
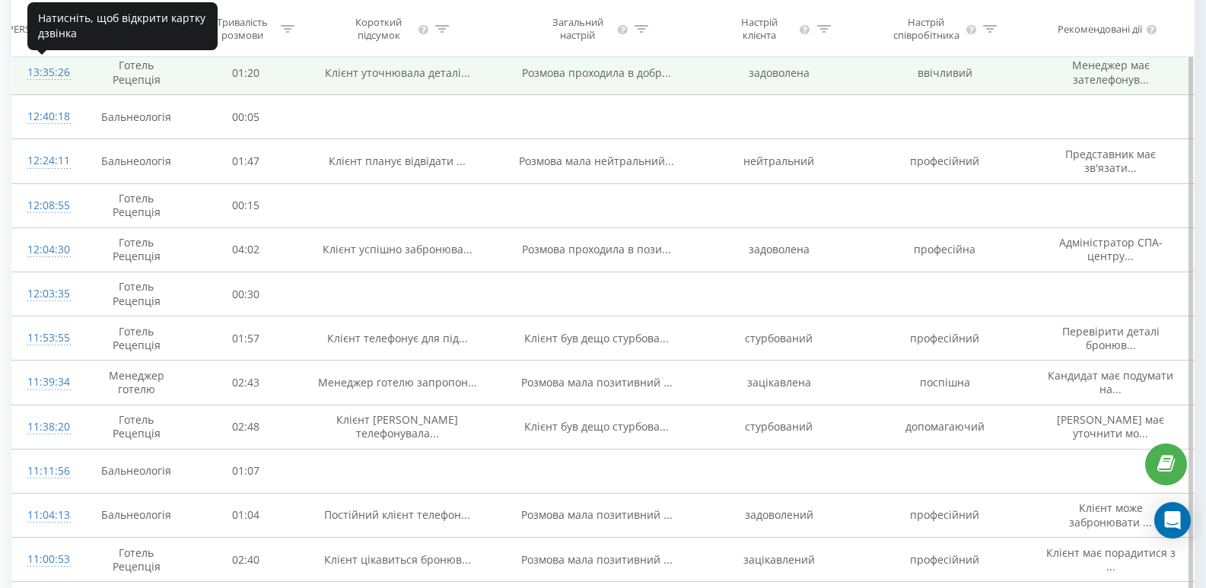
click at [53, 75] on div "13:35:26" at bounding box center [45, 73] width 36 height 30
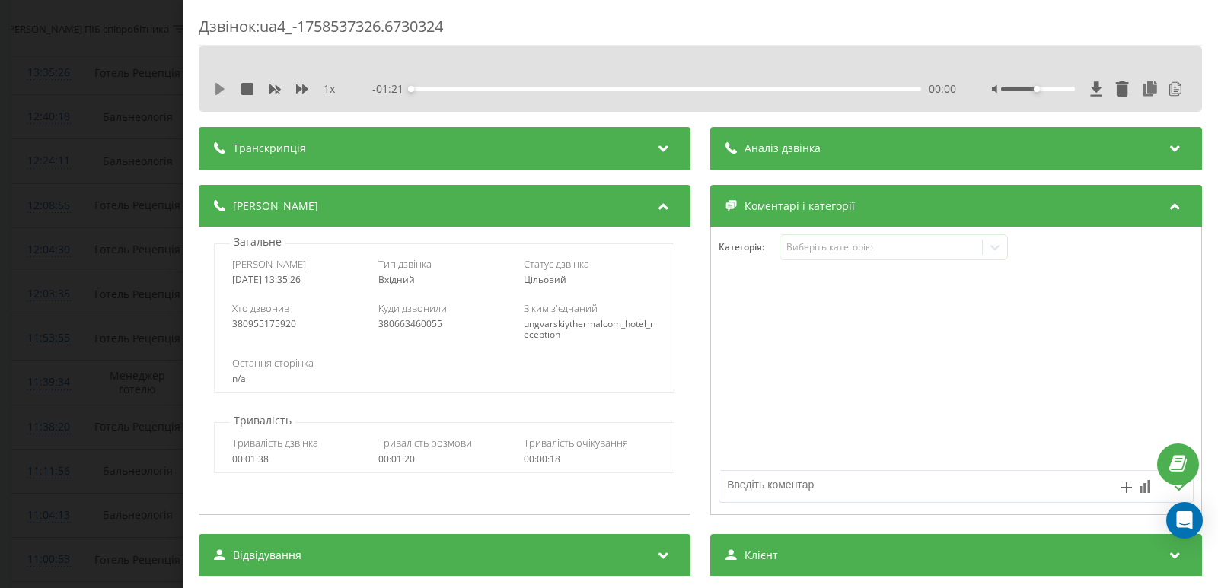
click at [220, 91] on icon at bounding box center [219, 89] width 9 height 12
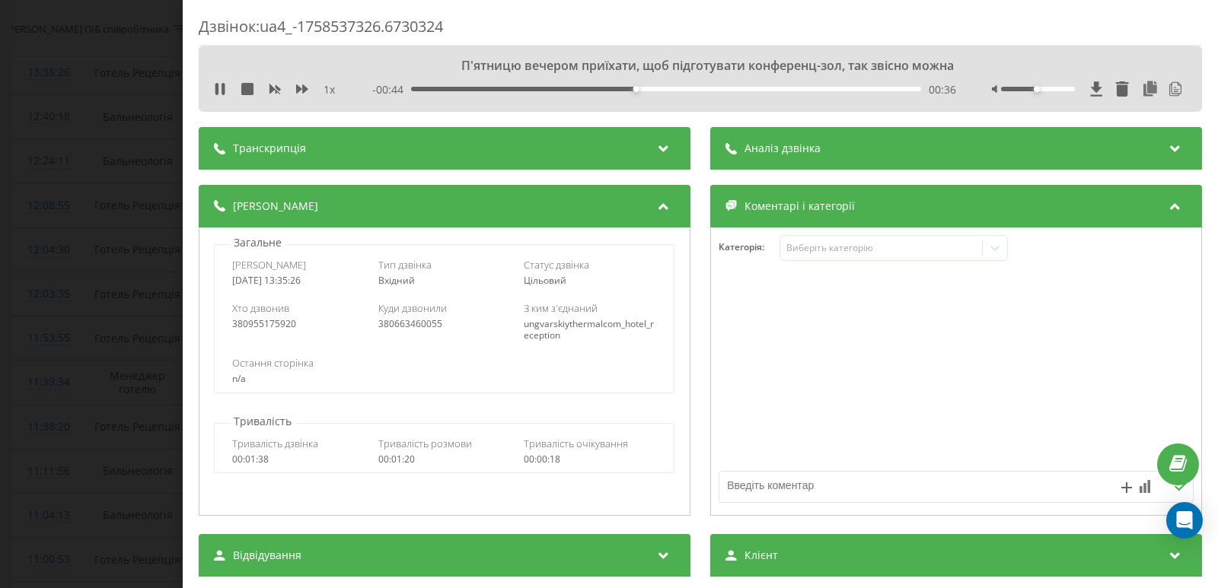
drag, startPoint x: 220, startPoint y: 84, endPoint x: 338, endPoint y: 85, distance: 118.0
click at [220, 84] on icon at bounding box center [220, 89] width 12 height 12
